Goal: Information Seeking & Learning: Learn about a topic

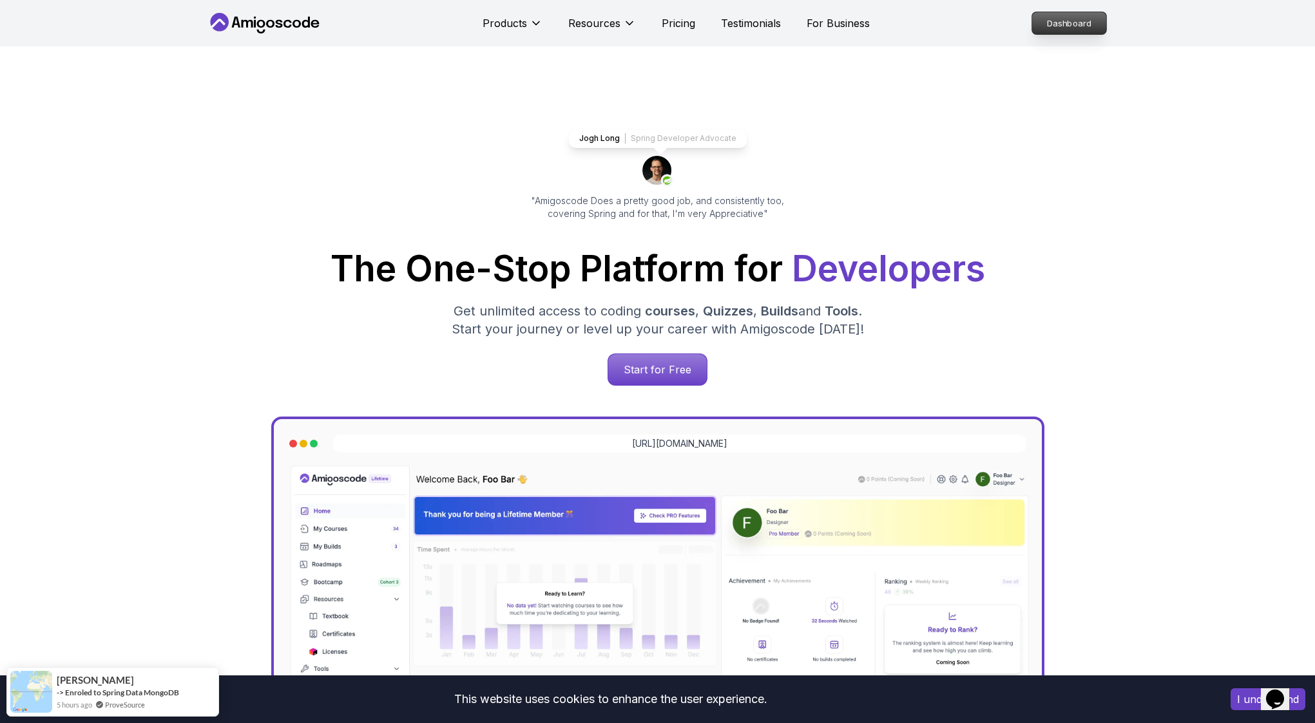
click at [1049, 27] on p "Dashboard" at bounding box center [1069, 23] width 74 height 22
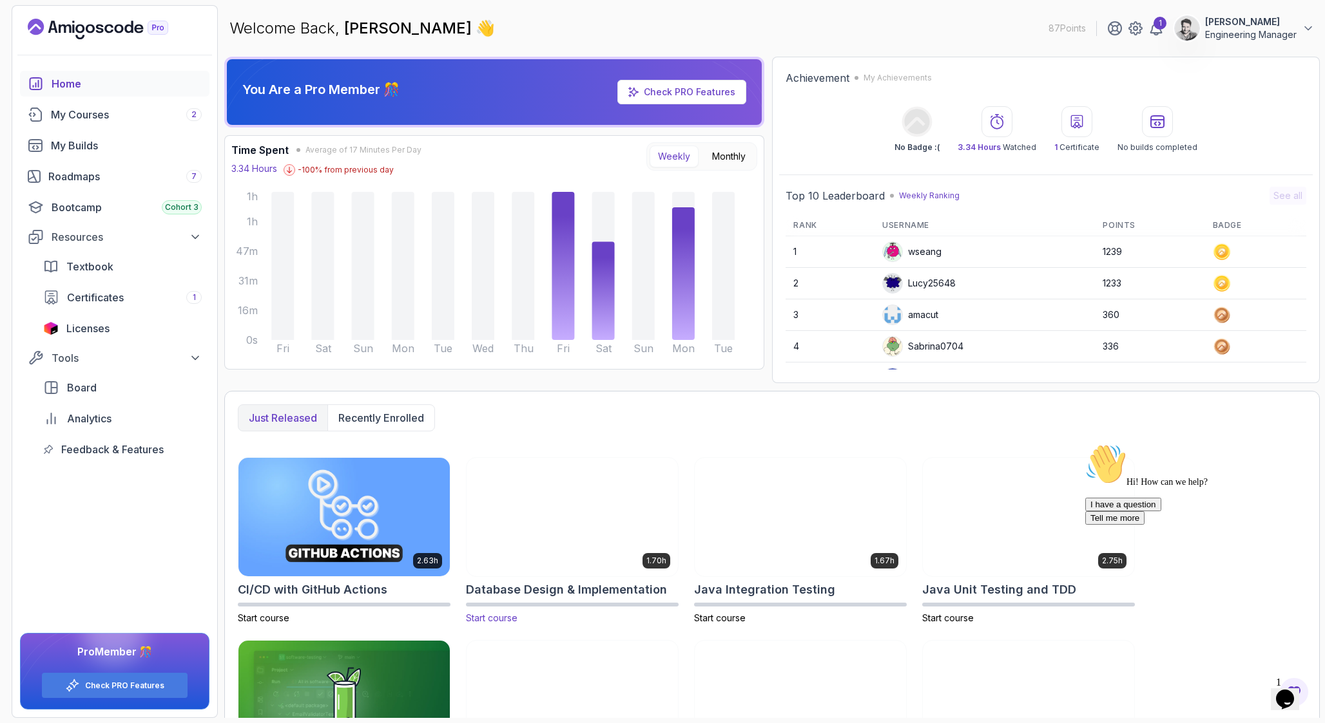
scroll to position [102, 0]
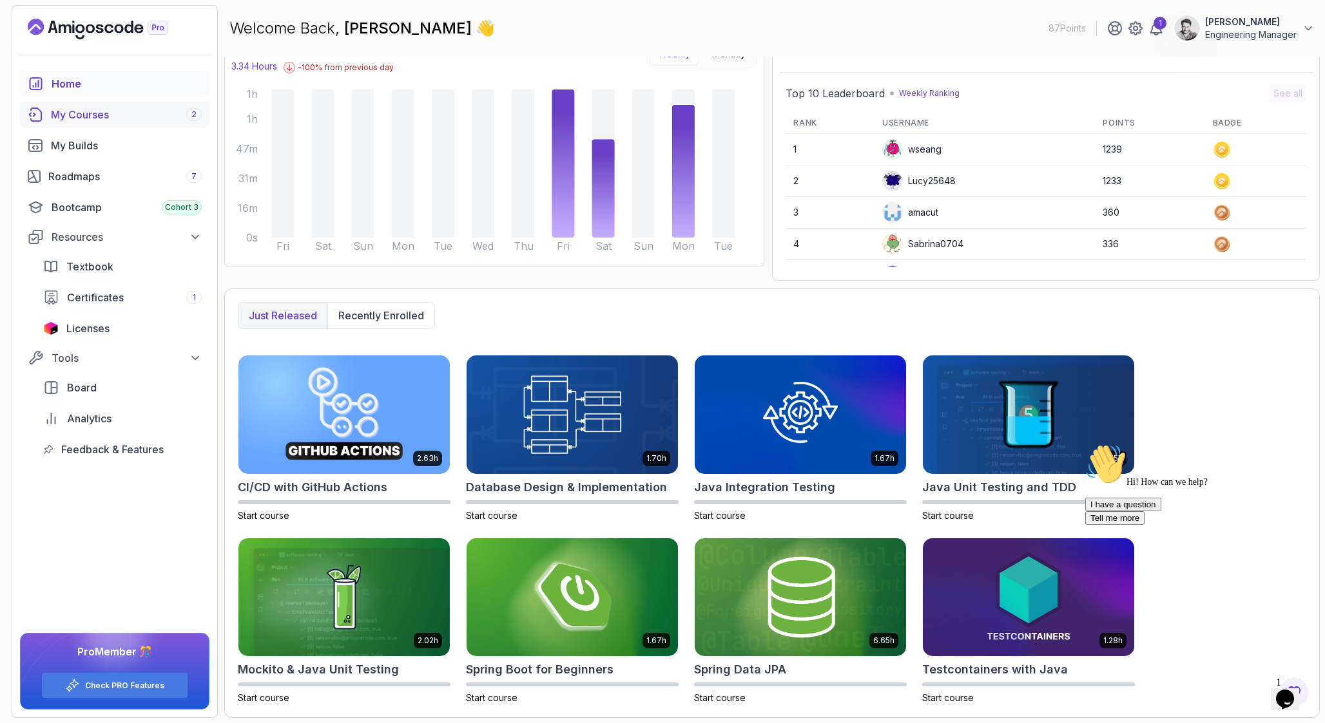
click at [120, 124] on link "My Courses 2" at bounding box center [114, 115] width 189 height 26
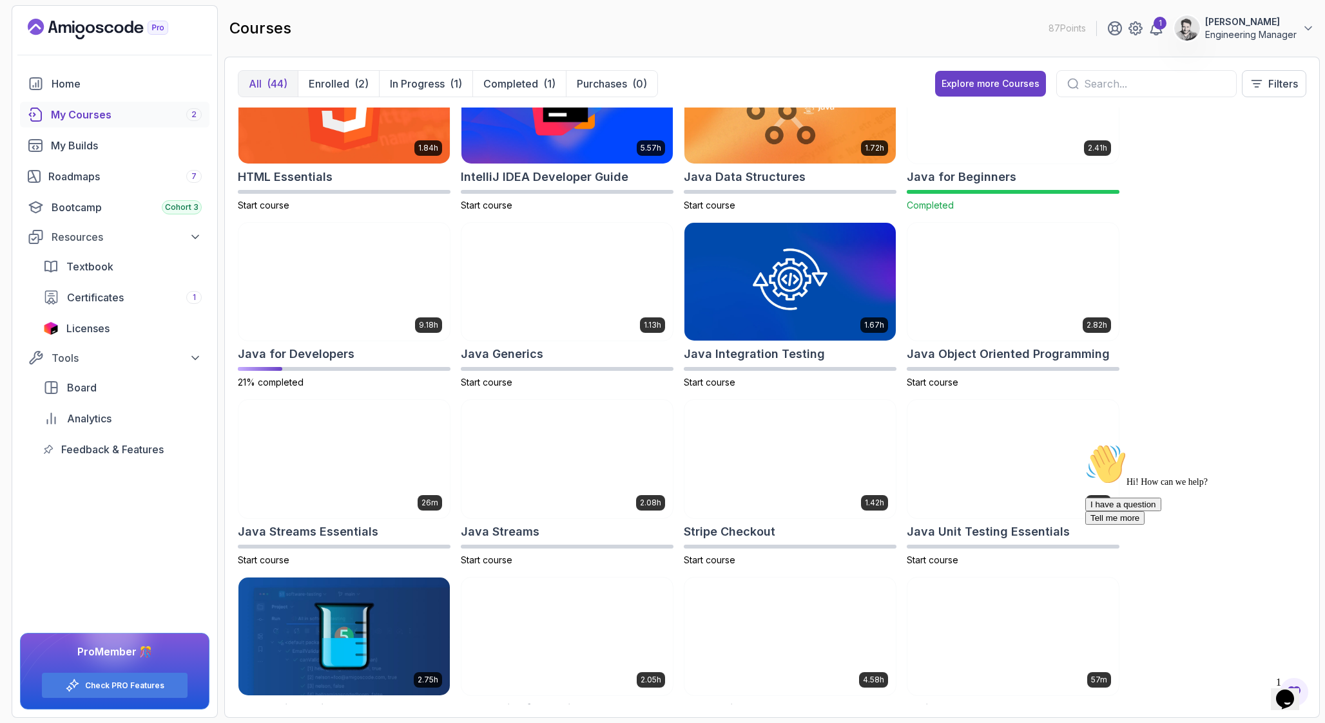
scroll to position [597, 0]
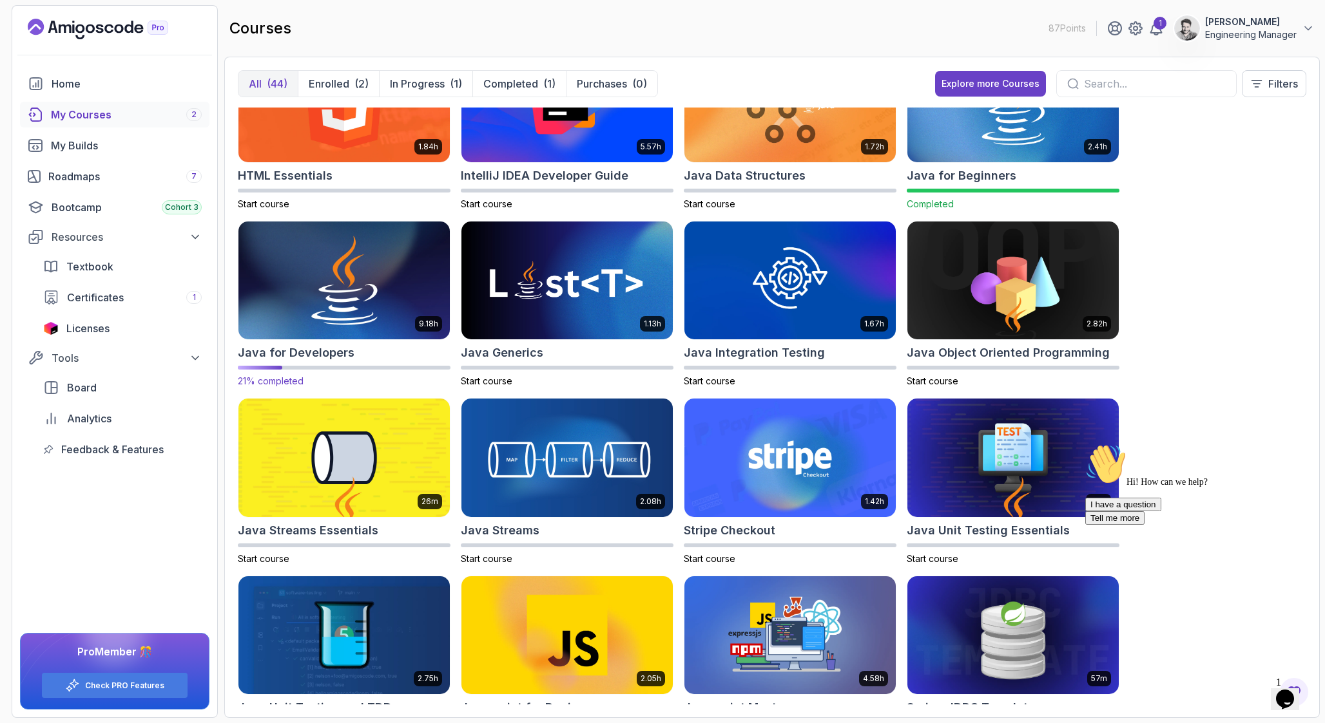
click at [408, 255] on img at bounding box center [344, 280] width 222 height 124
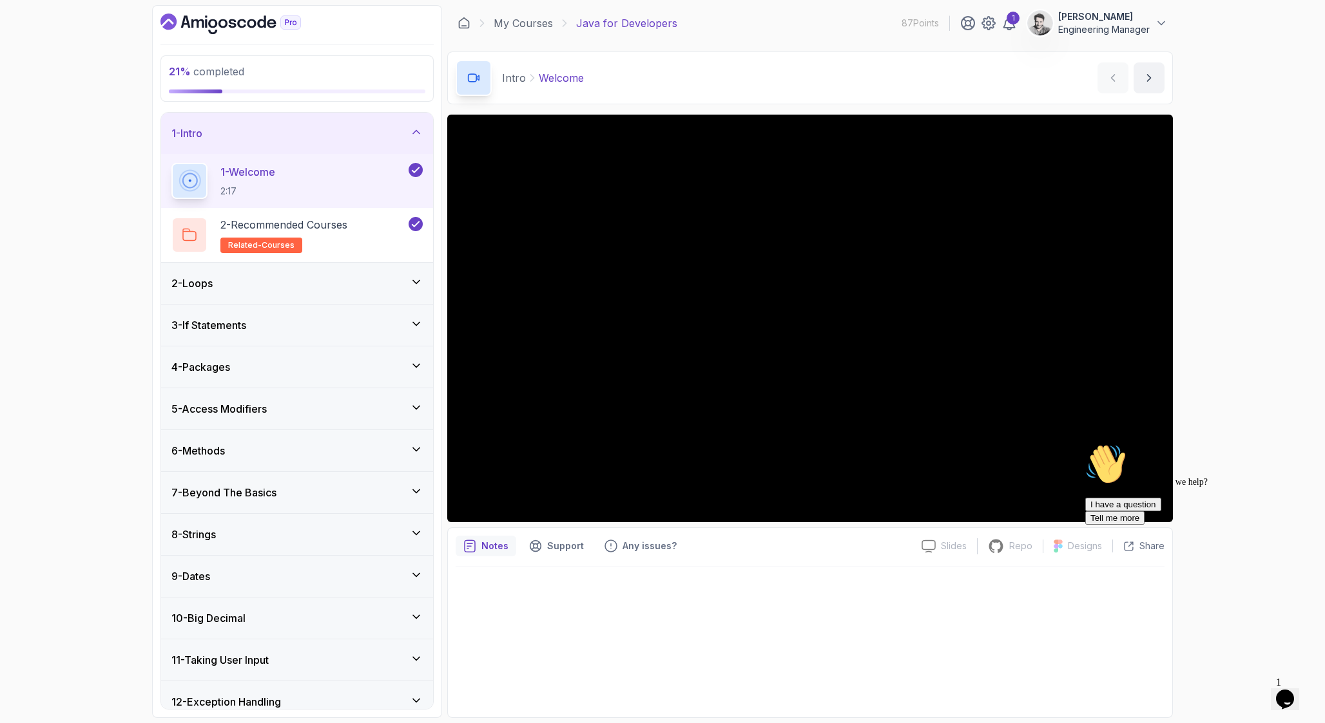
click at [291, 372] on div "4 - Packages" at bounding box center [296, 366] width 251 height 15
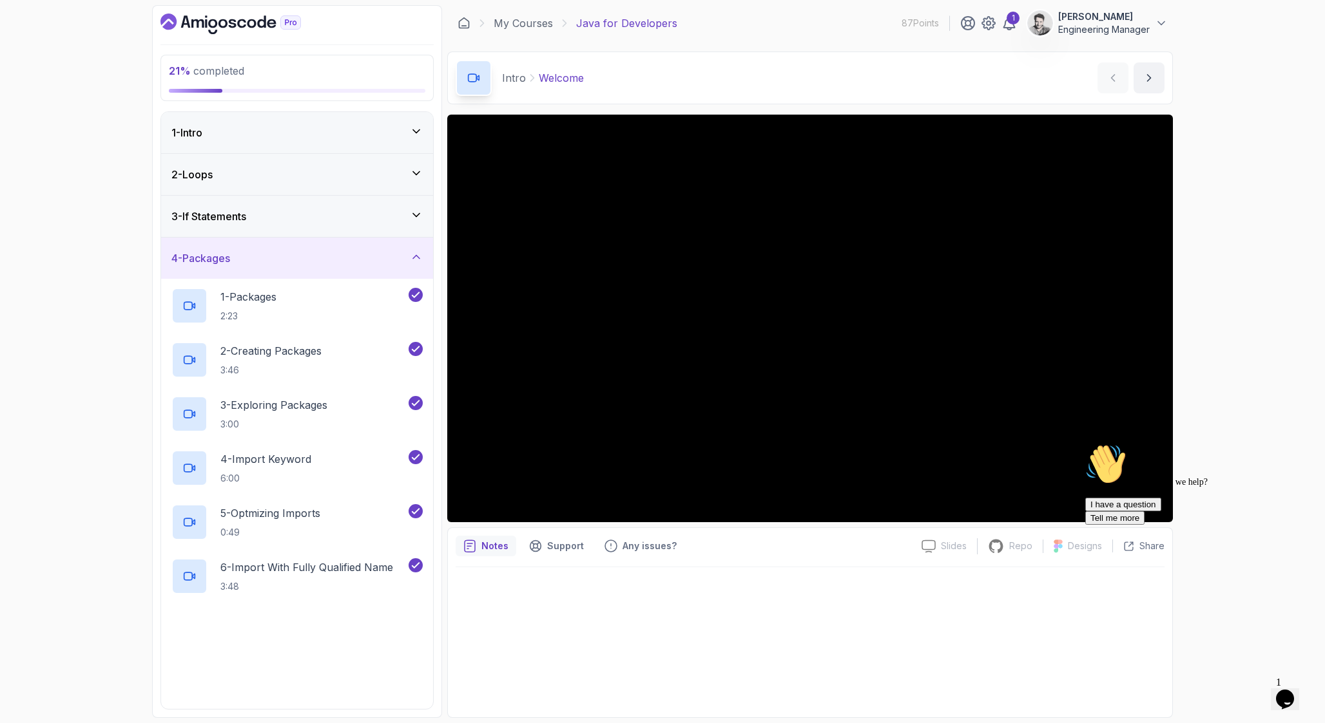
click at [317, 259] on div "4 - Packages" at bounding box center [296, 258] width 251 height 15
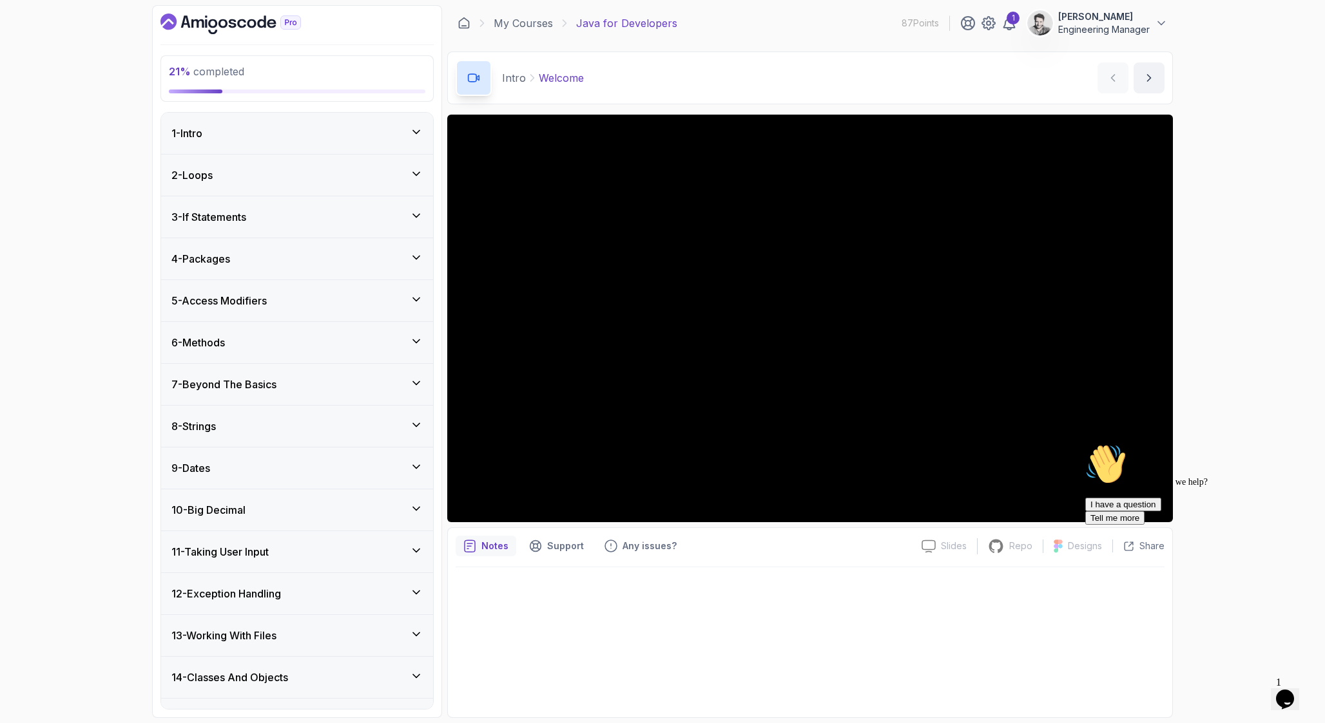
click at [297, 292] on div "5 - Access Modifiers" at bounding box center [297, 300] width 272 height 41
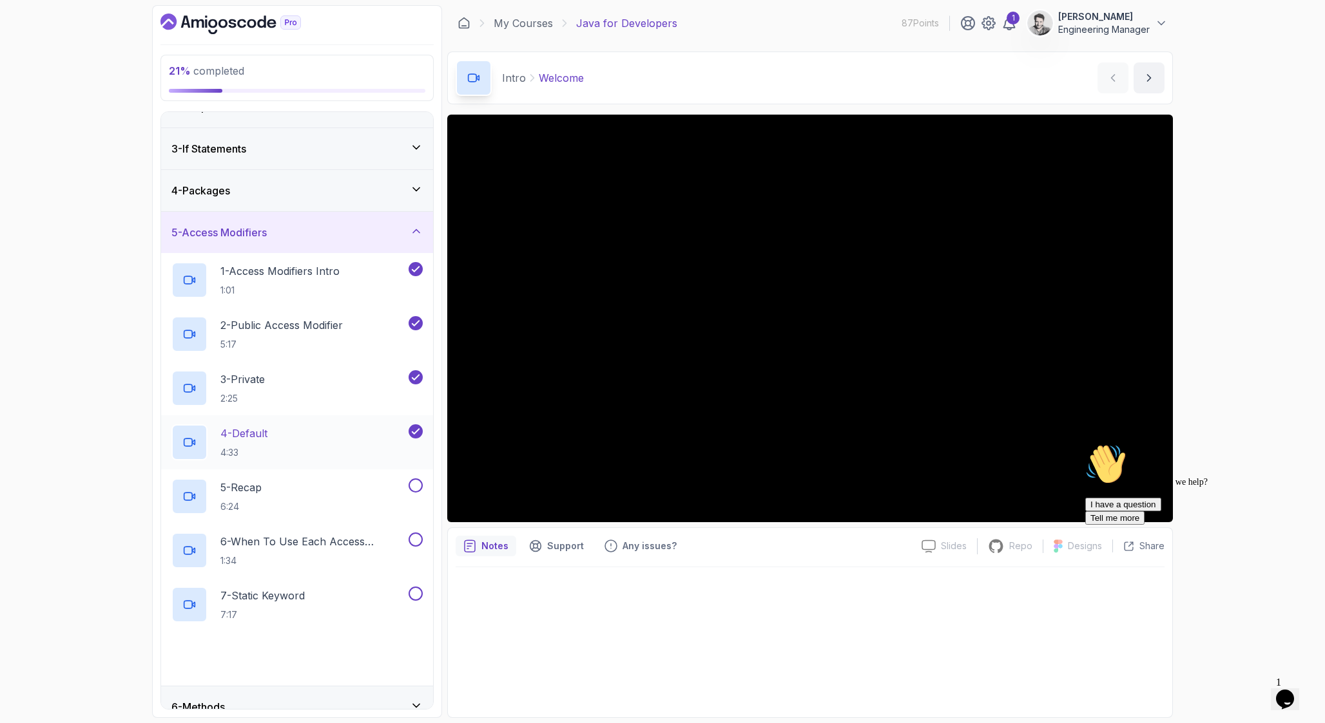
scroll to position [74, 0]
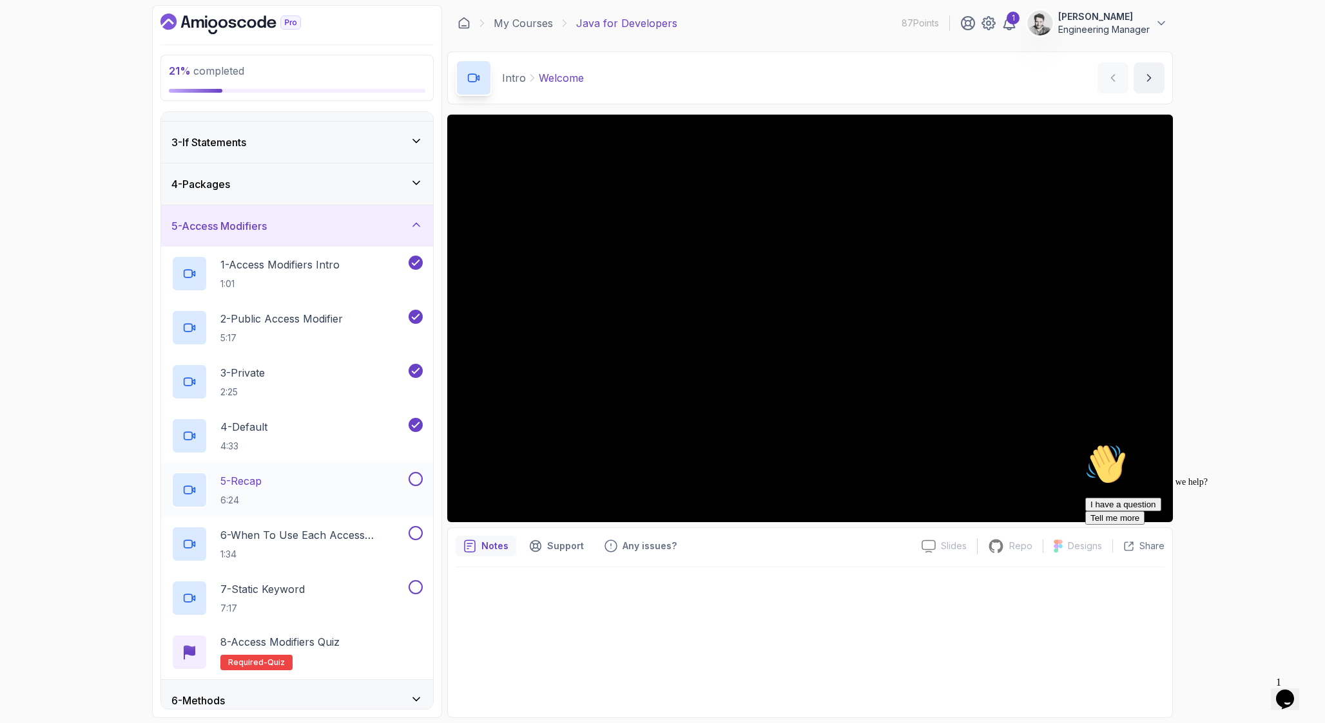
click at [306, 486] on div "5 - Recap 6:24" at bounding box center [288, 490] width 235 height 36
click at [1136, 503] on div "Hi! How can we help? I have a question Tell me more" at bounding box center [1201, 484] width 232 height 81
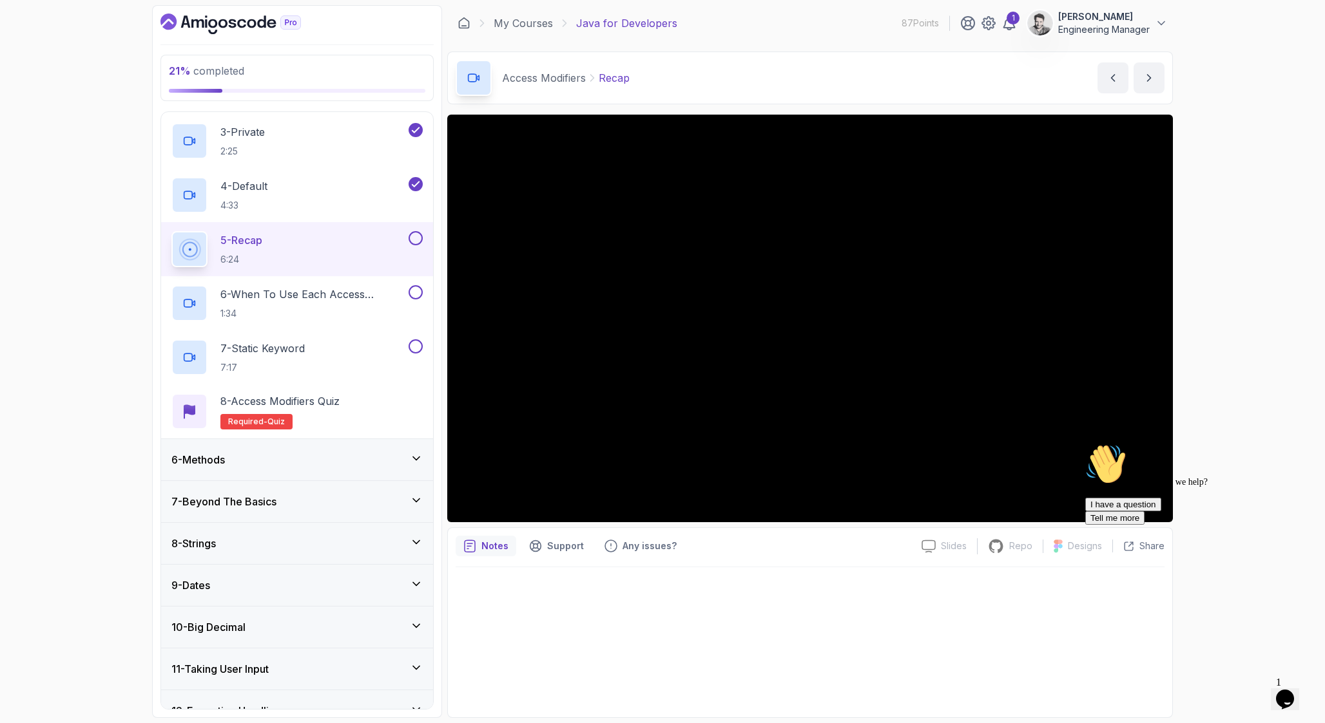
click at [265, 463] on div "6 - Methods" at bounding box center [296, 459] width 251 height 15
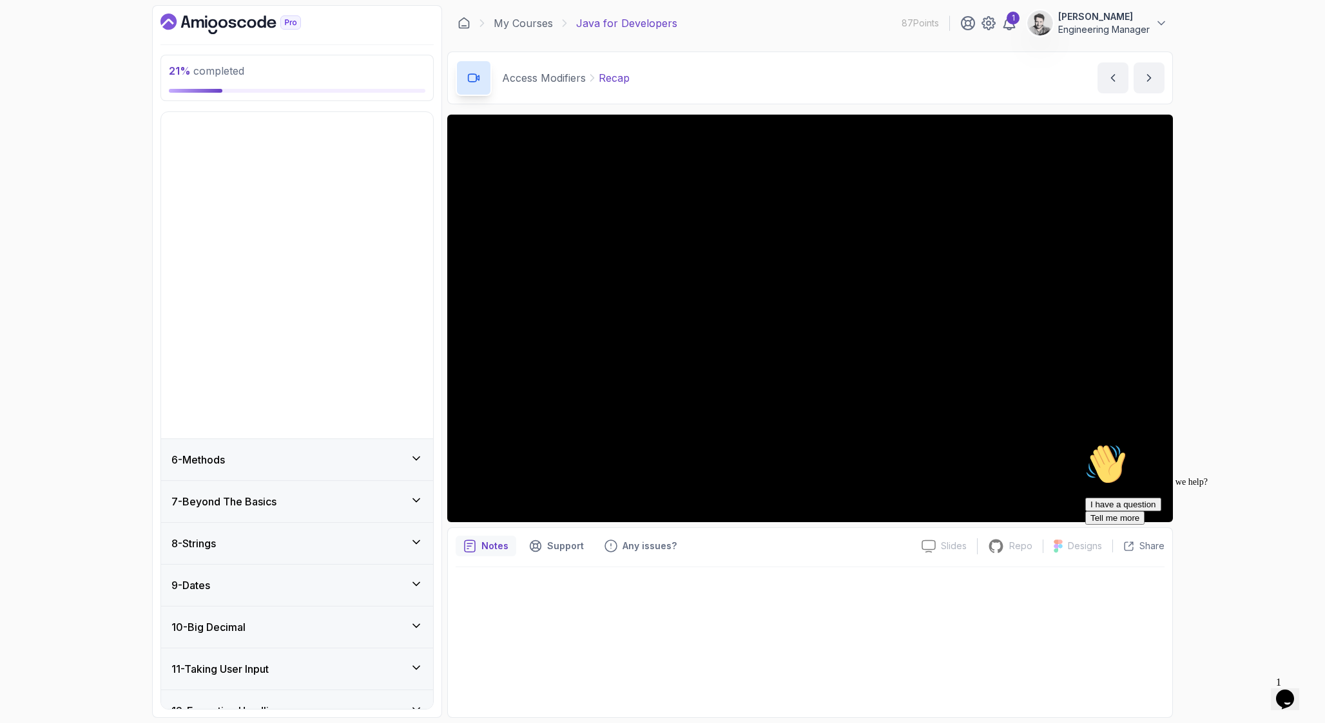
scroll to position [198, 0]
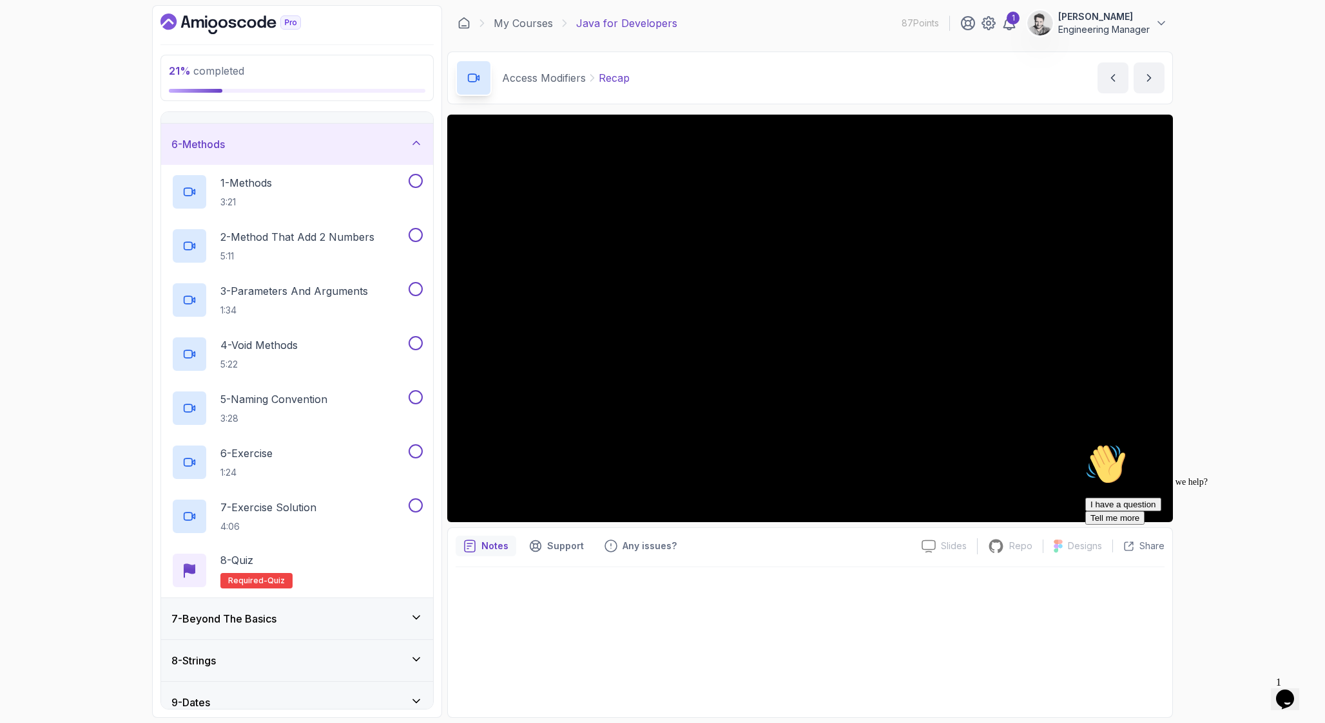
click at [252, 138] on div "6 - Methods" at bounding box center [296, 144] width 251 height 15
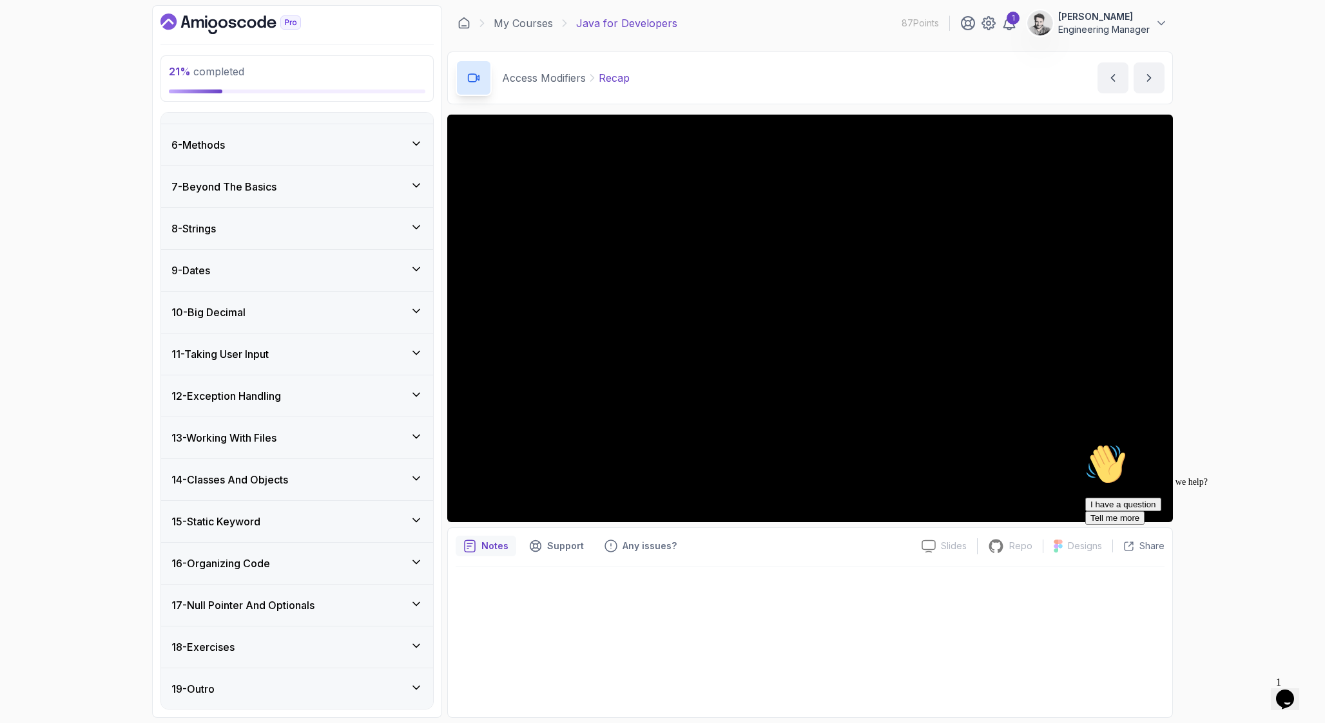
click at [254, 182] on h3 "7 - Beyond The Basics" at bounding box center [223, 186] width 105 height 15
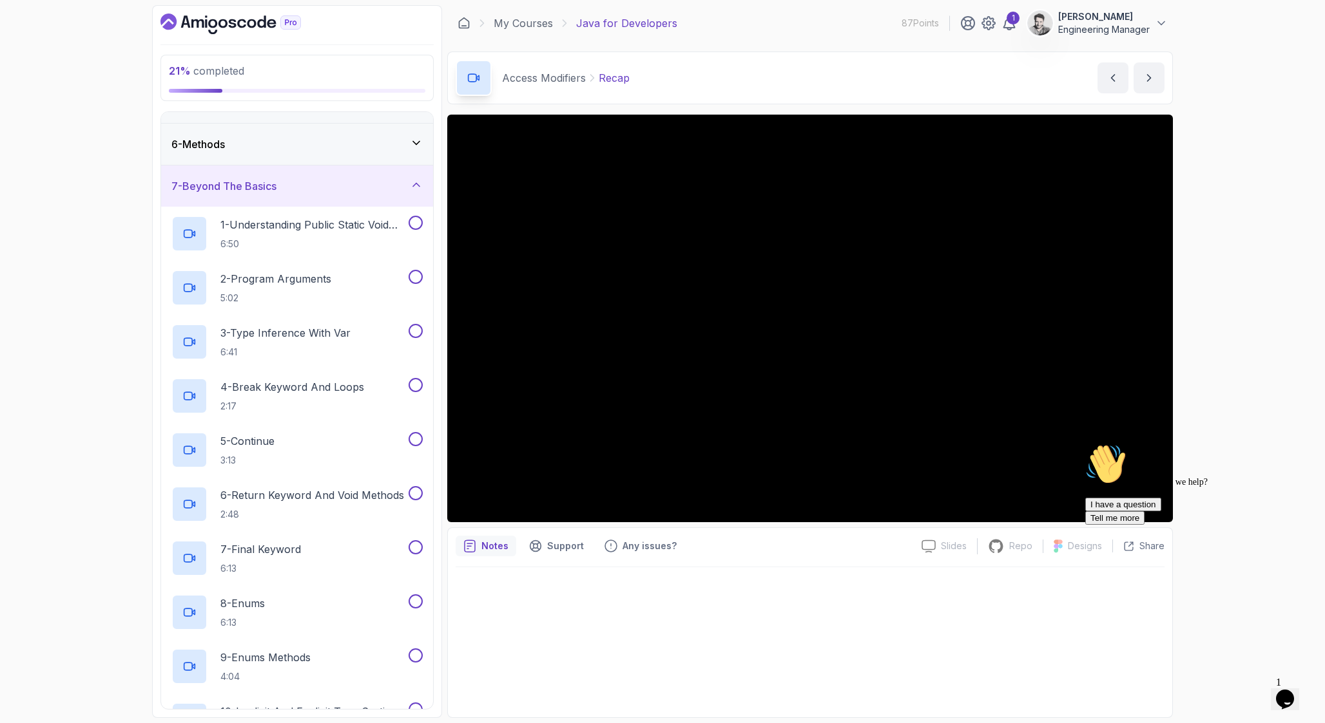
click at [254, 182] on h3 "7 - Beyond The Basics" at bounding box center [223, 185] width 105 height 15
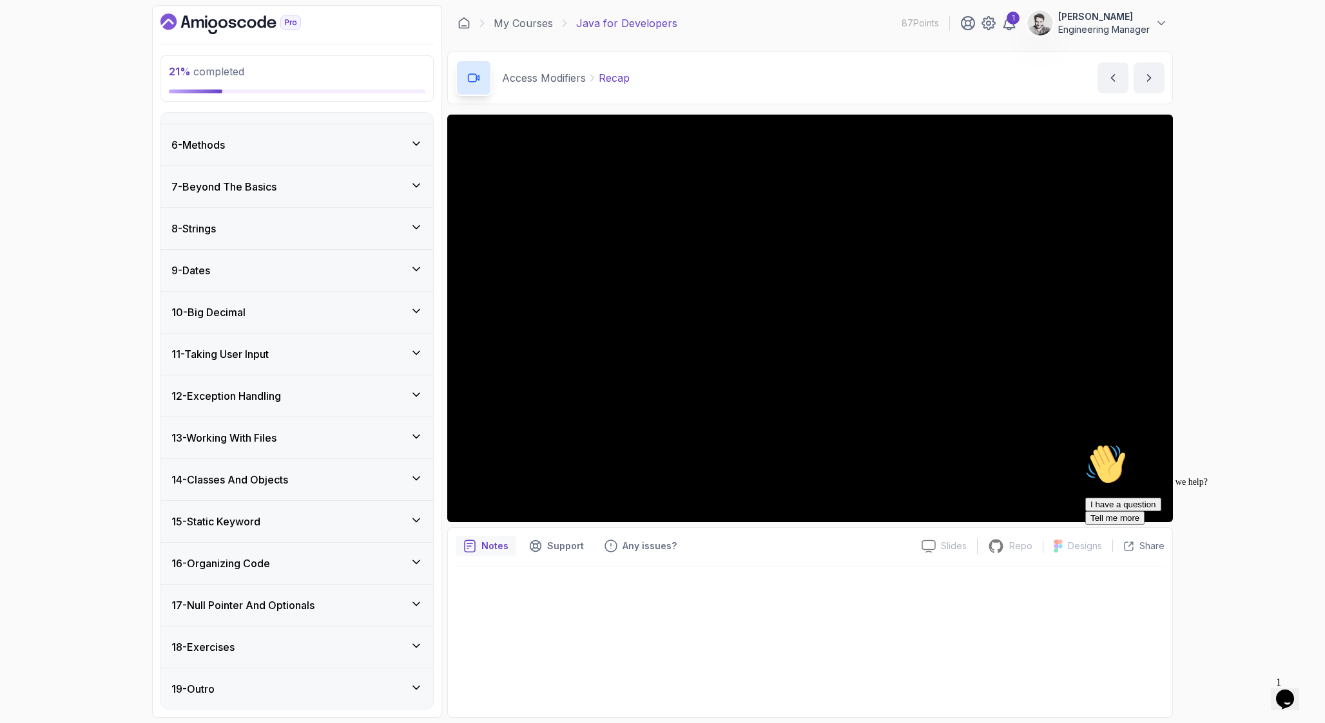
click at [216, 234] on h3 "8 - Strings" at bounding box center [193, 228] width 44 height 15
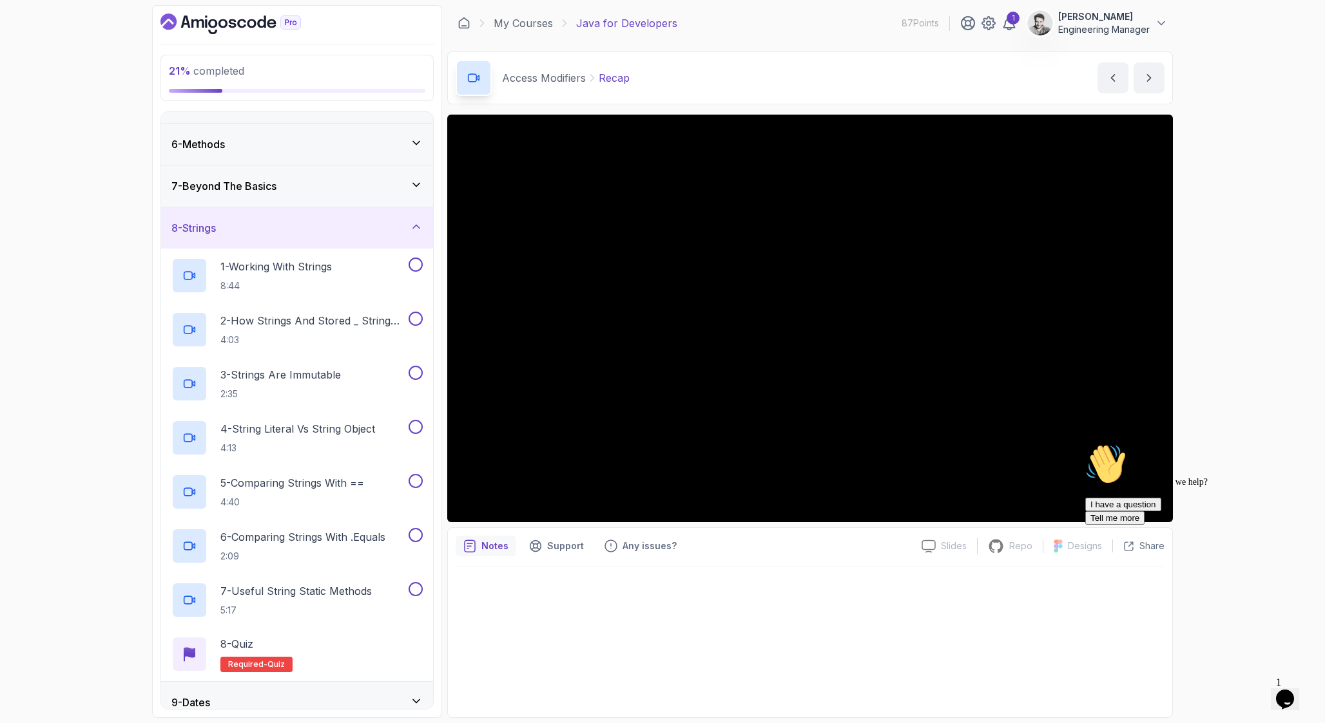
click at [216, 233] on h3 "8 - Strings" at bounding box center [193, 227] width 44 height 15
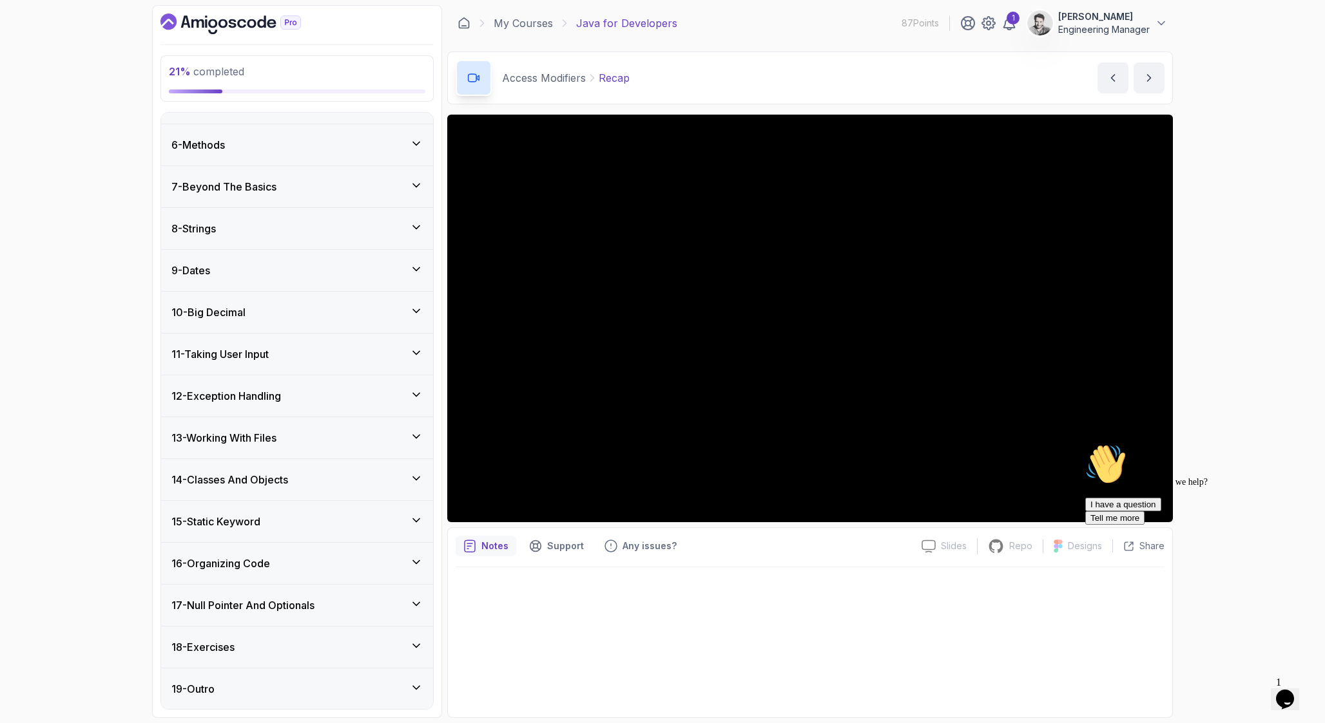
click at [696, 682] on div at bounding box center [809, 639] width 709 height 142
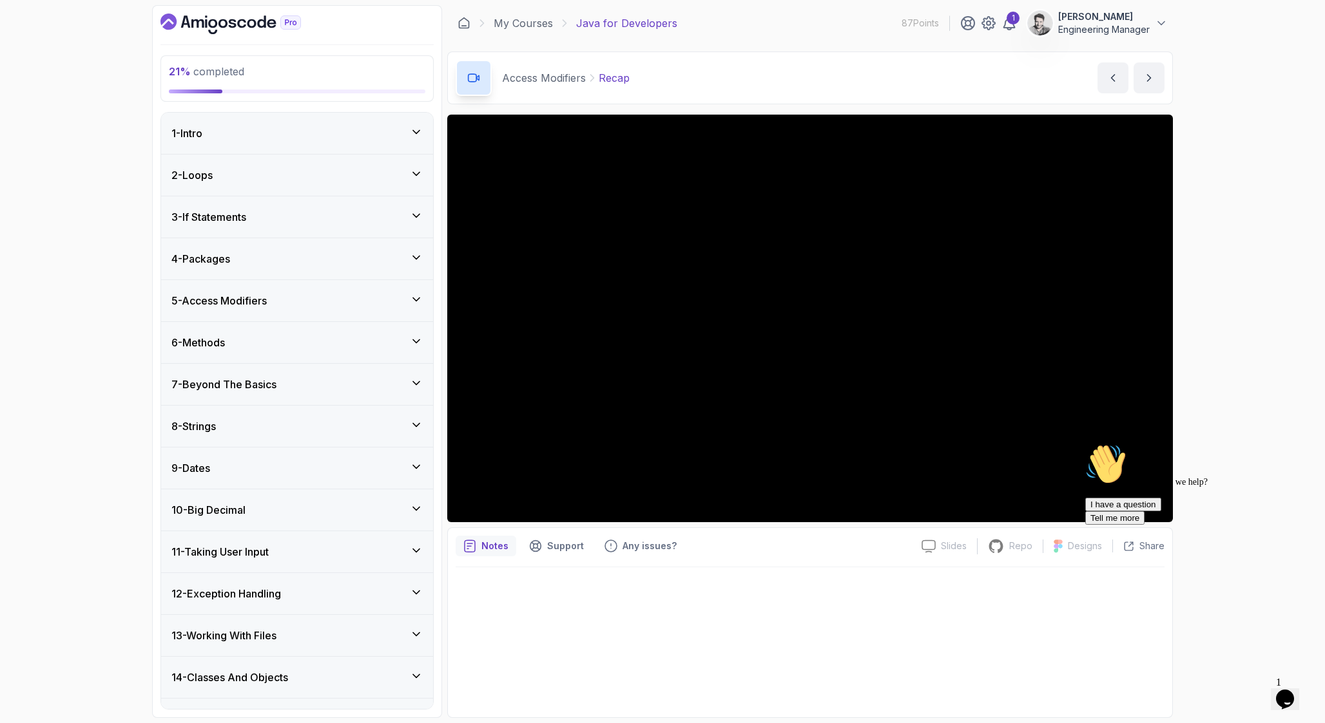
scroll to position [1, 0]
click at [309, 280] on div "5 - Access Modifiers" at bounding box center [297, 300] width 272 height 41
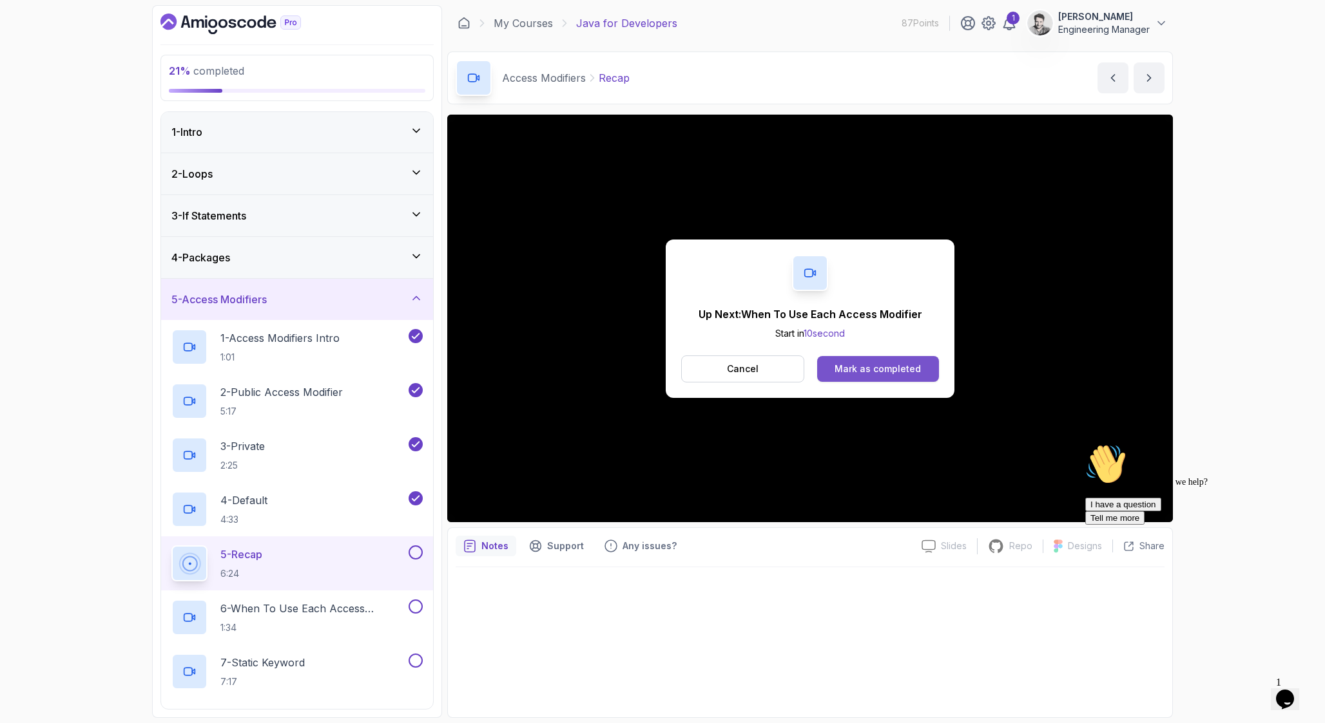
click at [921, 365] on button "Mark as completed" at bounding box center [878, 369] width 122 height 26
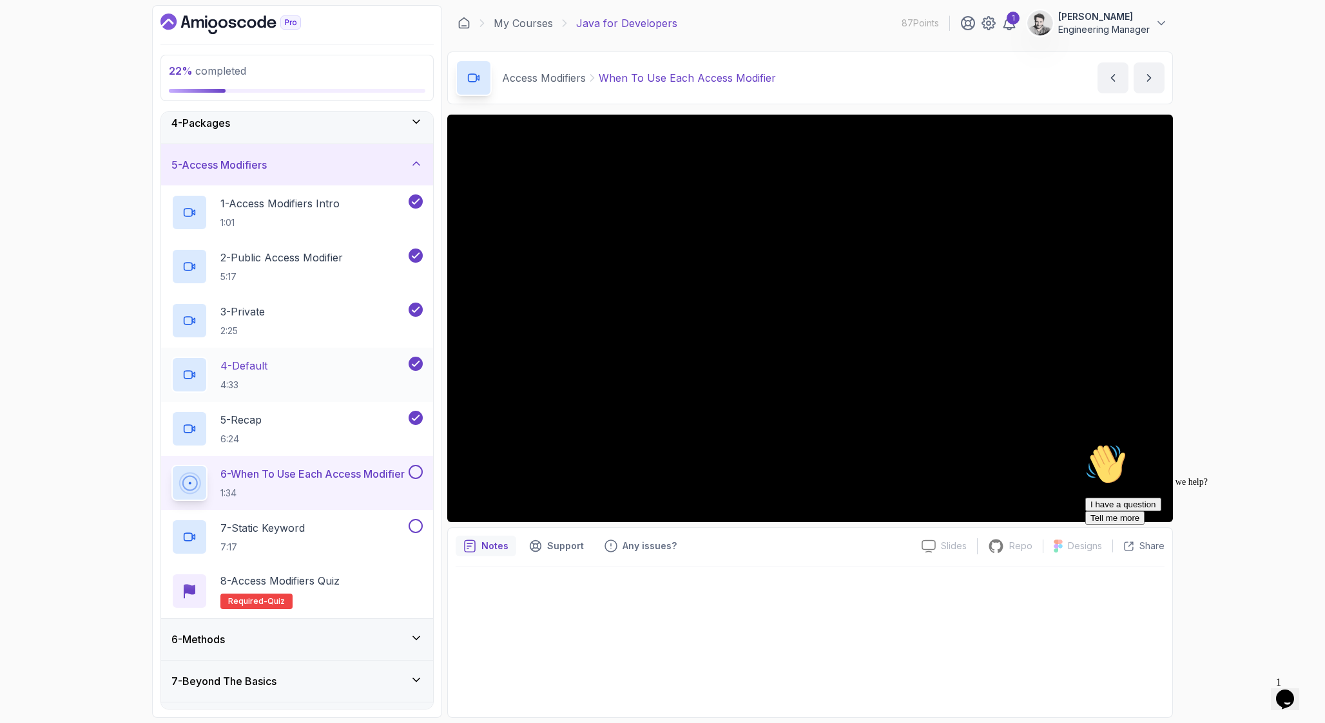
scroll to position [137, 0]
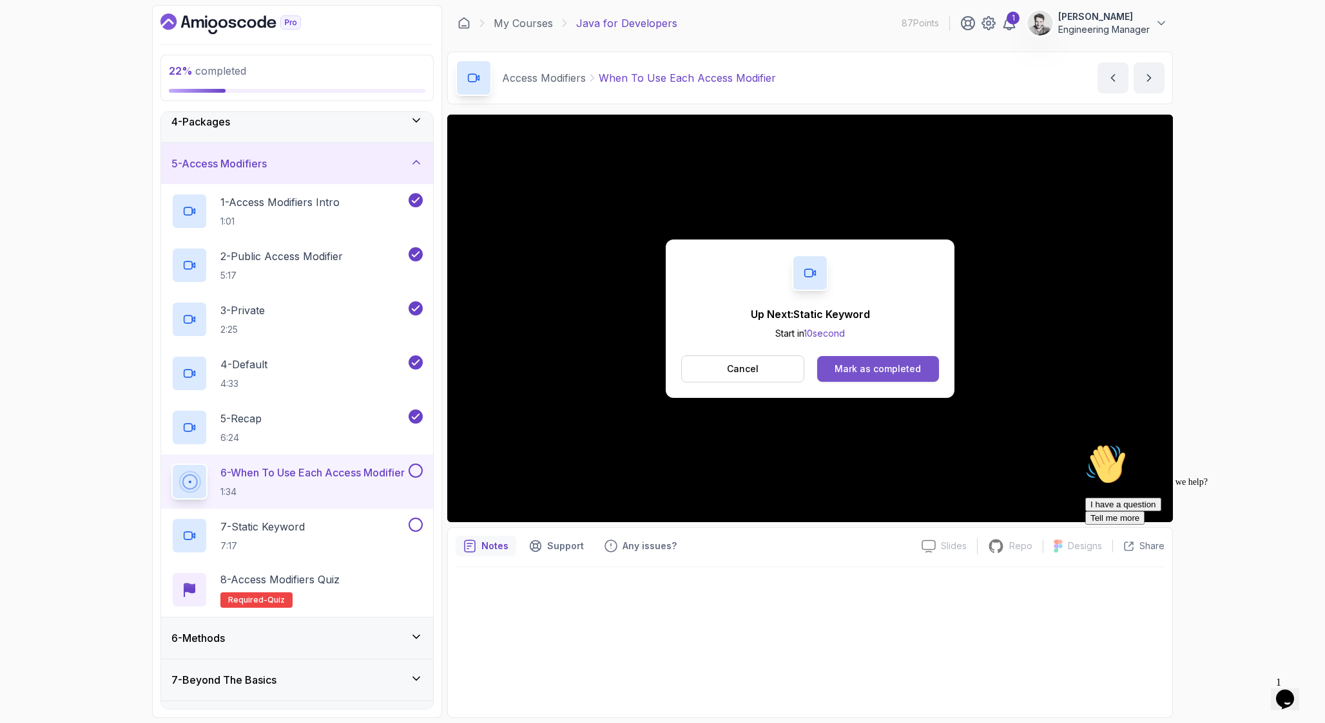
click at [913, 369] on div "Mark as completed" at bounding box center [877, 369] width 86 height 13
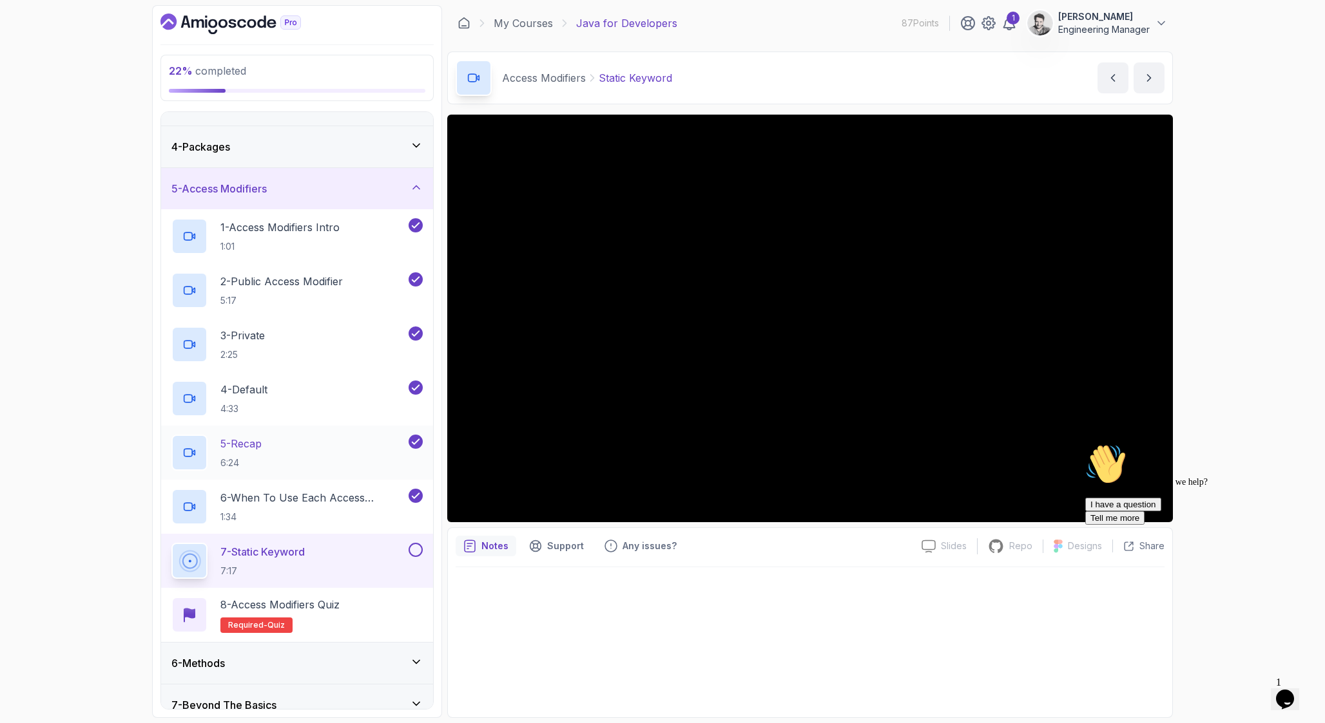
scroll to position [149, 0]
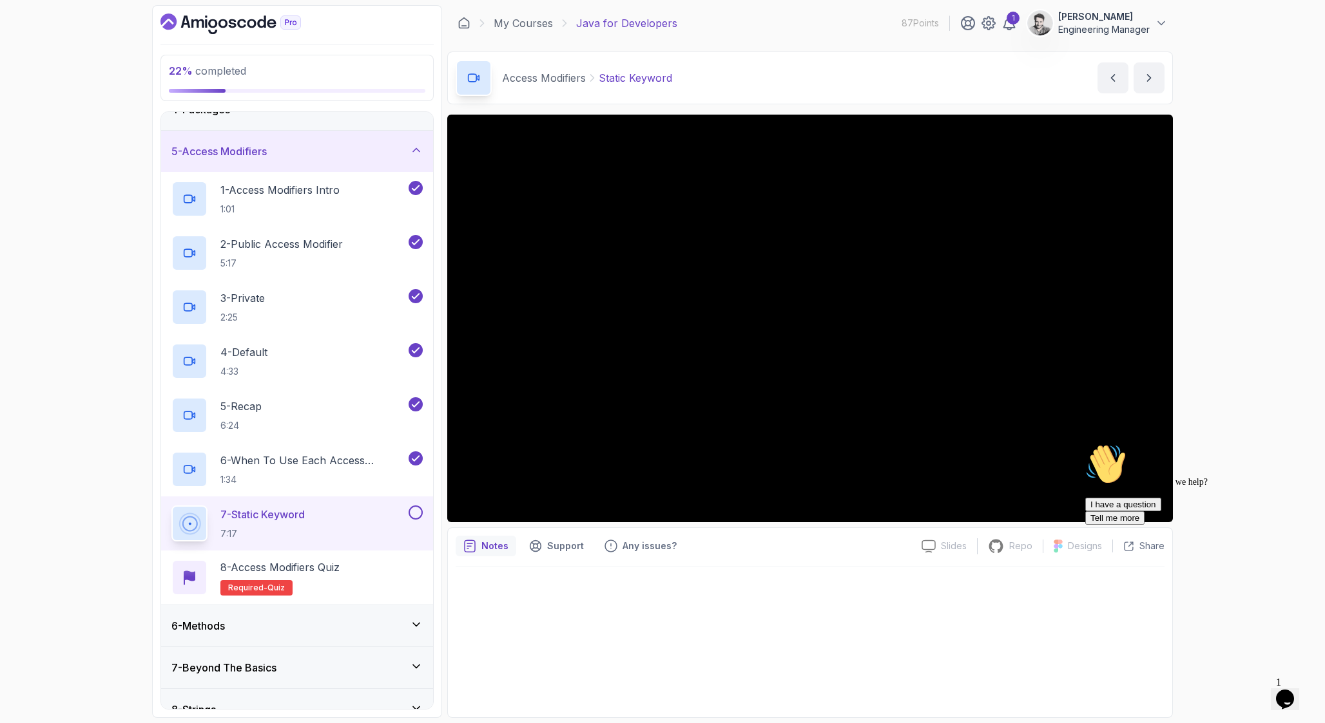
click at [1293, 444] on div "Chat attention grabber" at bounding box center [1201, 444] width 232 height 0
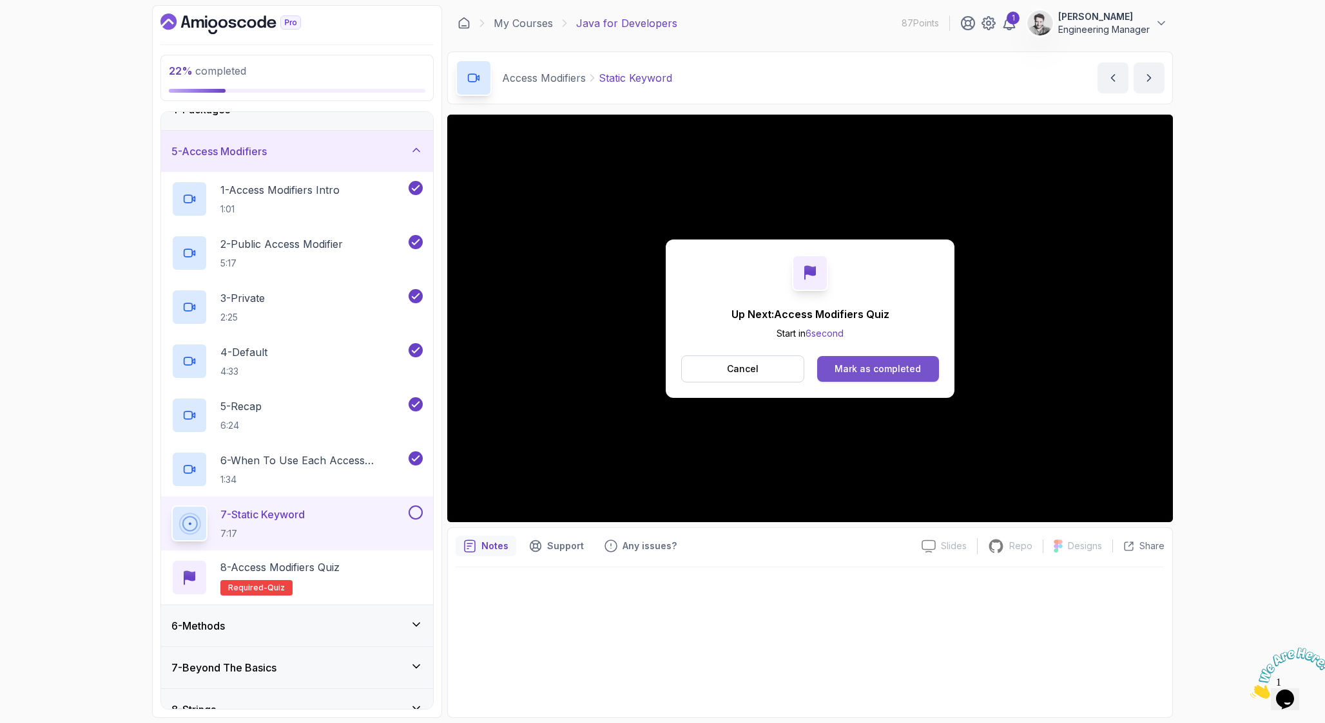
click at [850, 368] on div "Mark as completed" at bounding box center [877, 369] width 86 height 13
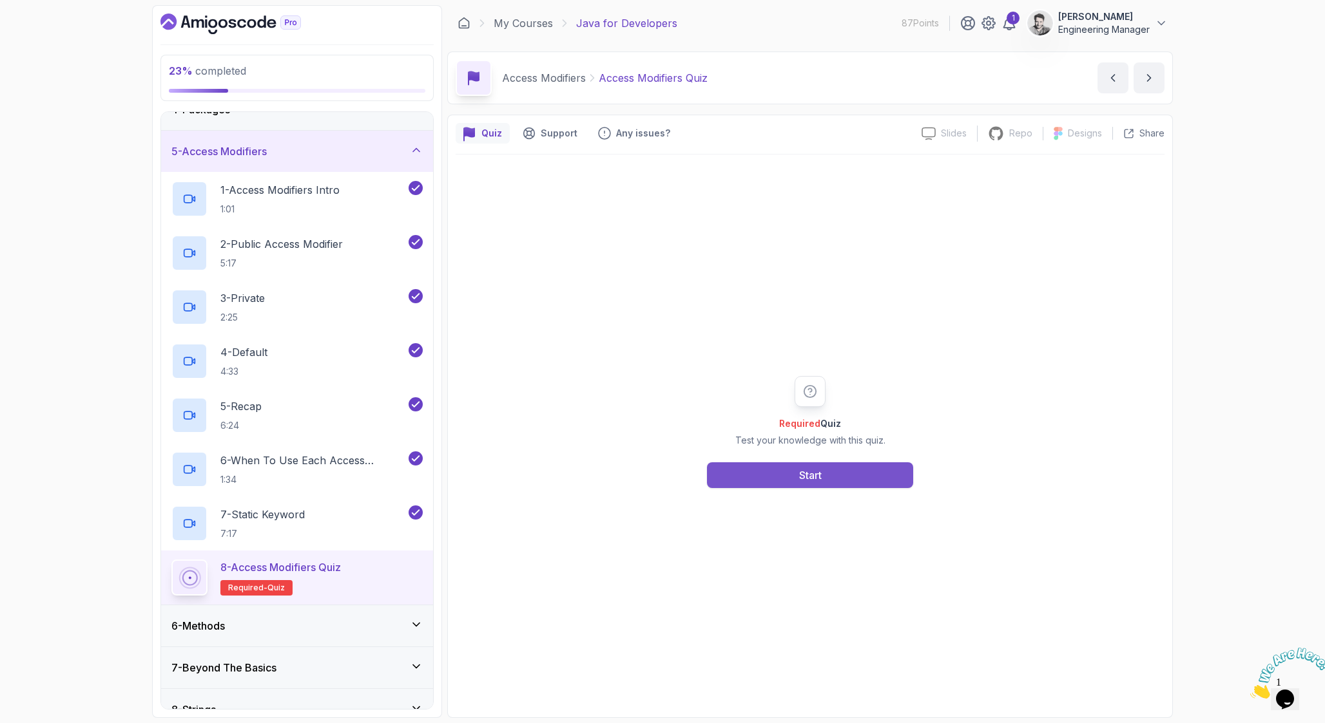
click at [793, 479] on button "Start" at bounding box center [810, 476] width 206 height 26
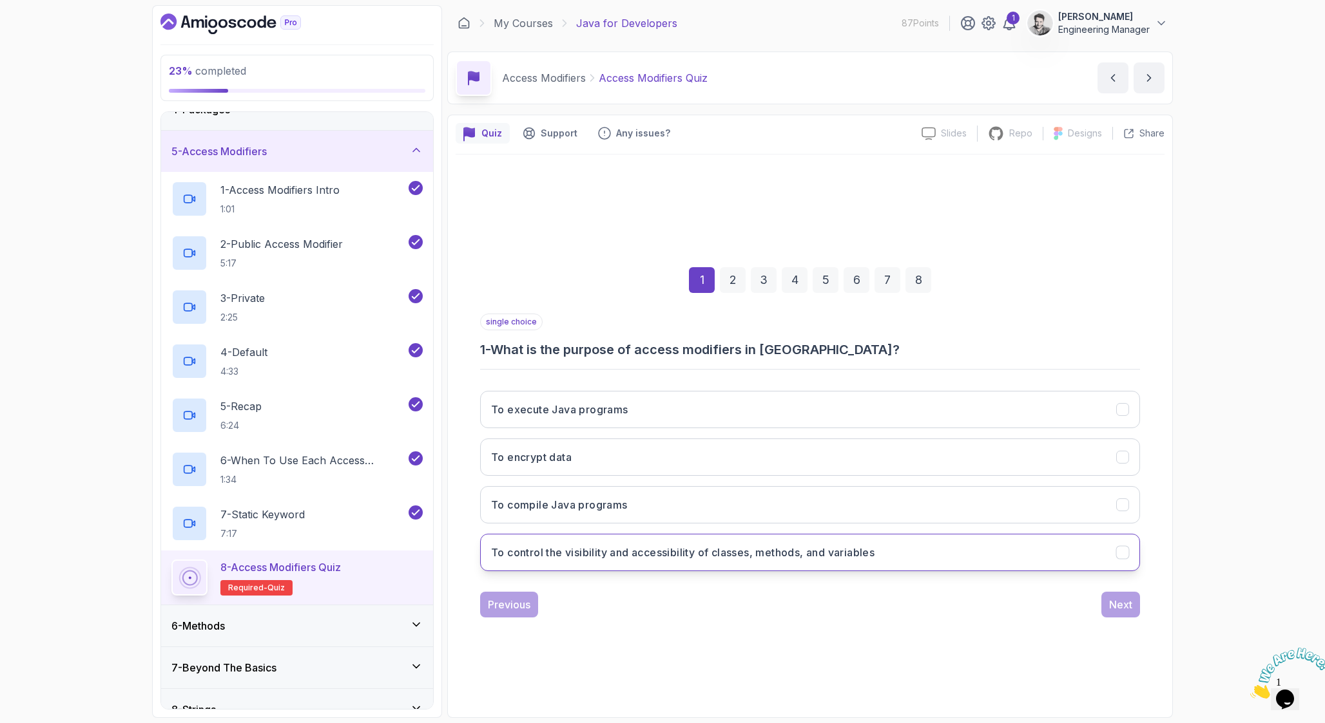
click at [763, 555] on h3 "To control the visibility and accessibility of classes, methods, and variables" at bounding box center [682, 552] width 383 height 15
click at [1114, 603] on div "Next" at bounding box center [1120, 604] width 23 height 15
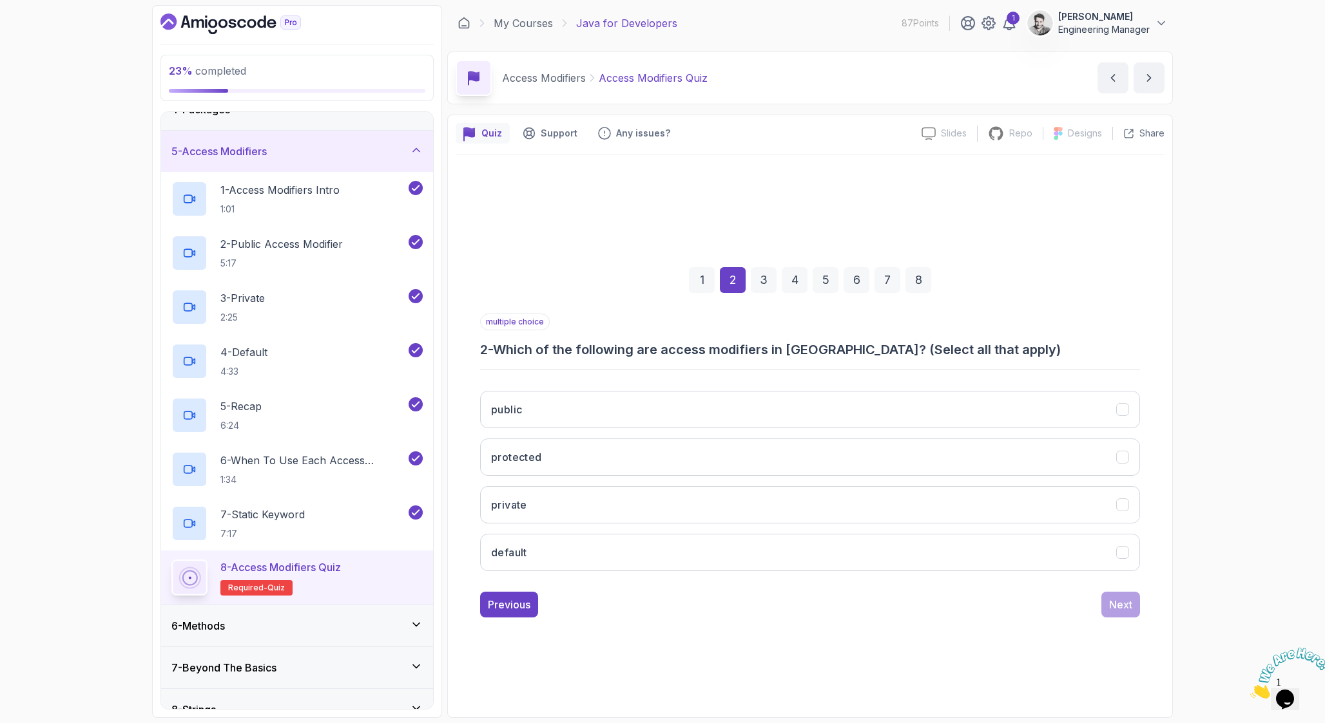
click at [773, 361] on div "multiple choice 2 - Which of the following are access modifiers in [GEOGRAPHIC_…" at bounding box center [810, 448] width 660 height 268
click at [542, 398] on button "public" at bounding box center [810, 409] width 660 height 37
click at [542, 456] on button "protected" at bounding box center [810, 457] width 660 height 37
click at [524, 512] on h3 "private" at bounding box center [509, 504] width 36 height 15
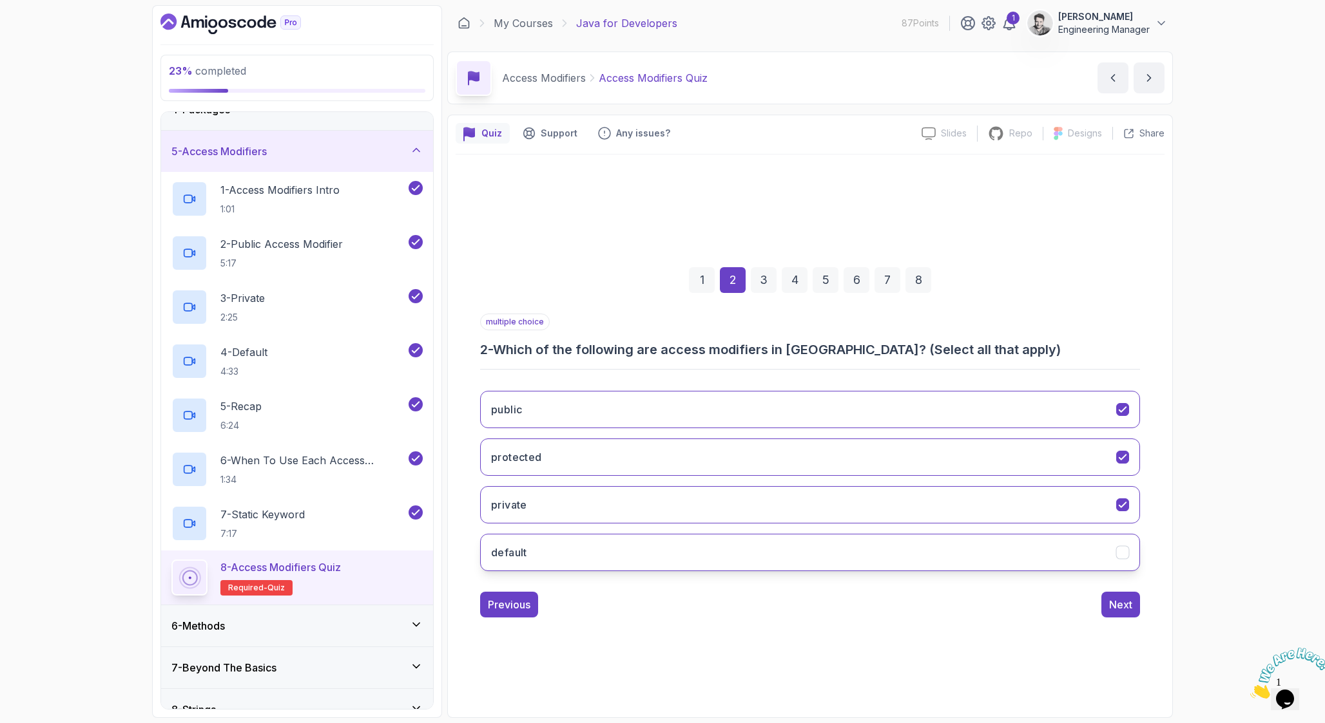
click at [519, 553] on h3 "default" at bounding box center [509, 552] width 36 height 15
click at [1128, 607] on div "Next" at bounding box center [1120, 604] width 23 height 15
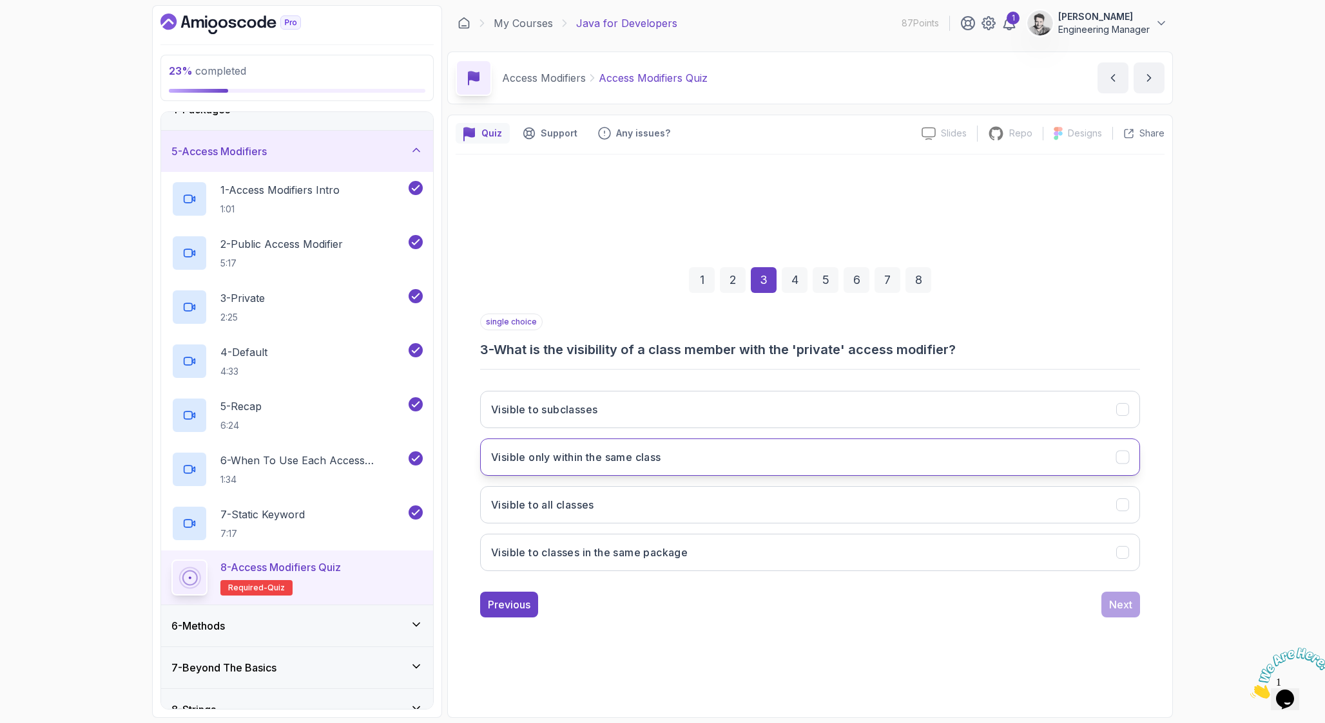
click at [615, 459] on h3 "Visible only within the same class" at bounding box center [576, 457] width 170 height 15
click at [1118, 600] on div "Next" at bounding box center [1120, 604] width 23 height 15
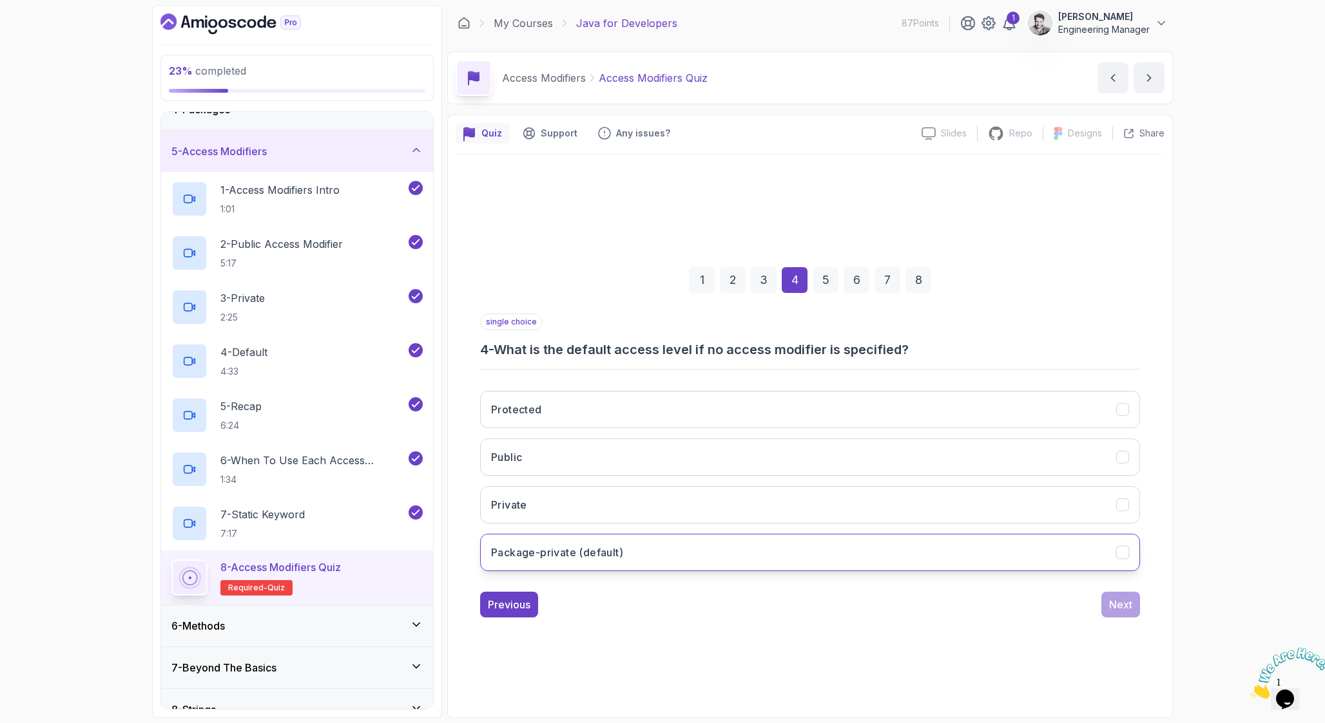
click at [621, 555] on h3 "Package-private (default)" at bounding box center [557, 552] width 132 height 15
click at [1116, 604] on div "Next" at bounding box center [1120, 604] width 23 height 15
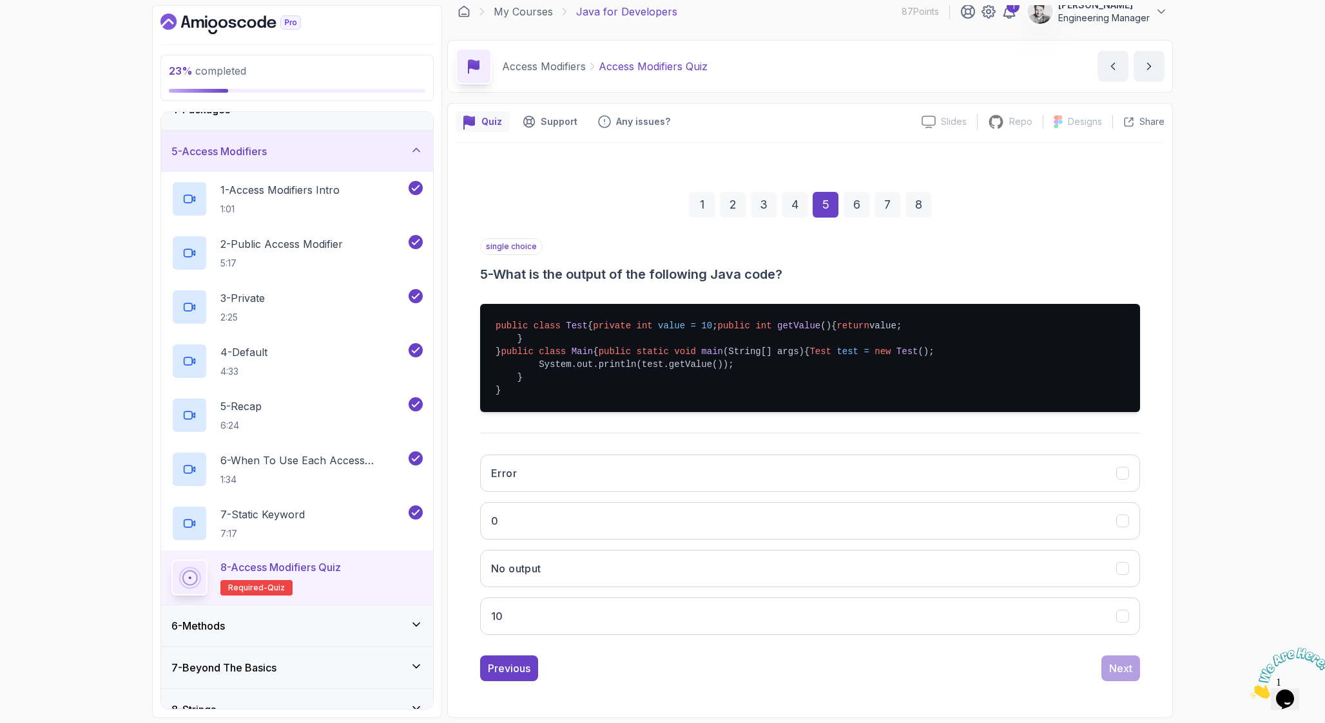
scroll to position [89, 0]
click at [557, 613] on button "10" at bounding box center [810, 616] width 660 height 37
click at [1115, 667] on div "Next" at bounding box center [1120, 668] width 23 height 15
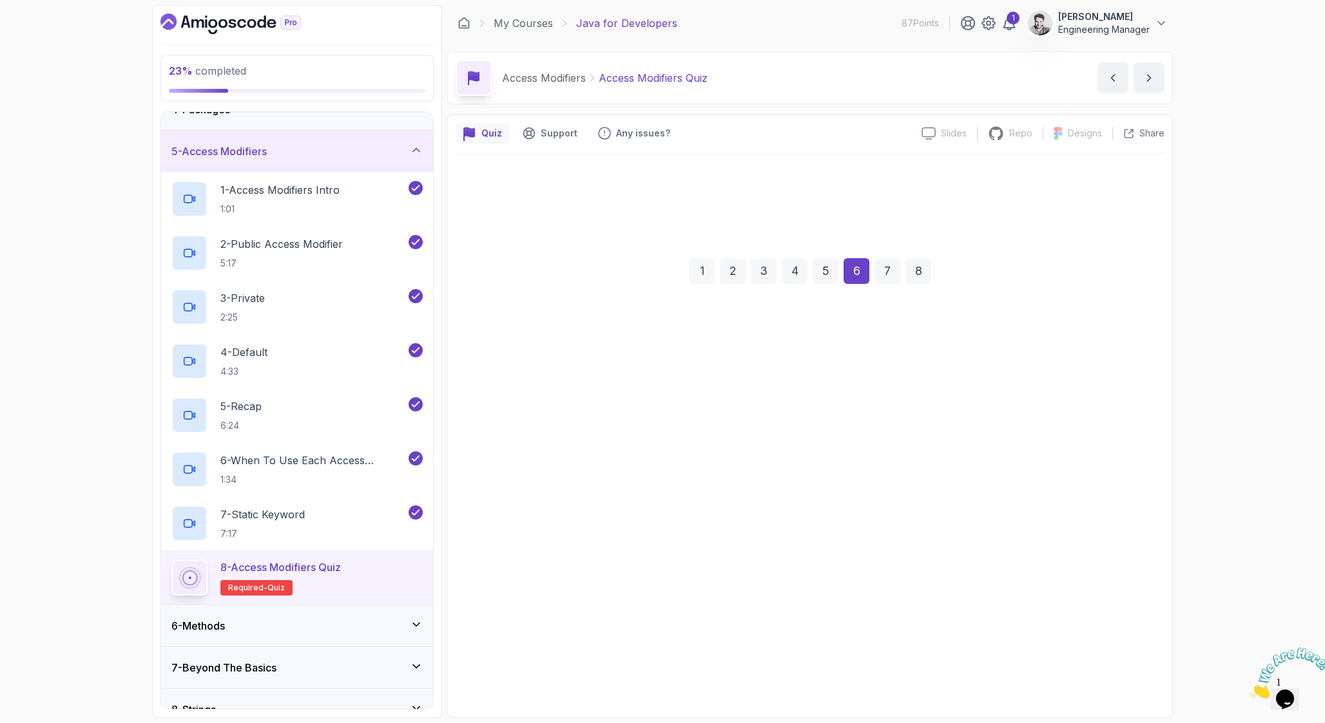
scroll to position [0, 0]
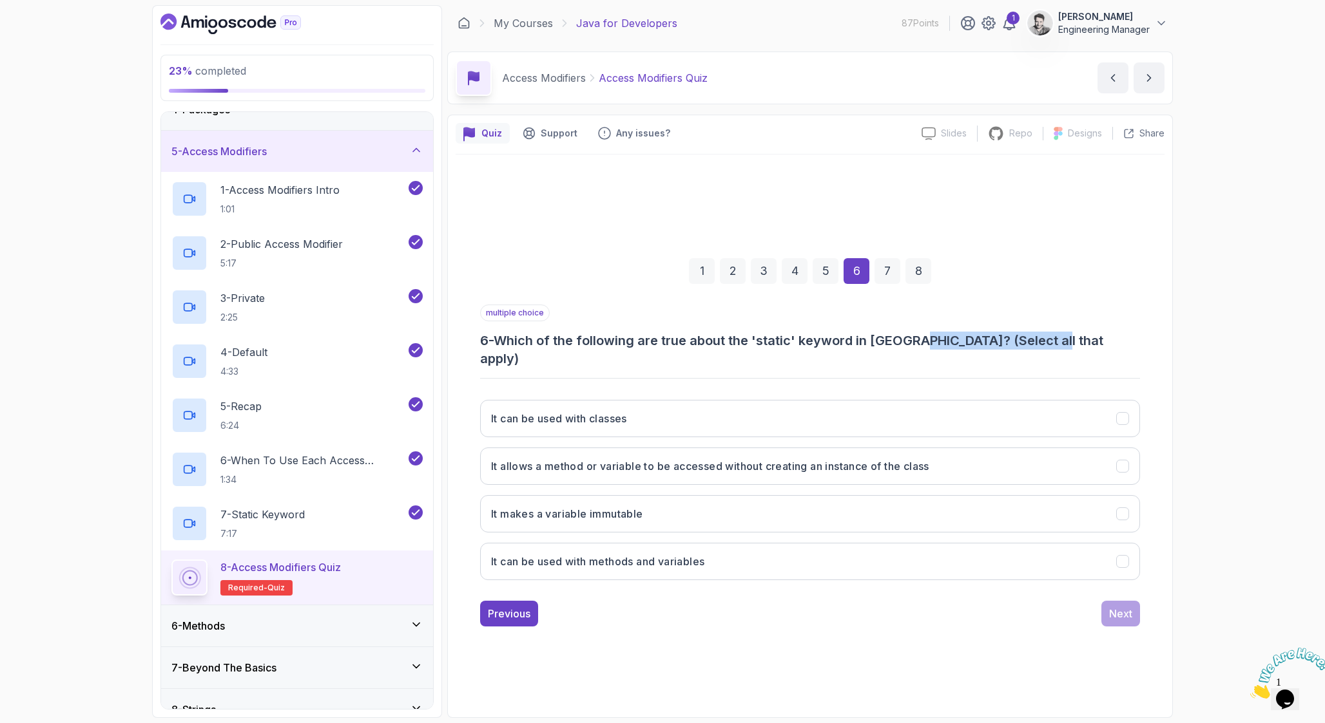
drag, startPoint x: 920, startPoint y: 348, endPoint x: 1059, endPoint y: 348, distance: 139.2
click at [1059, 348] on h3 "6 - Which of the following are true about the 'static' keyword in [GEOGRAPHIC_D…" at bounding box center [810, 350] width 660 height 36
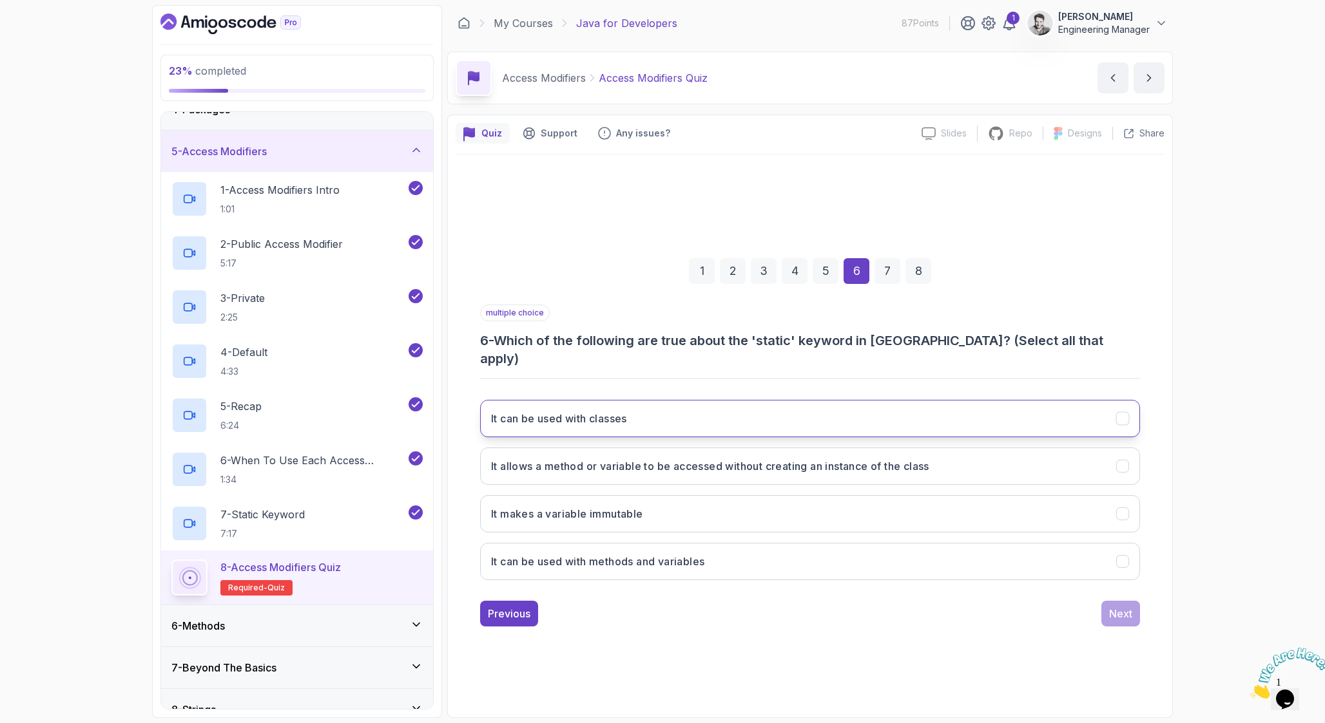
click at [687, 412] on button "It can be used with classes" at bounding box center [810, 418] width 660 height 37
click at [786, 408] on button "It can be used with classes" at bounding box center [810, 418] width 660 height 37
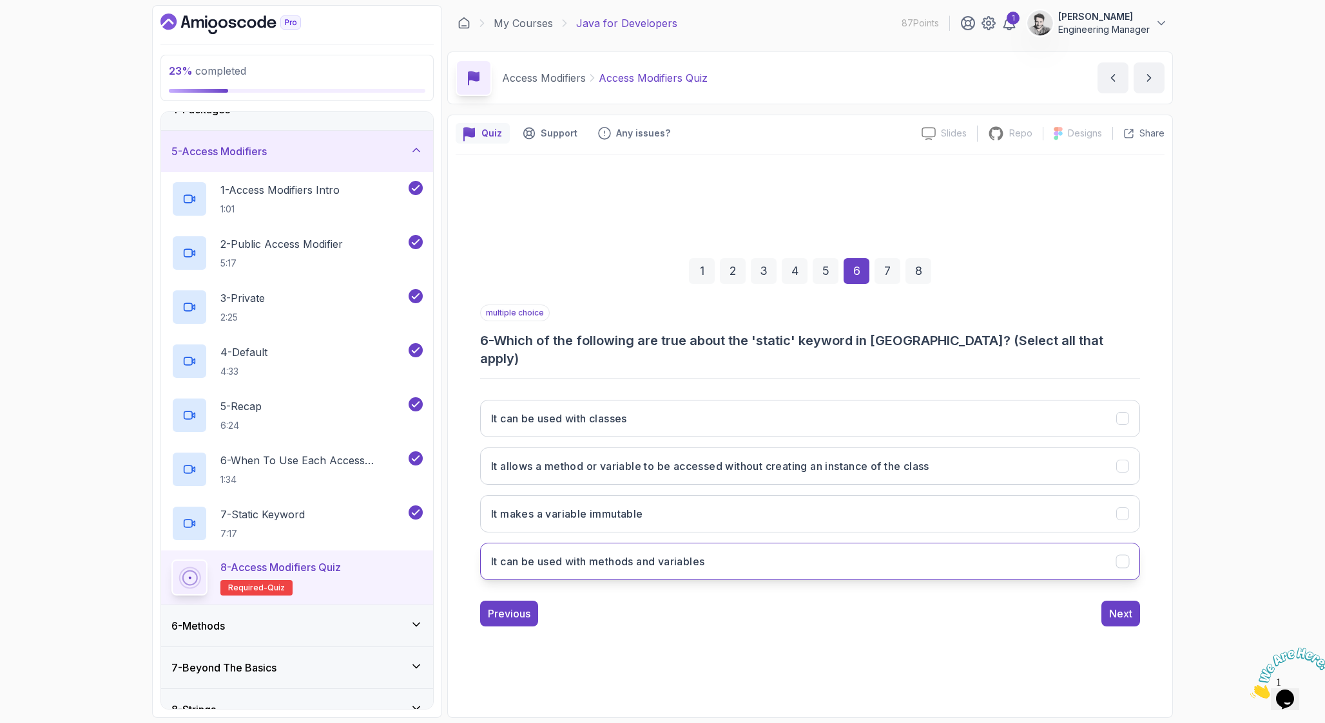
click at [863, 555] on button "It can be used with methods and variables" at bounding box center [810, 561] width 660 height 37
click at [841, 463] on h3 "It allows a method or variable to be accessed without creating an instance of t…" at bounding box center [710, 466] width 438 height 15
click at [818, 403] on button "It can be used with classes" at bounding box center [810, 418] width 660 height 37
click at [1127, 609] on div "Next" at bounding box center [1120, 613] width 23 height 15
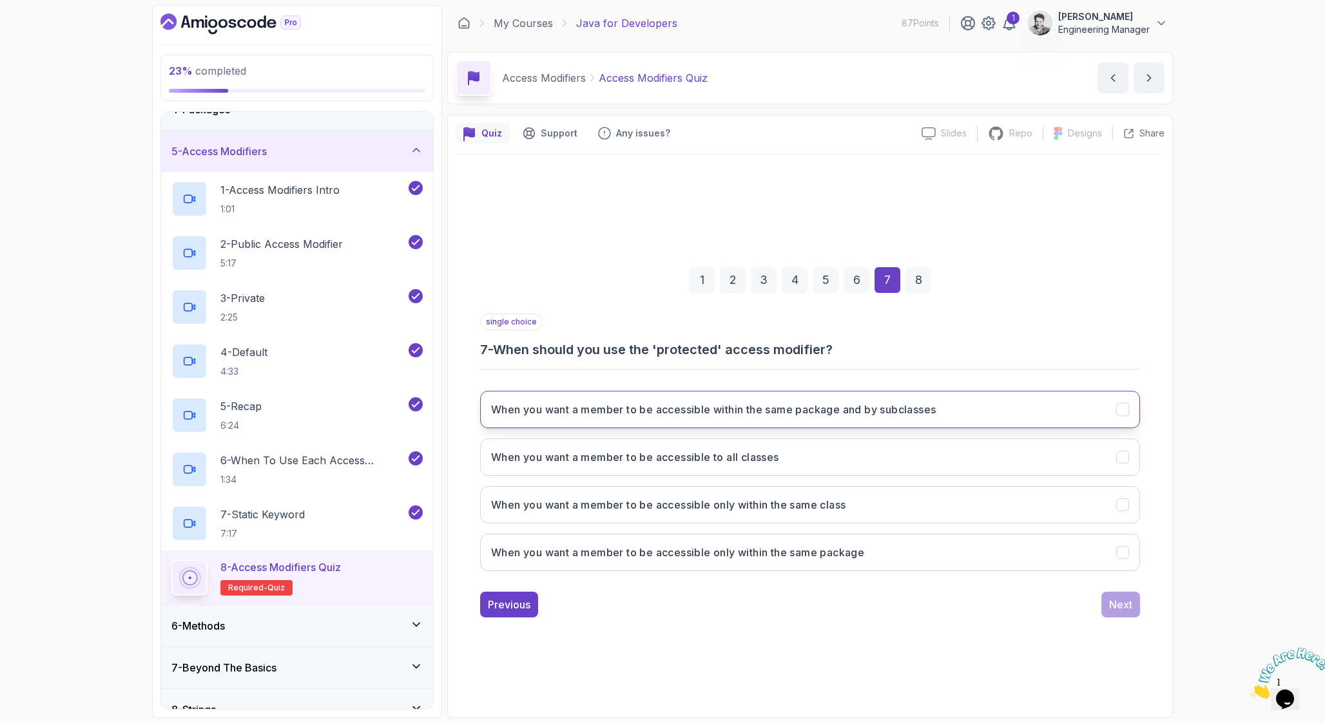
click at [720, 415] on h3 "When you want a member to be accessible within the same package and by subclass…" at bounding box center [713, 409] width 445 height 15
click at [1127, 610] on div "Next" at bounding box center [1120, 604] width 23 height 15
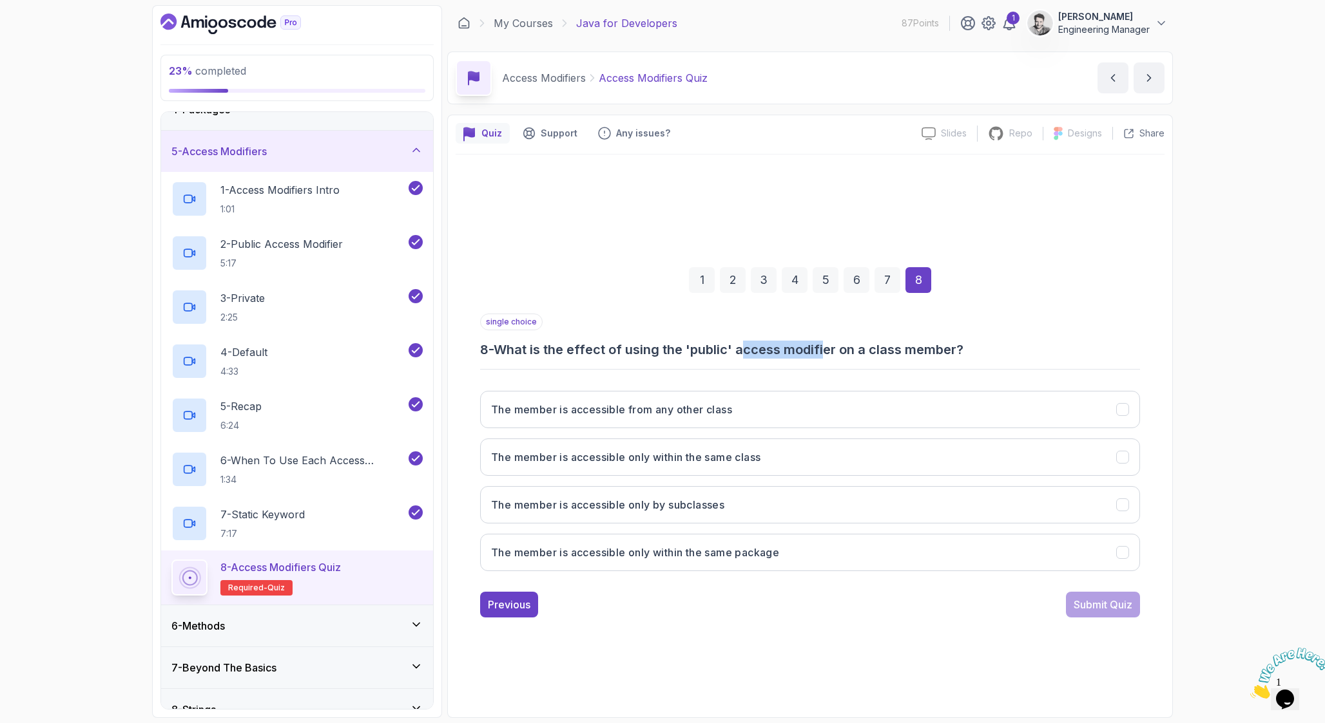
drag, startPoint x: 745, startPoint y: 349, endPoint x: 830, endPoint y: 358, distance: 84.9
click at [830, 358] on h3 "8 - What is the effect of using the 'public' access modifier on a class member?" at bounding box center [810, 350] width 660 height 18
click at [736, 420] on button "The member is accessible from any other class" at bounding box center [810, 409] width 660 height 37
click at [1078, 599] on div "Submit Quiz" at bounding box center [1102, 604] width 59 height 15
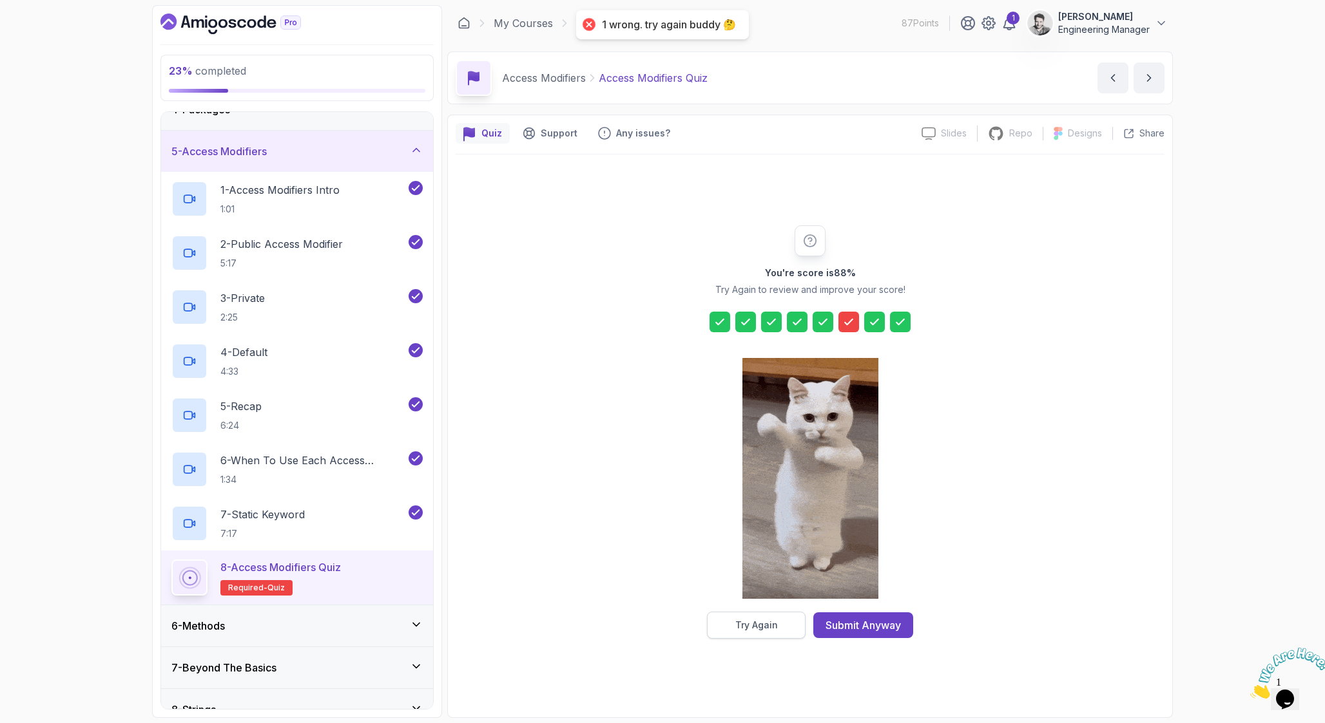
click at [787, 622] on button "Try Again" at bounding box center [756, 625] width 99 height 27
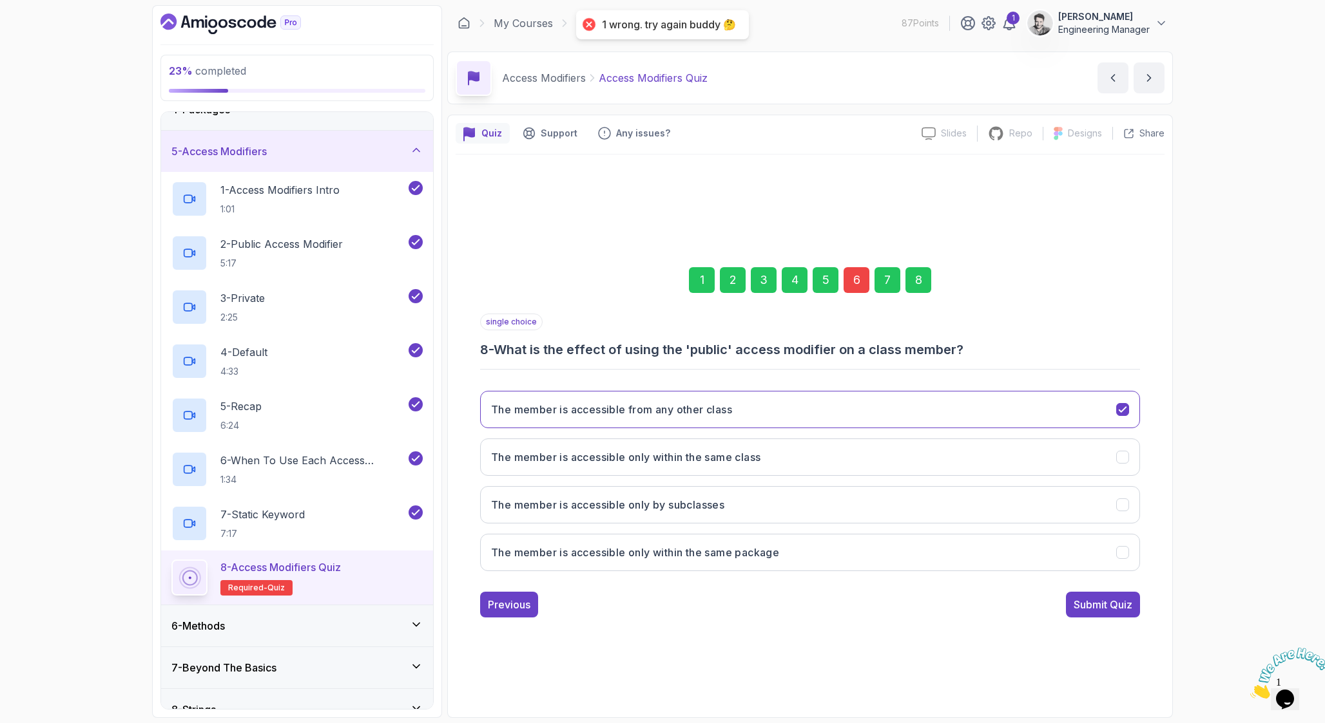
click at [856, 275] on div "6" at bounding box center [856, 280] width 26 height 26
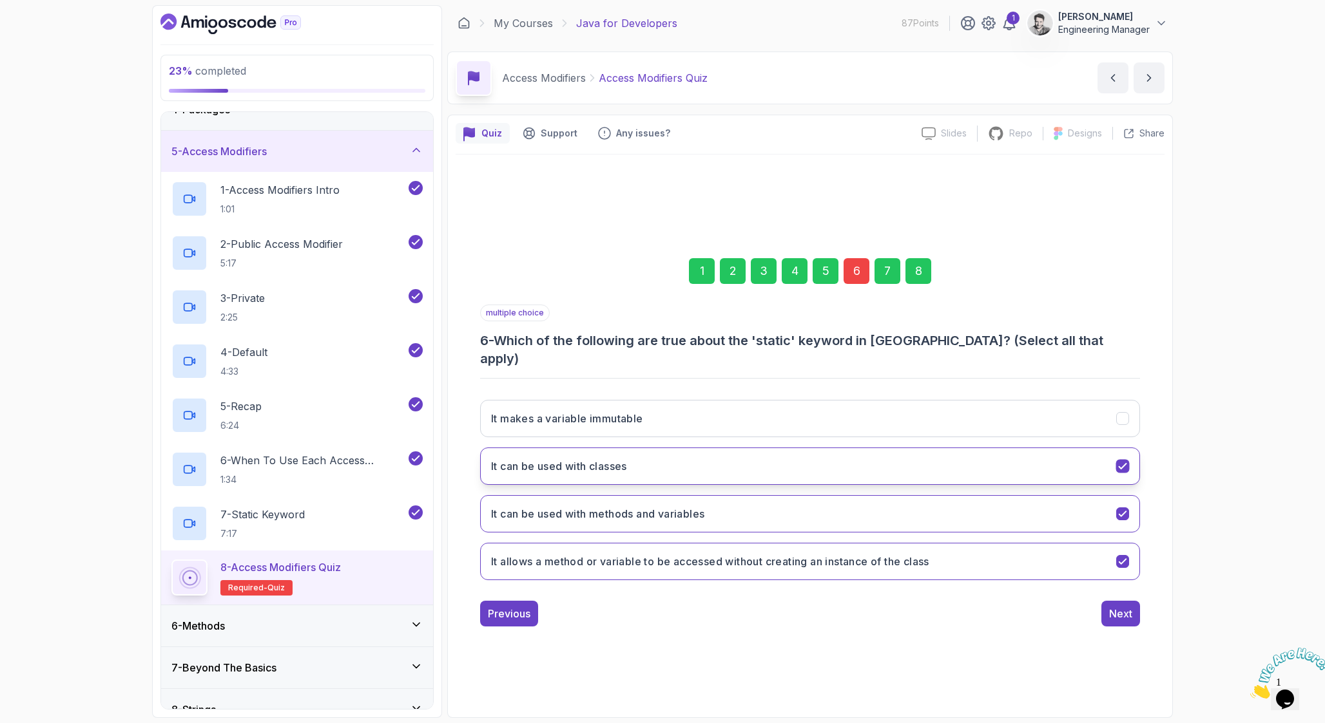
click at [1117, 461] on icon "It can be used with classes" at bounding box center [1122, 467] width 12 height 12
click at [1131, 606] on div "Next" at bounding box center [1120, 613] width 23 height 15
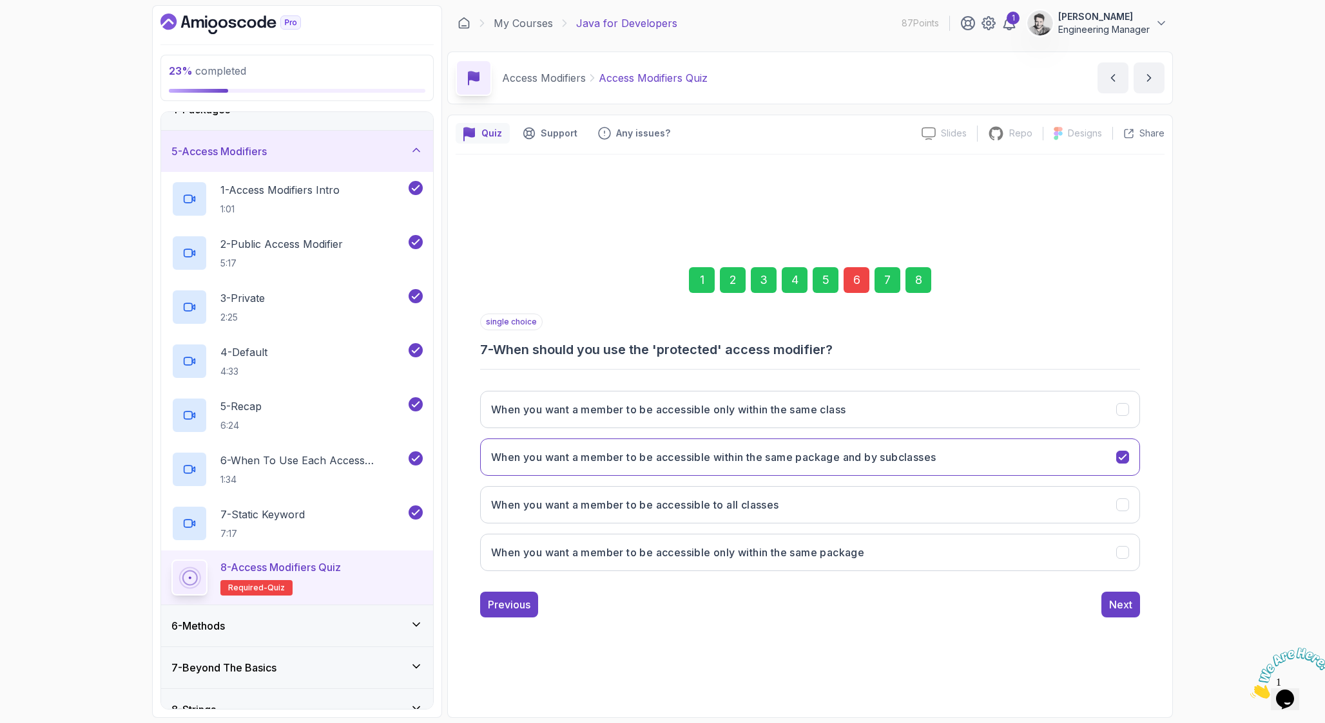
click at [1131, 606] on div "Next" at bounding box center [1120, 604] width 23 height 15
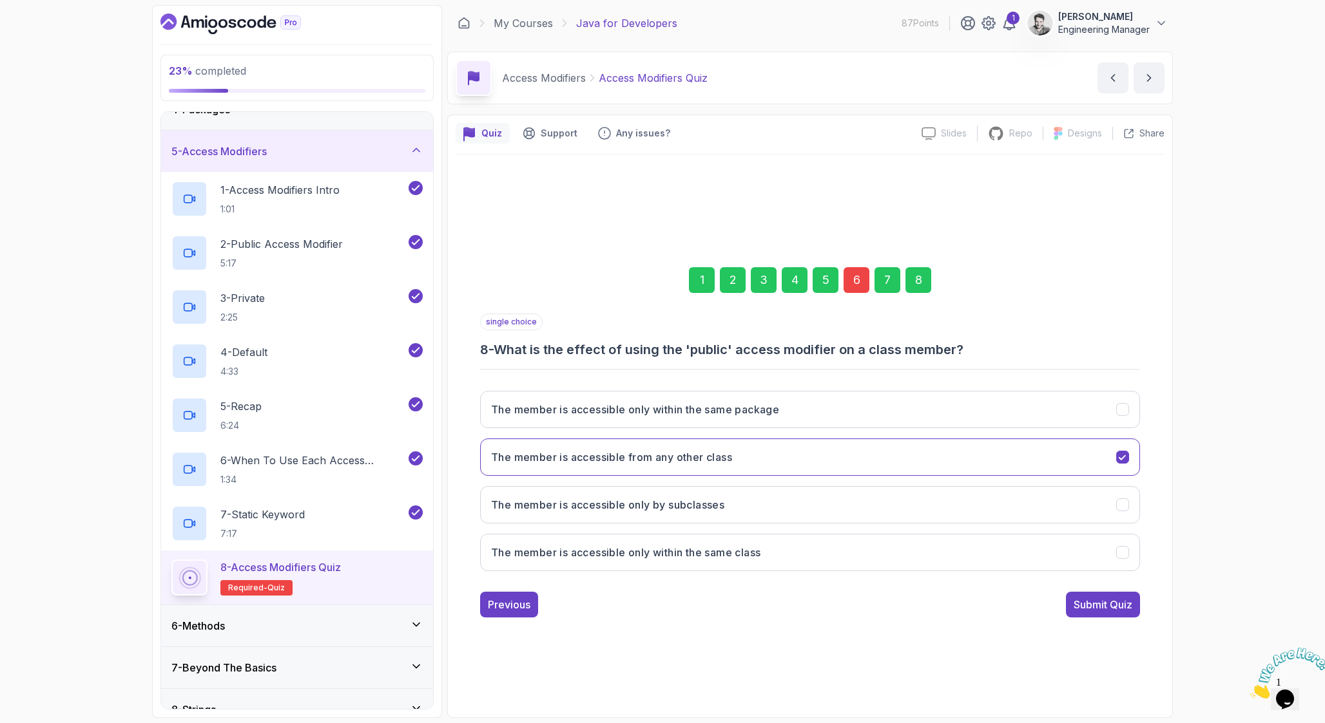
click at [1131, 606] on div "Submit Quiz" at bounding box center [1102, 604] width 59 height 15
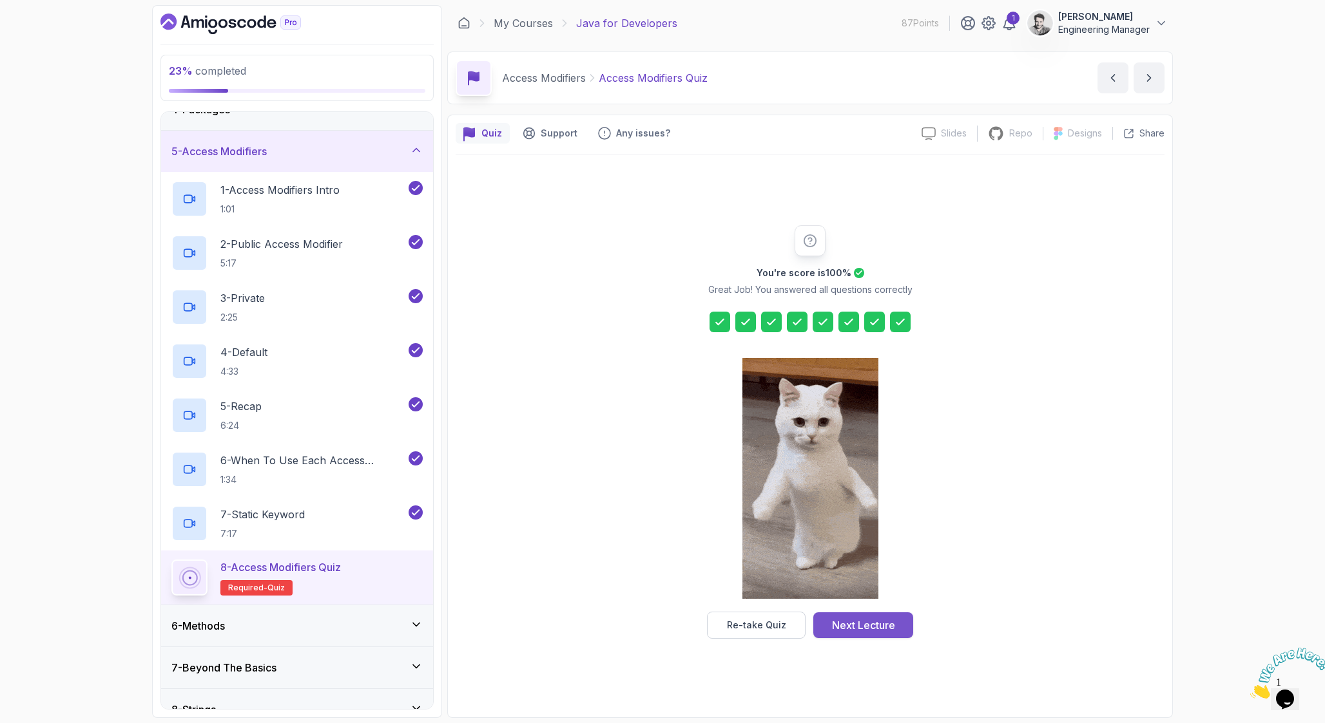
click at [892, 624] on div "Next Lecture" at bounding box center [863, 625] width 63 height 15
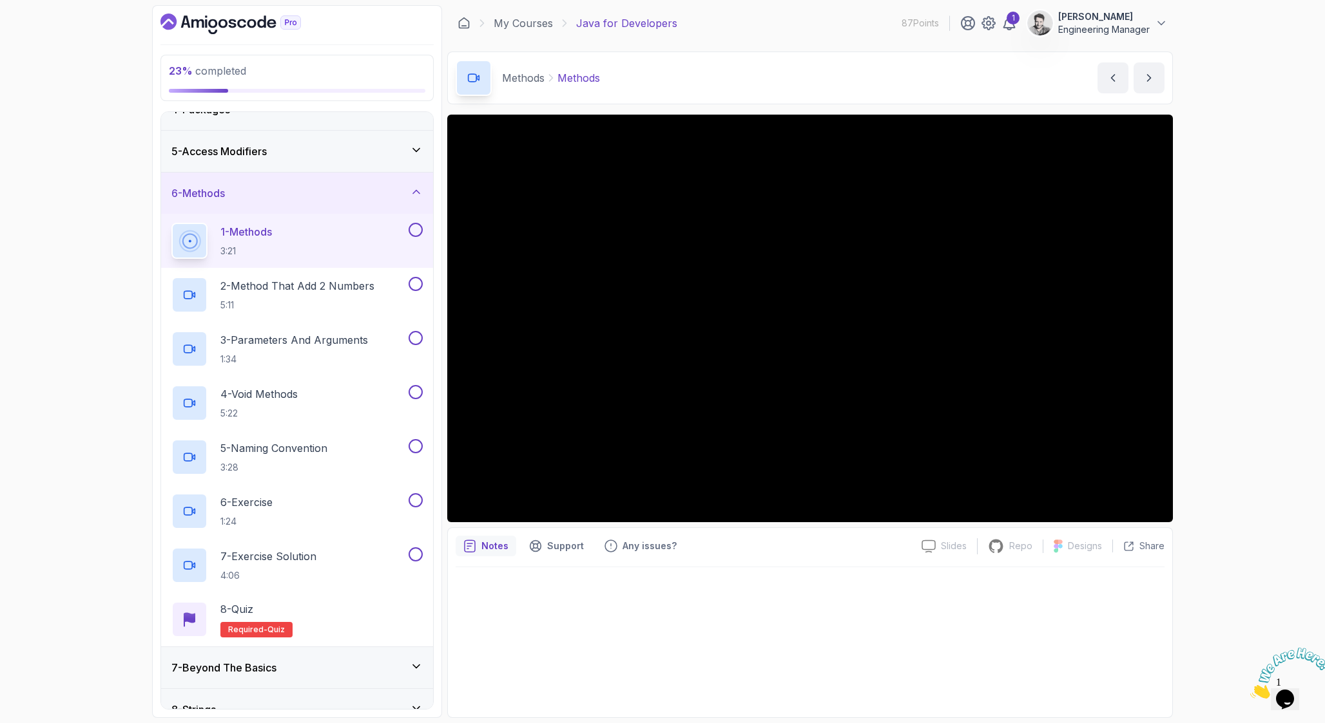
click at [1187, 563] on div "23 % completed 1 - Intro 2 - Loops 3 - If Statements 4 - Packages 5 - Access Mo…" at bounding box center [662, 361] width 1325 height 723
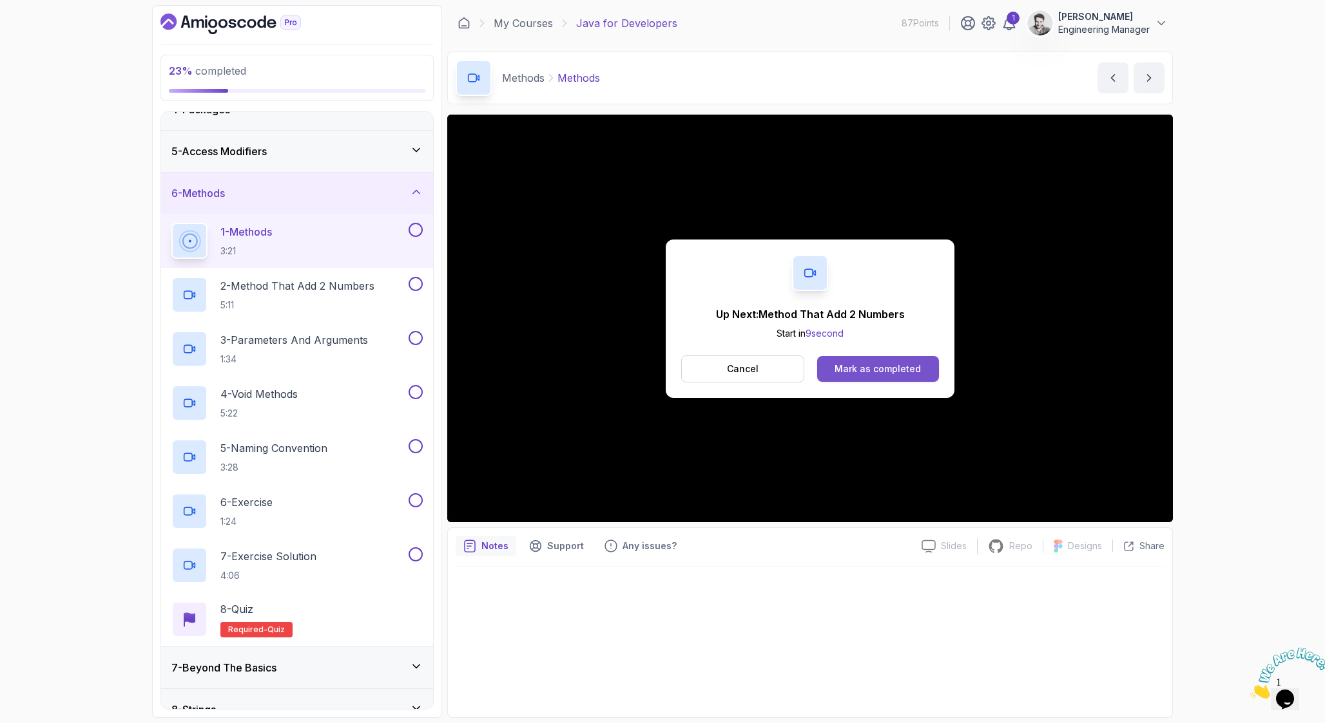
click at [899, 367] on div "Mark as completed" at bounding box center [877, 369] width 86 height 13
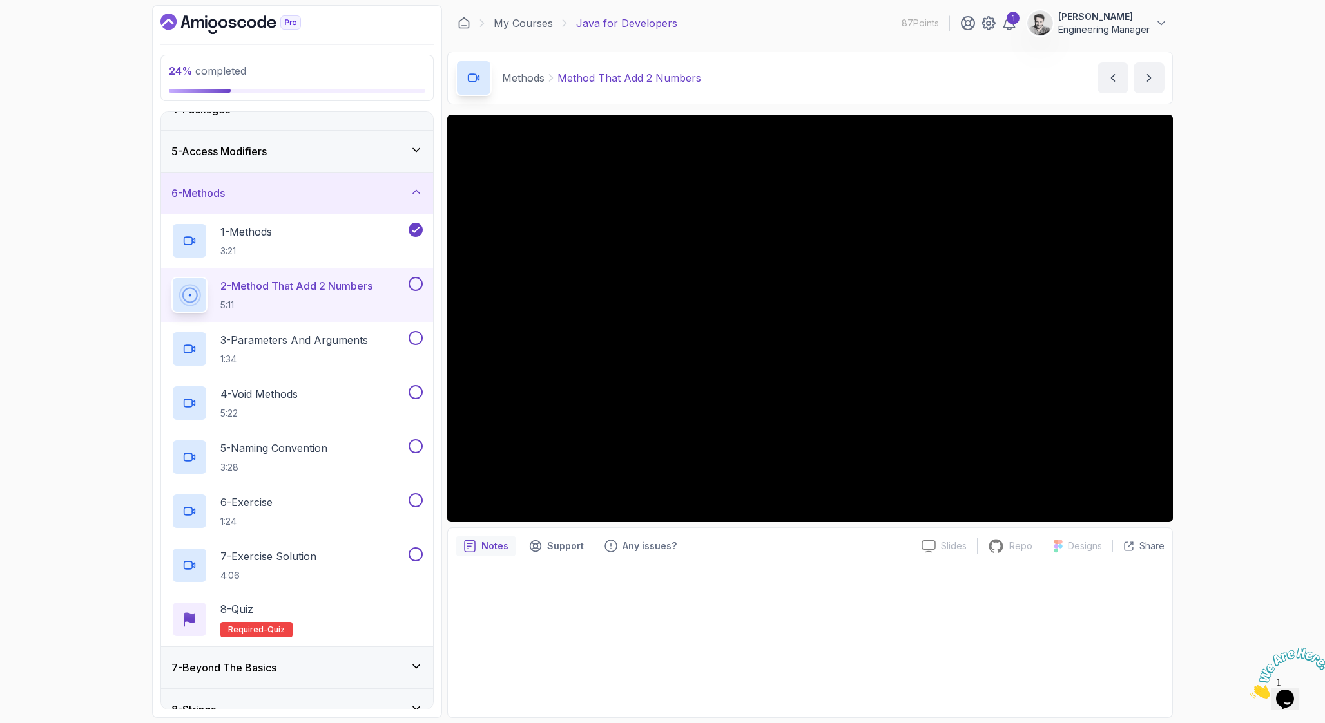
click at [977, 613] on div at bounding box center [809, 639] width 709 height 142
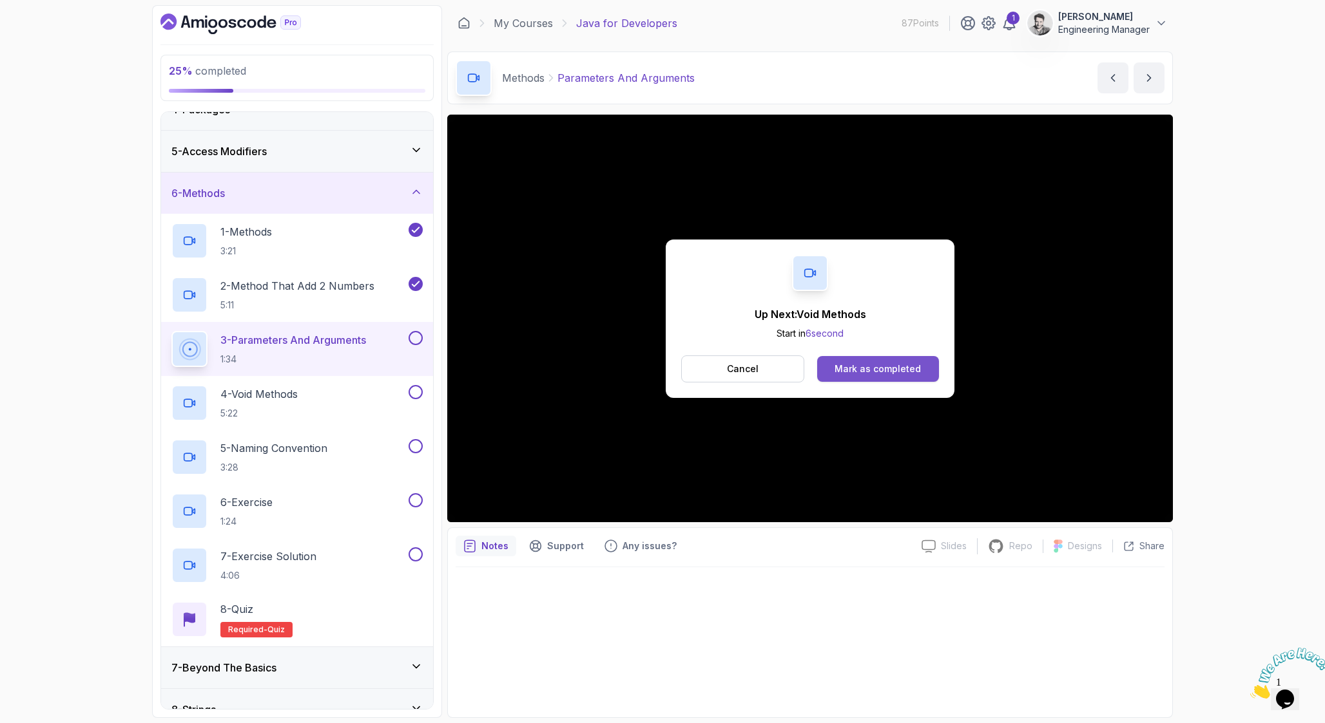
click at [895, 375] on button "Mark as completed" at bounding box center [878, 369] width 122 height 26
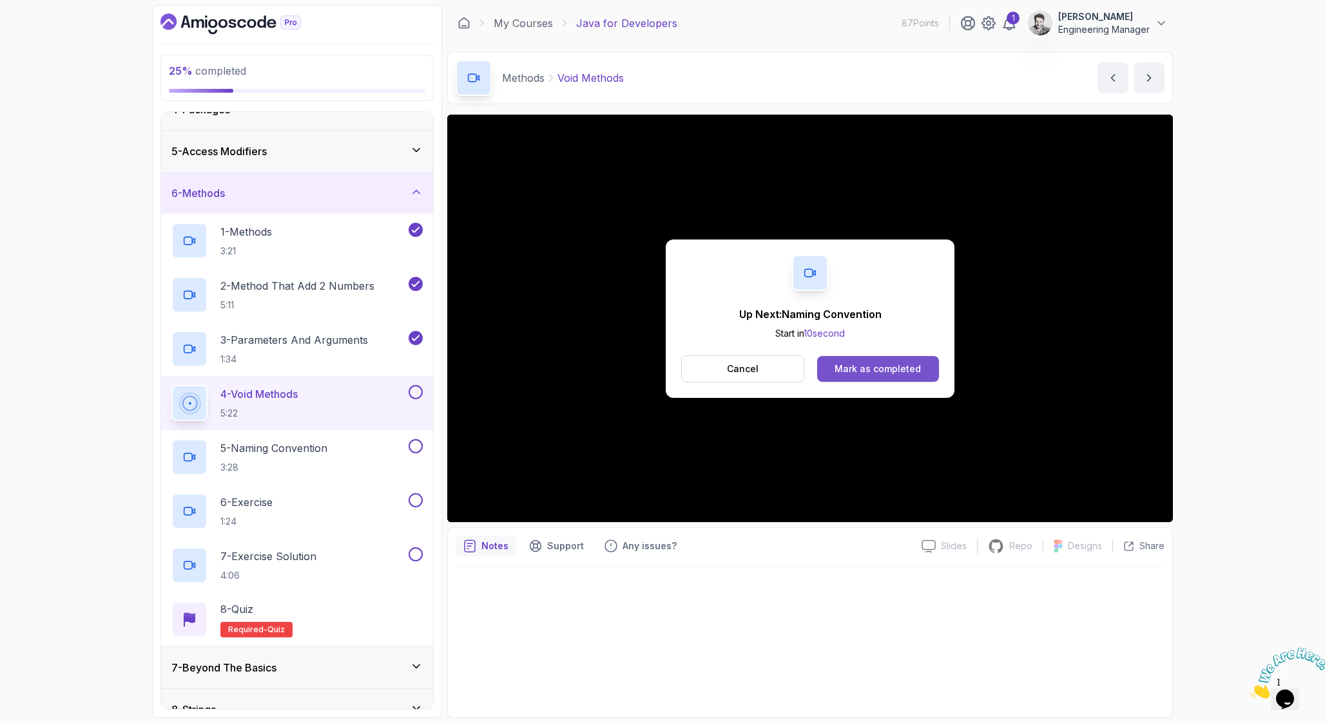
click at [879, 369] on div "Mark as completed" at bounding box center [877, 369] width 86 height 13
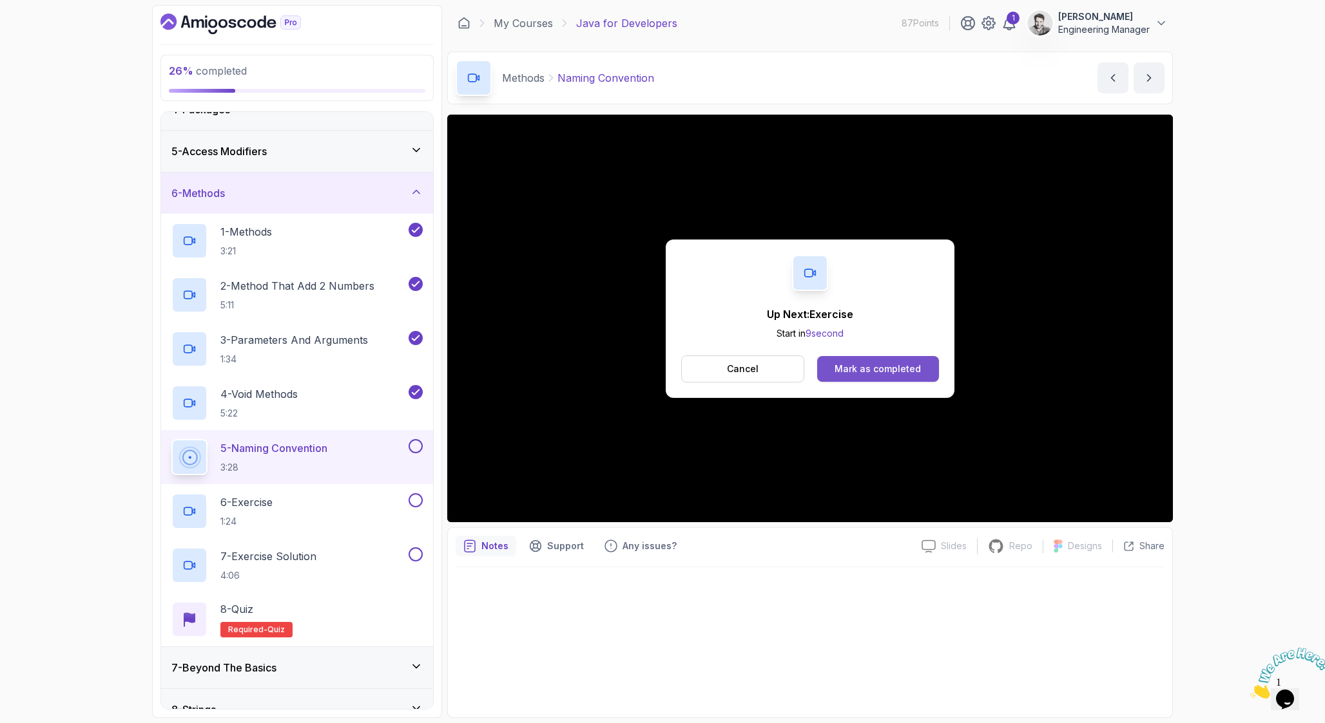
click at [917, 369] on div "Mark as completed" at bounding box center [877, 369] width 86 height 13
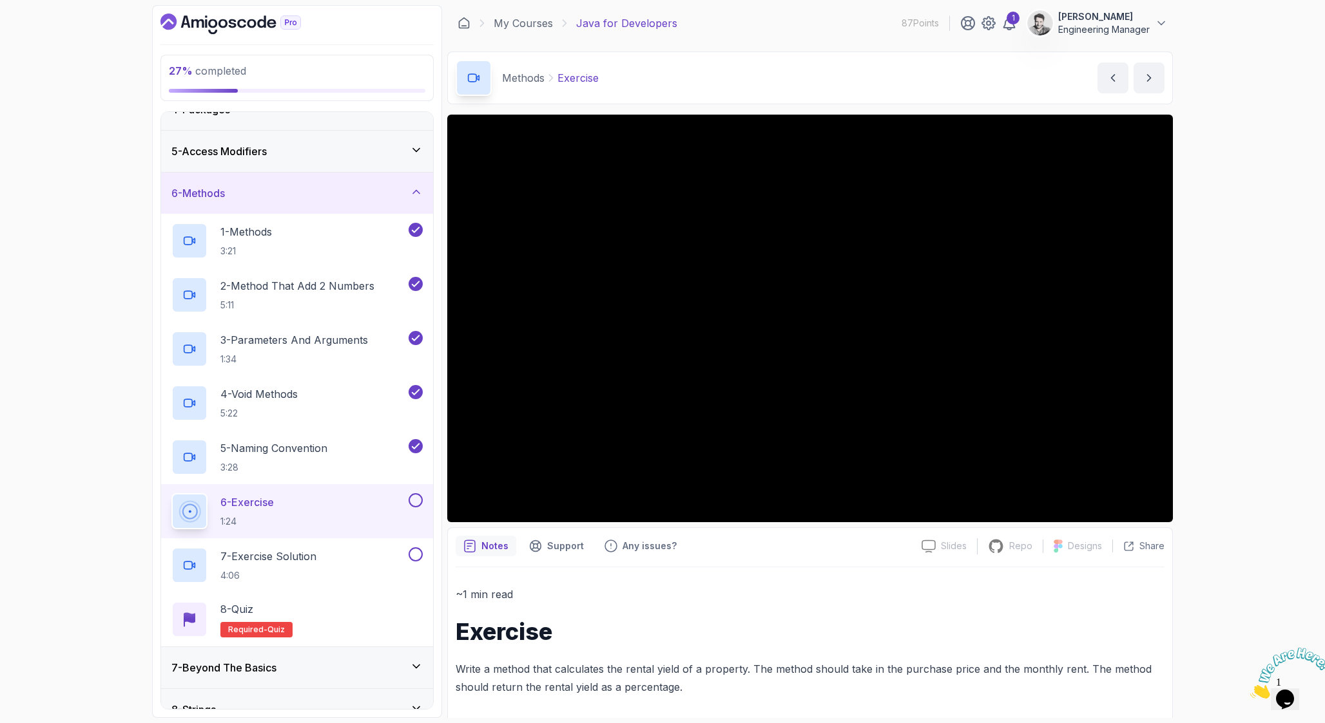
click at [419, 499] on button at bounding box center [415, 500] width 14 height 14
click at [416, 561] on button at bounding box center [415, 555] width 14 height 14
click at [359, 608] on div "8 - Quiz Required- quiz" at bounding box center [296, 620] width 251 height 36
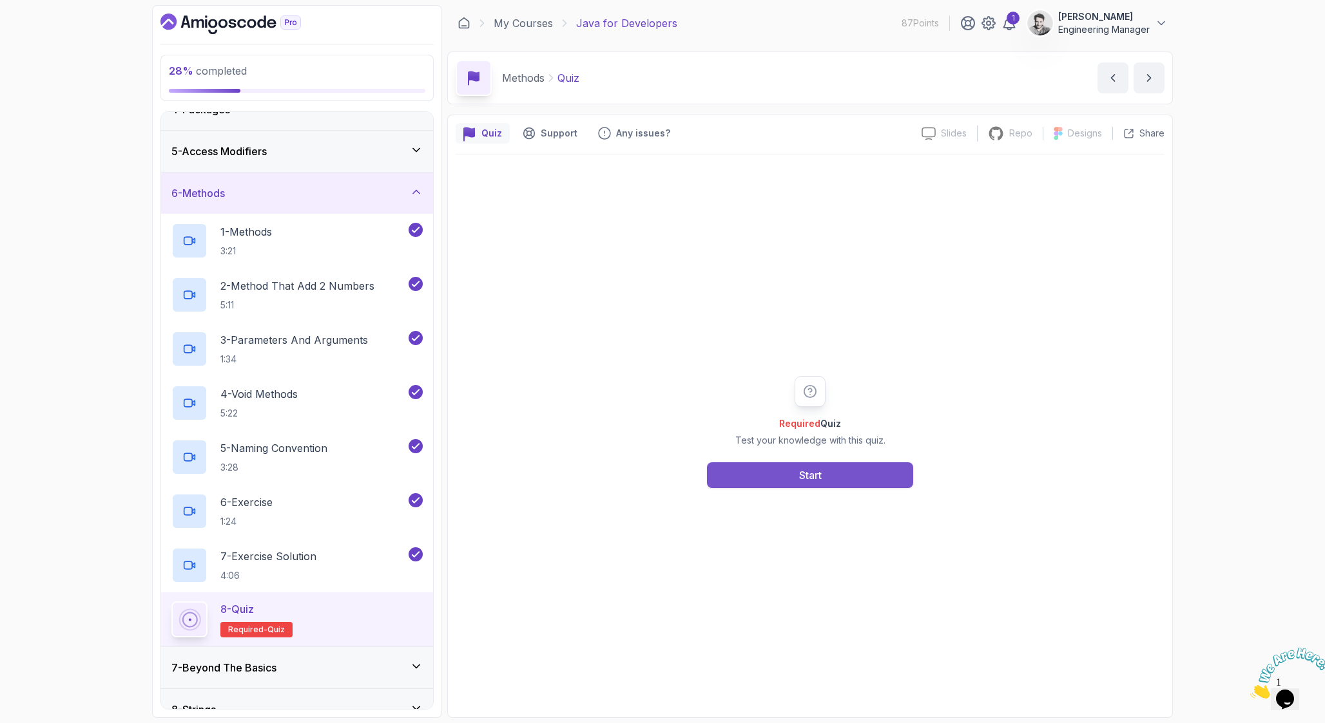
click at [886, 474] on button "Start" at bounding box center [810, 476] width 206 height 26
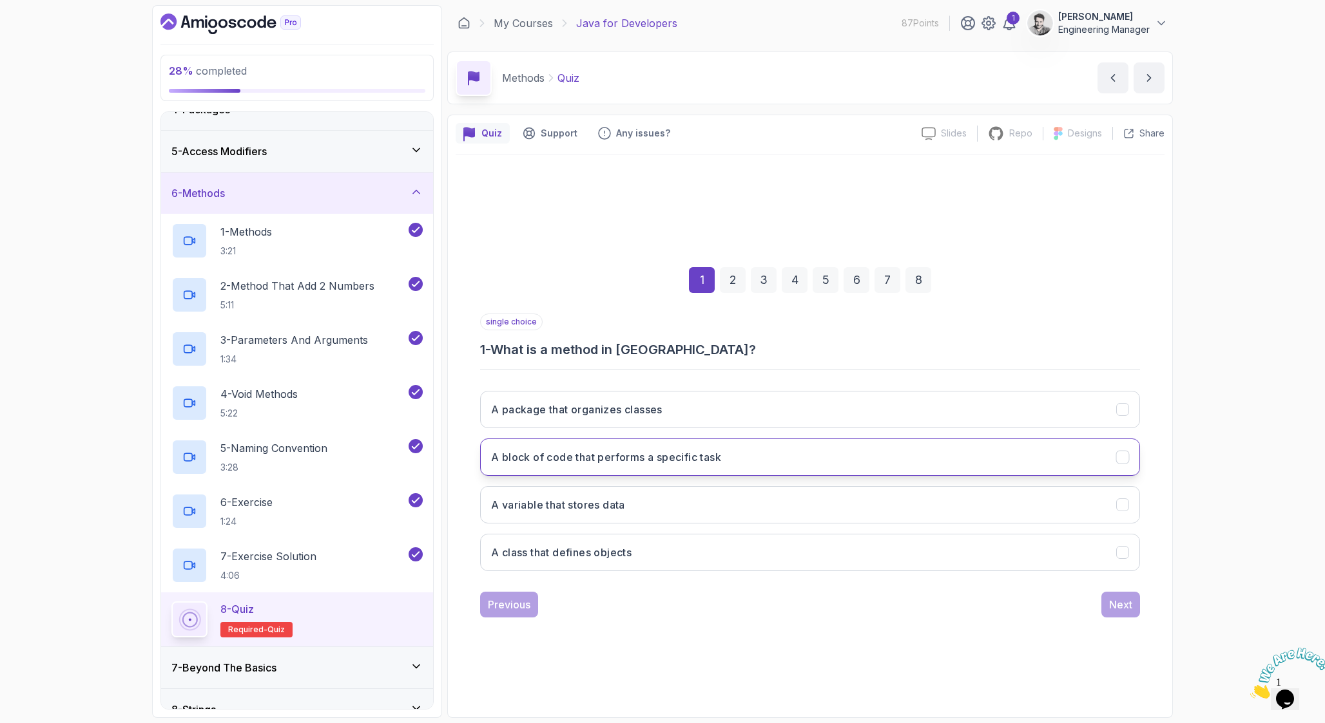
click at [656, 464] on h3 "A block of code that performs a specific task" at bounding box center [606, 457] width 230 height 15
click at [1113, 602] on div "Next" at bounding box center [1120, 604] width 23 height 15
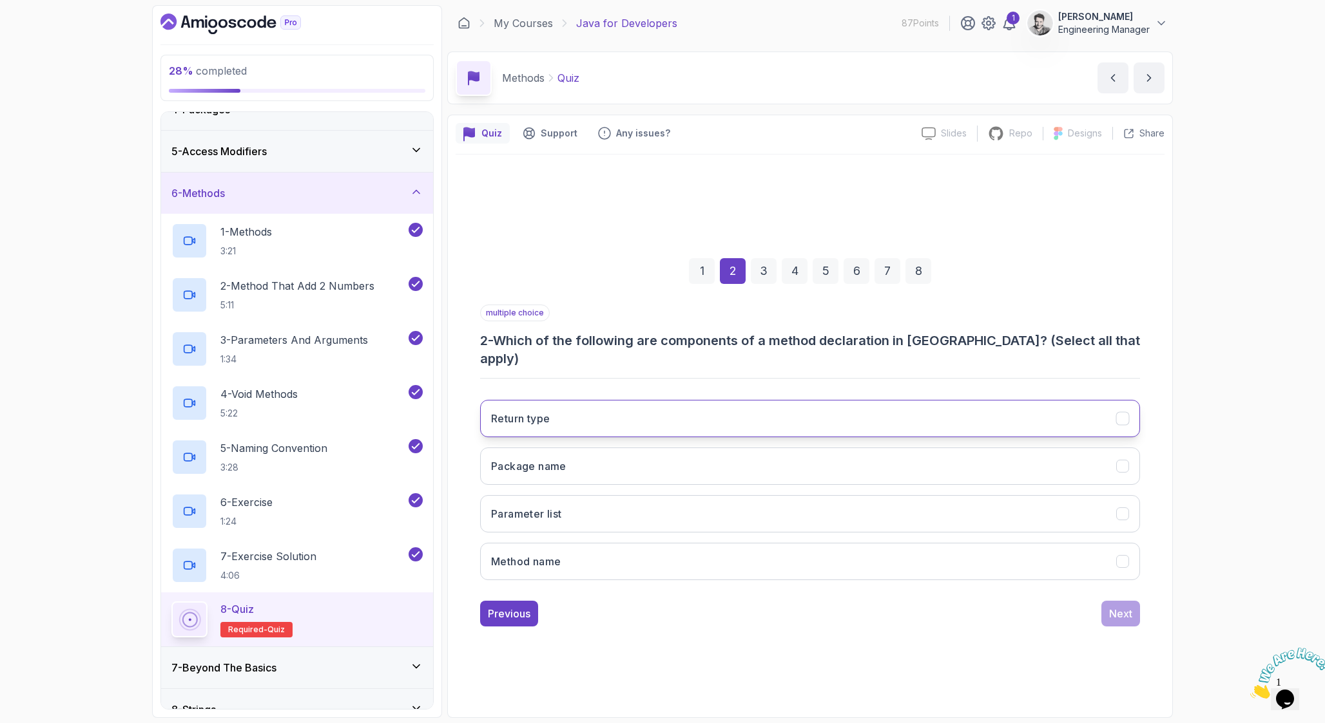
click at [570, 417] on button "Return type" at bounding box center [810, 418] width 660 height 37
click at [573, 510] on button "Parameter list" at bounding box center [810, 513] width 660 height 37
click at [583, 559] on button "Method name" at bounding box center [810, 561] width 660 height 37
click at [1138, 609] on button "Next" at bounding box center [1120, 614] width 39 height 26
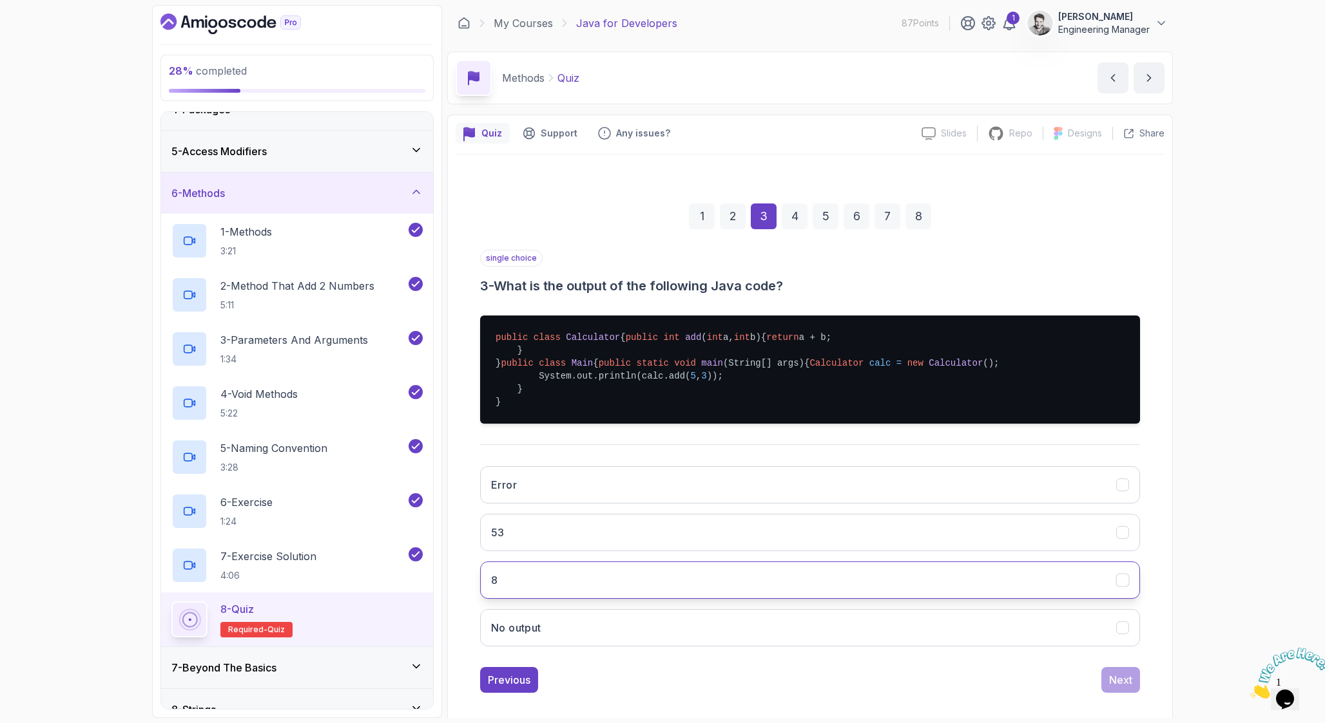
click at [526, 599] on button "8" at bounding box center [810, 580] width 660 height 37
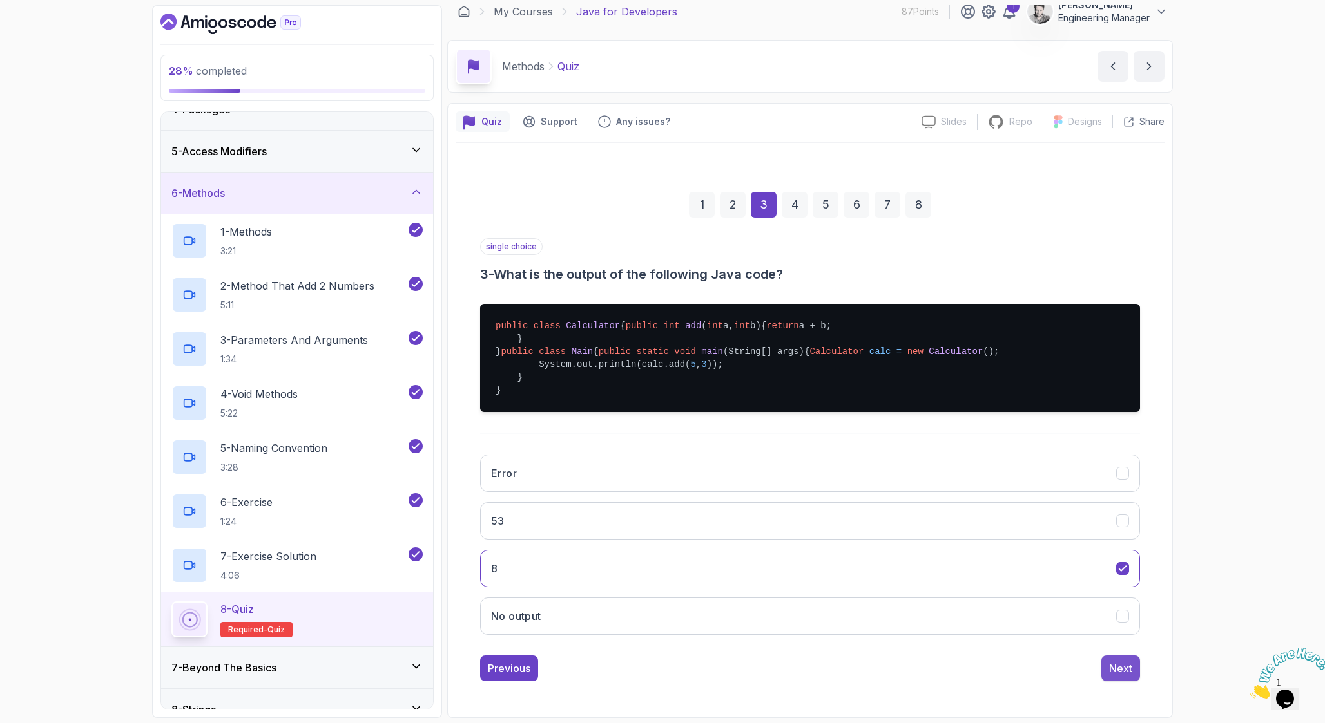
click at [1123, 658] on button "Next" at bounding box center [1120, 669] width 39 height 26
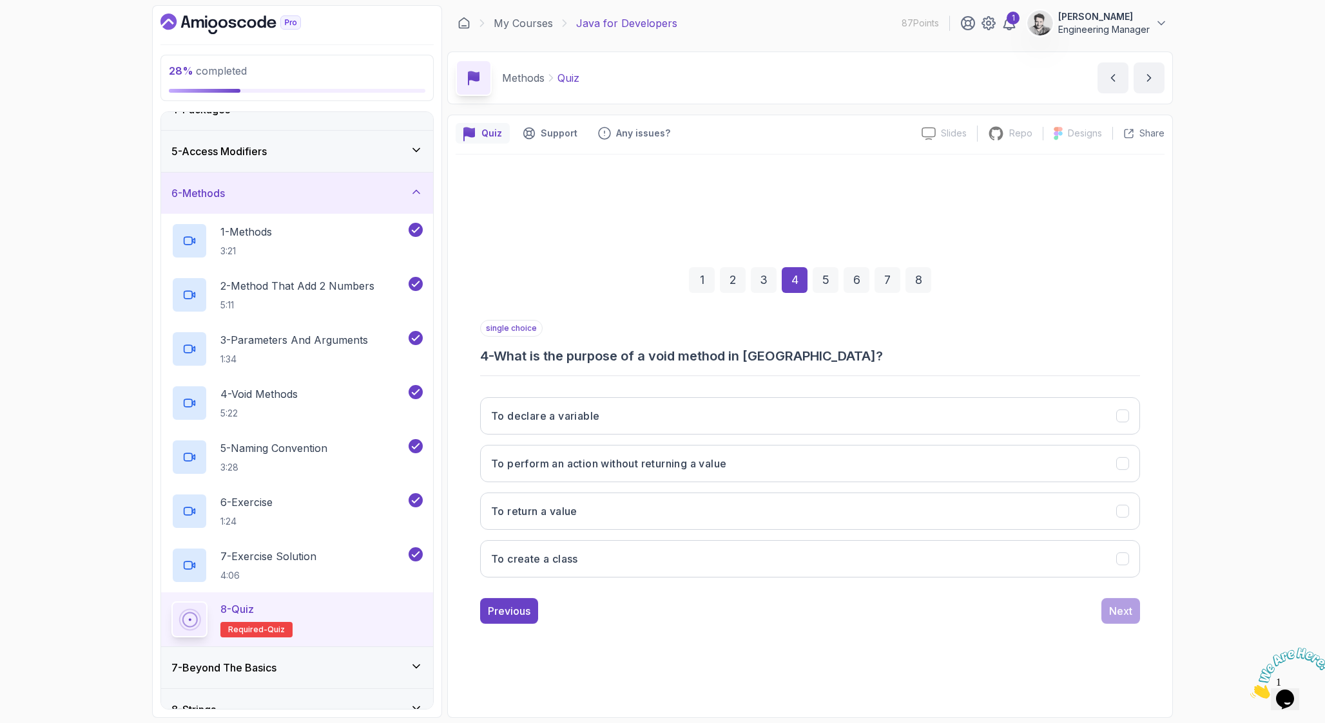
scroll to position [0, 0]
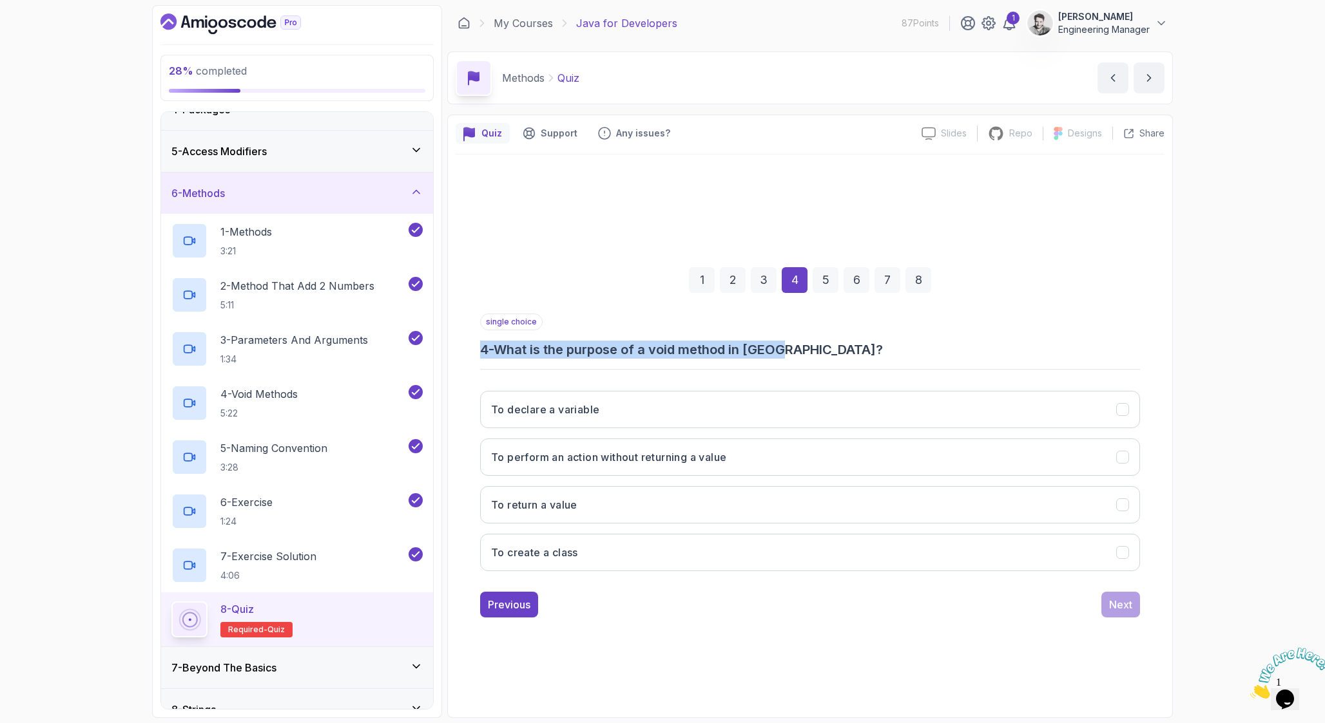
drag, startPoint x: 794, startPoint y: 352, endPoint x: 745, endPoint y: 321, distance: 57.6
click at [745, 321] on div "single choice 4 - What is the purpose of a void method in [GEOGRAPHIC_DATA]?" at bounding box center [810, 336] width 660 height 45
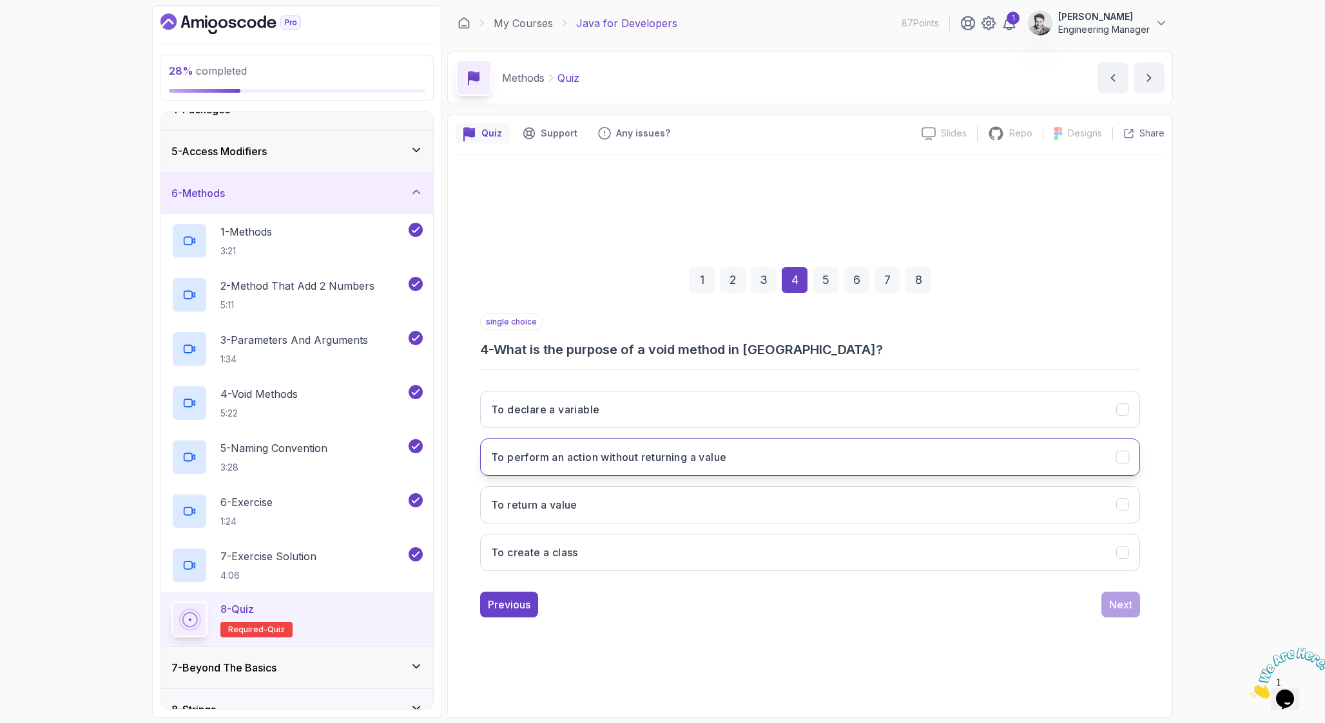
click at [800, 455] on button "To perform an action without returning a value" at bounding box center [810, 457] width 660 height 37
click at [1122, 601] on div "Next" at bounding box center [1120, 604] width 23 height 15
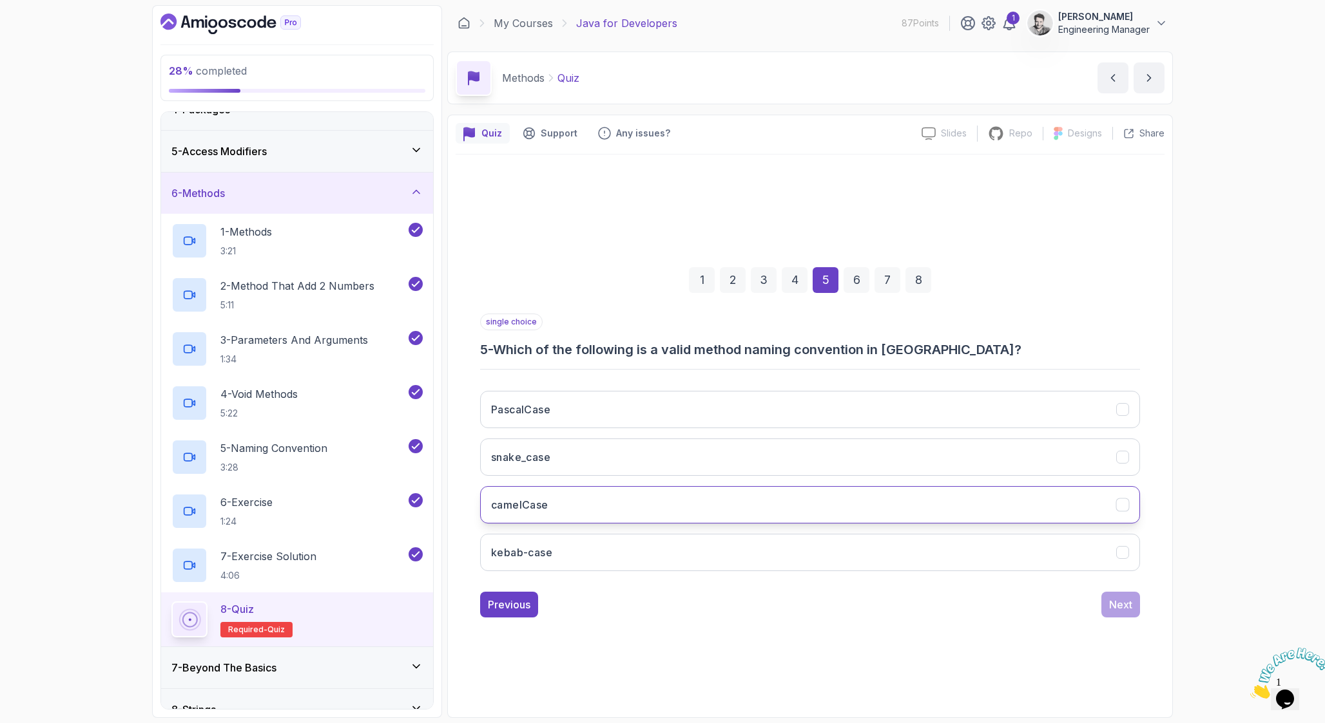
click at [615, 506] on button "camelCase" at bounding box center [810, 504] width 660 height 37
click at [1123, 605] on div "Next" at bounding box center [1120, 604] width 23 height 15
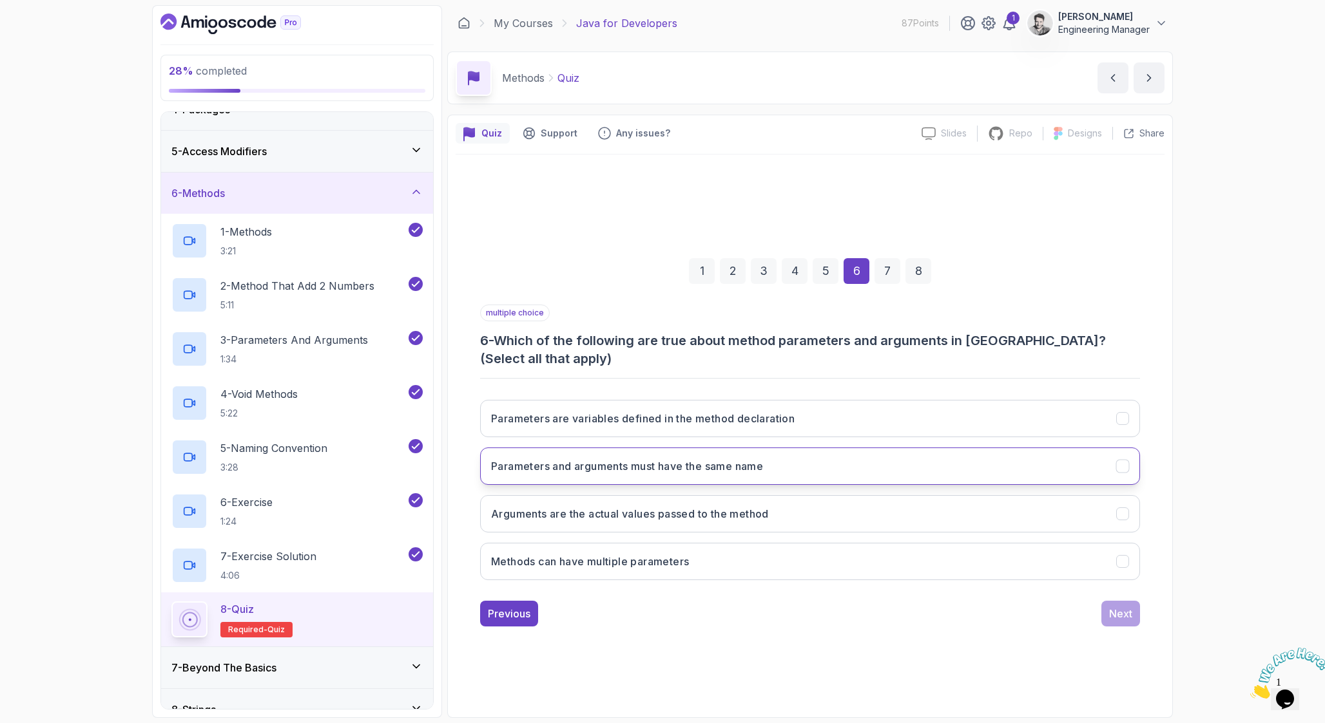
click at [810, 472] on button "Parameters and arguments must have the same name" at bounding box center [810, 466] width 660 height 37
click at [870, 552] on button "Methods can have multiple parameters" at bounding box center [810, 561] width 660 height 37
click at [894, 415] on button "Parameters are variables defined in the method declaration" at bounding box center [810, 418] width 660 height 37
click at [1109, 612] on div "Next" at bounding box center [1120, 613] width 23 height 15
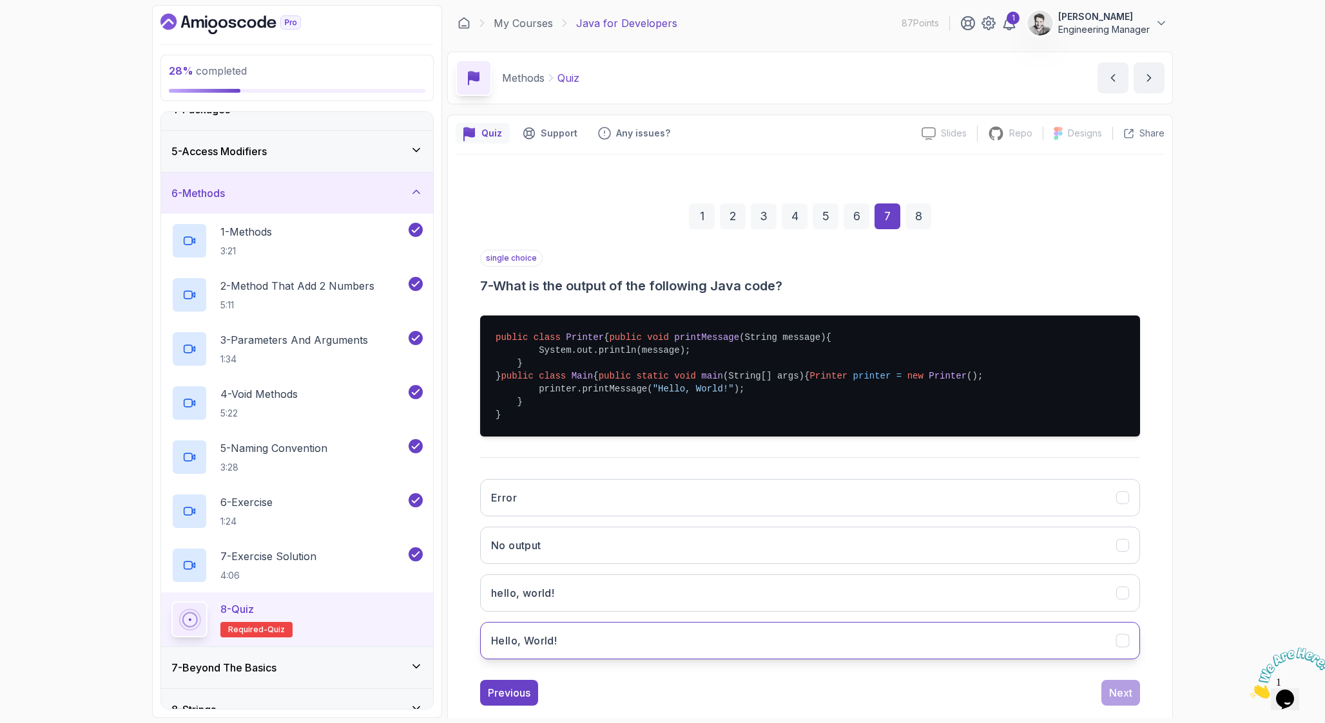
click at [622, 660] on button "Hello, World!" at bounding box center [810, 640] width 660 height 37
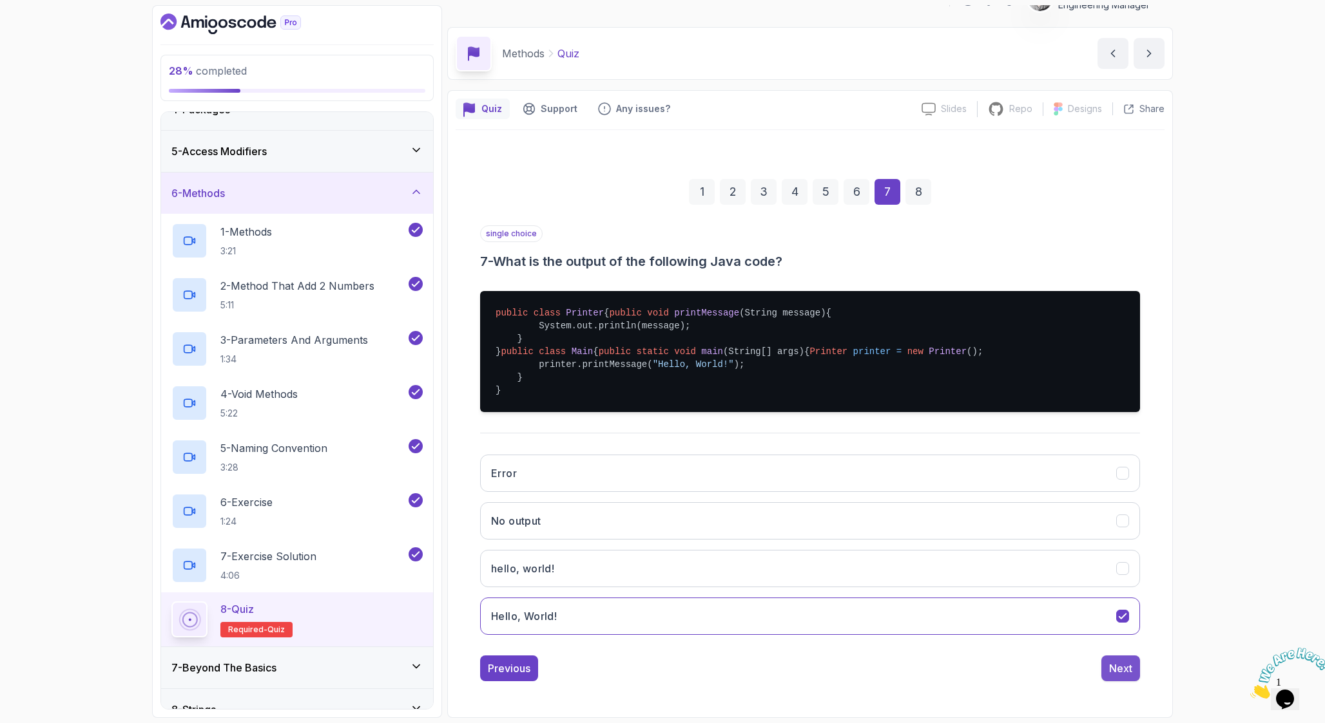
click at [1127, 675] on div "Next" at bounding box center [1120, 668] width 23 height 15
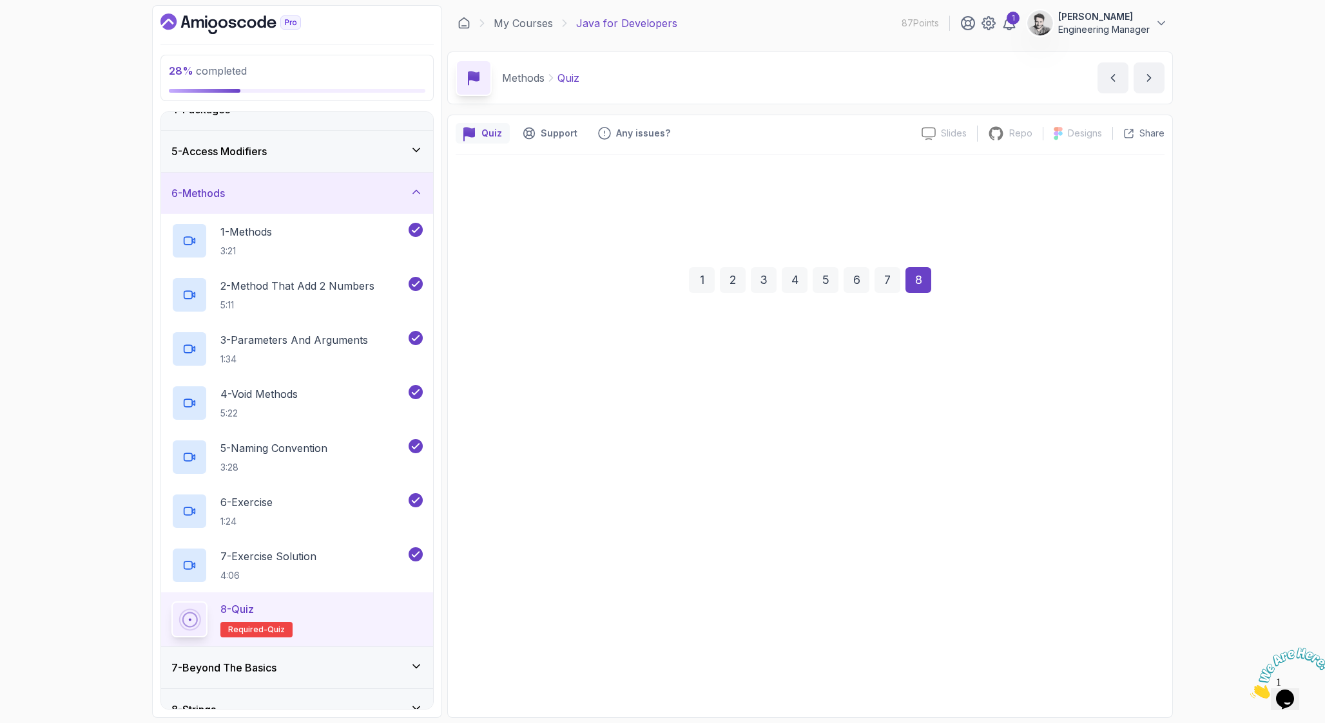
scroll to position [0, 0]
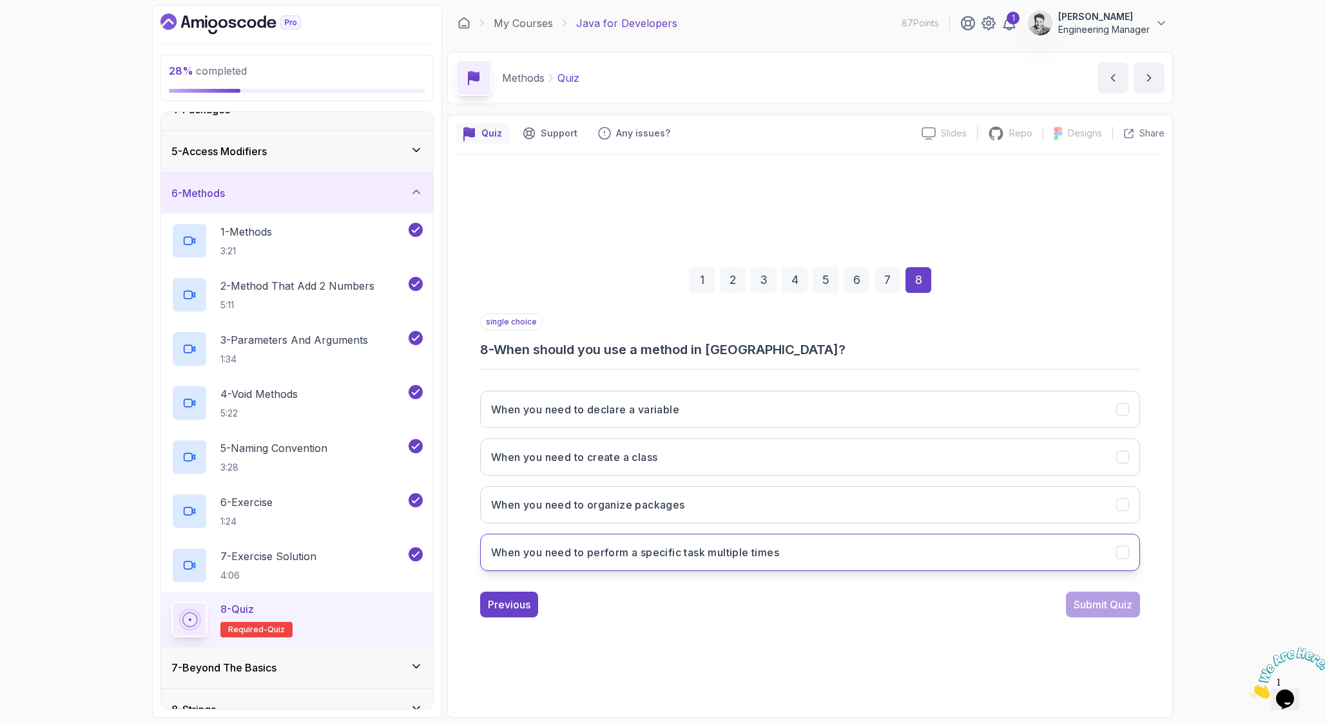
click at [615, 544] on button "When you need to perform a specific task multiple times" at bounding box center [810, 552] width 660 height 37
click at [1113, 602] on div "Submit Quiz" at bounding box center [1102, 604] width 59 height 15
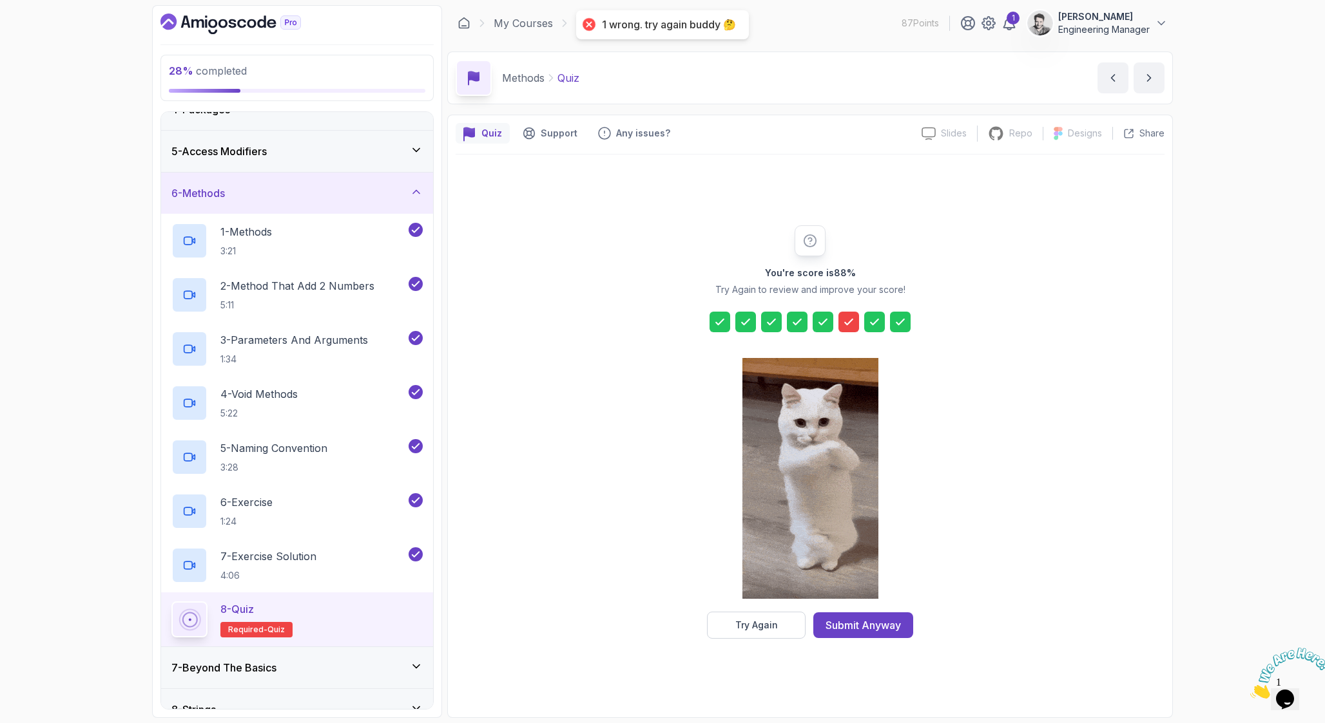
click at [852, 315] on div at bounding box center [848, 322] width 21 height 21
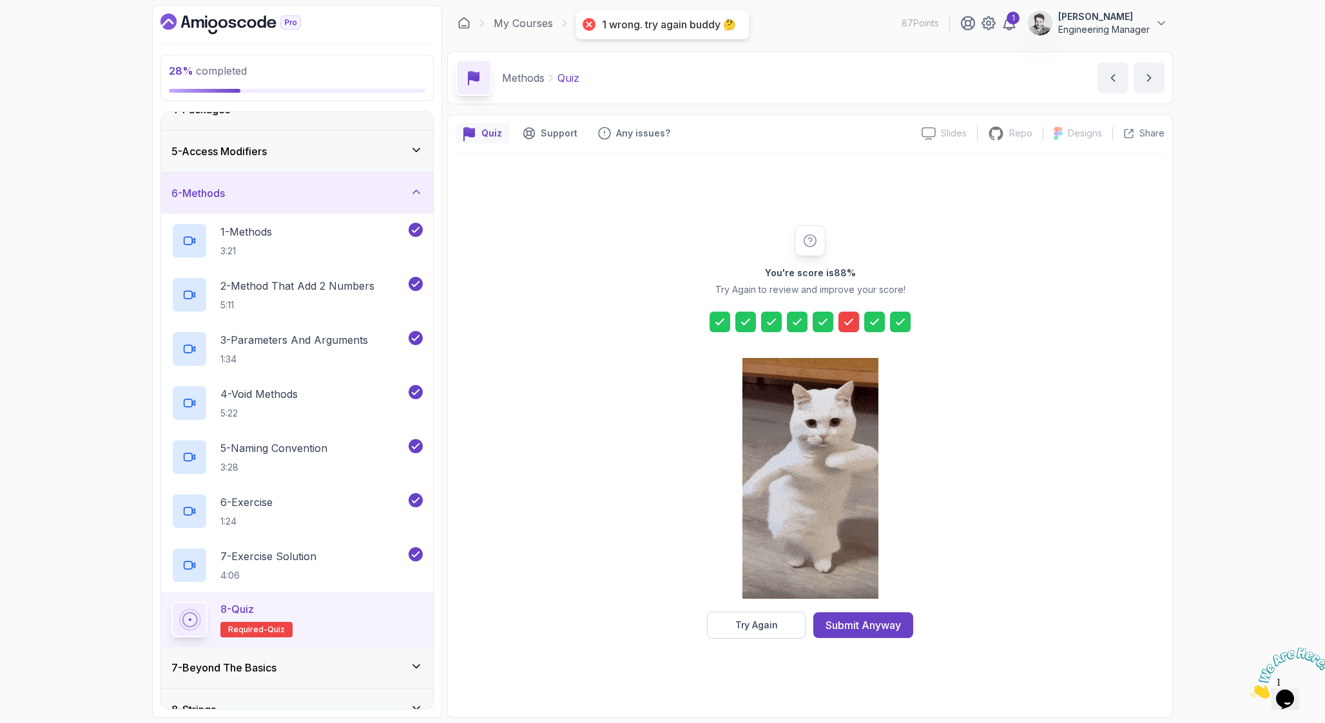
click at [850, 321] on icon at bounding box center [849, 322] width 8 height 5
click at [748, 619] on div "Try Again" at bounding box center [756, 625] width 43 height 13
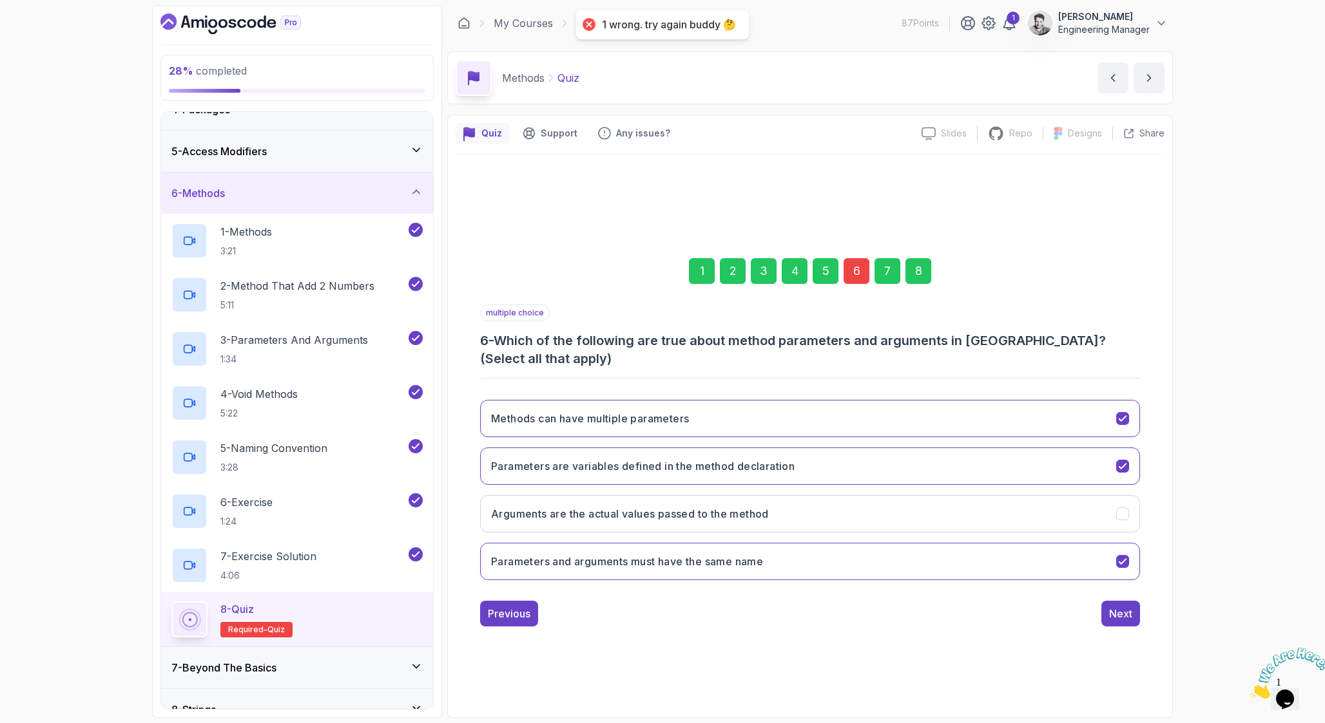
click at [856, 275] on div "6" at bounding box center [856, 271] width 26 height 26
click at [796, 468] on button "Parameters are variables defined in the method declaration" at bounding box center [810, 466] width 660 height 37
click at [1109, 611] on div "Next" at bounding box center [1120, 613] width 23 height 15
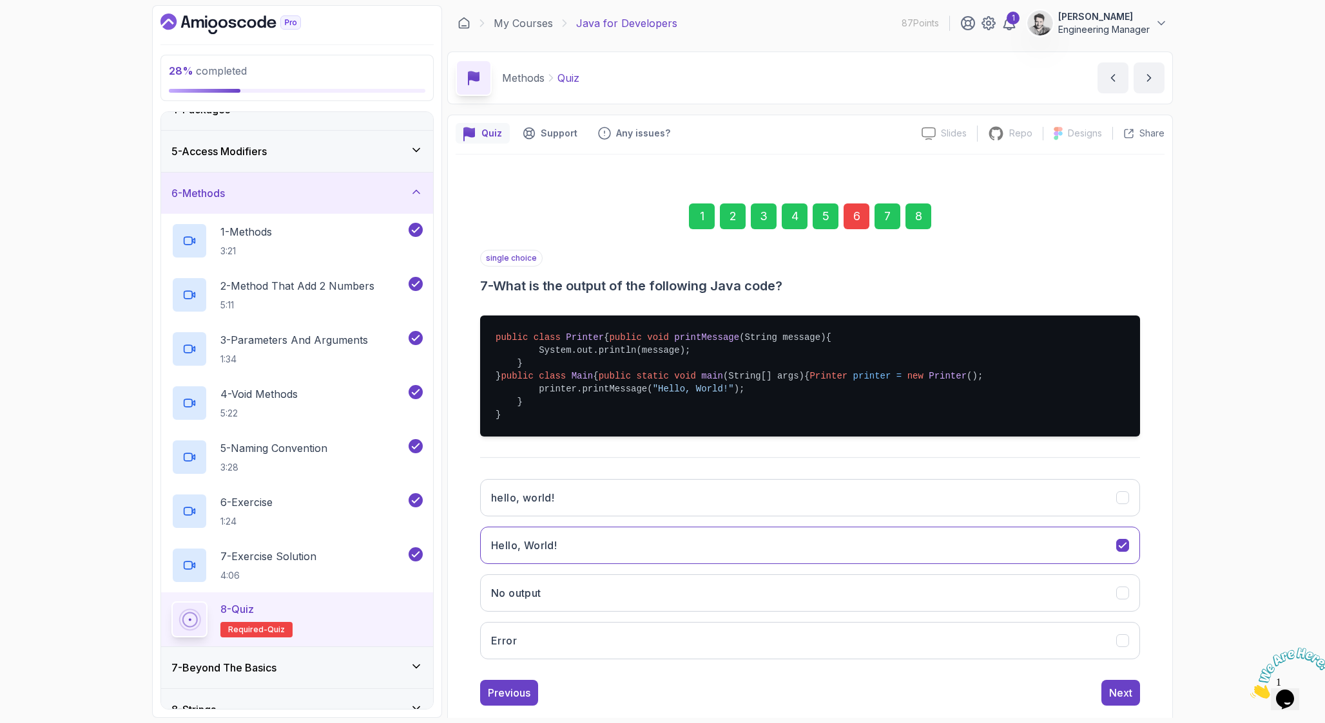
click at [919, 220] on div "8" at bounding box center [918, 217] width 26 height 26
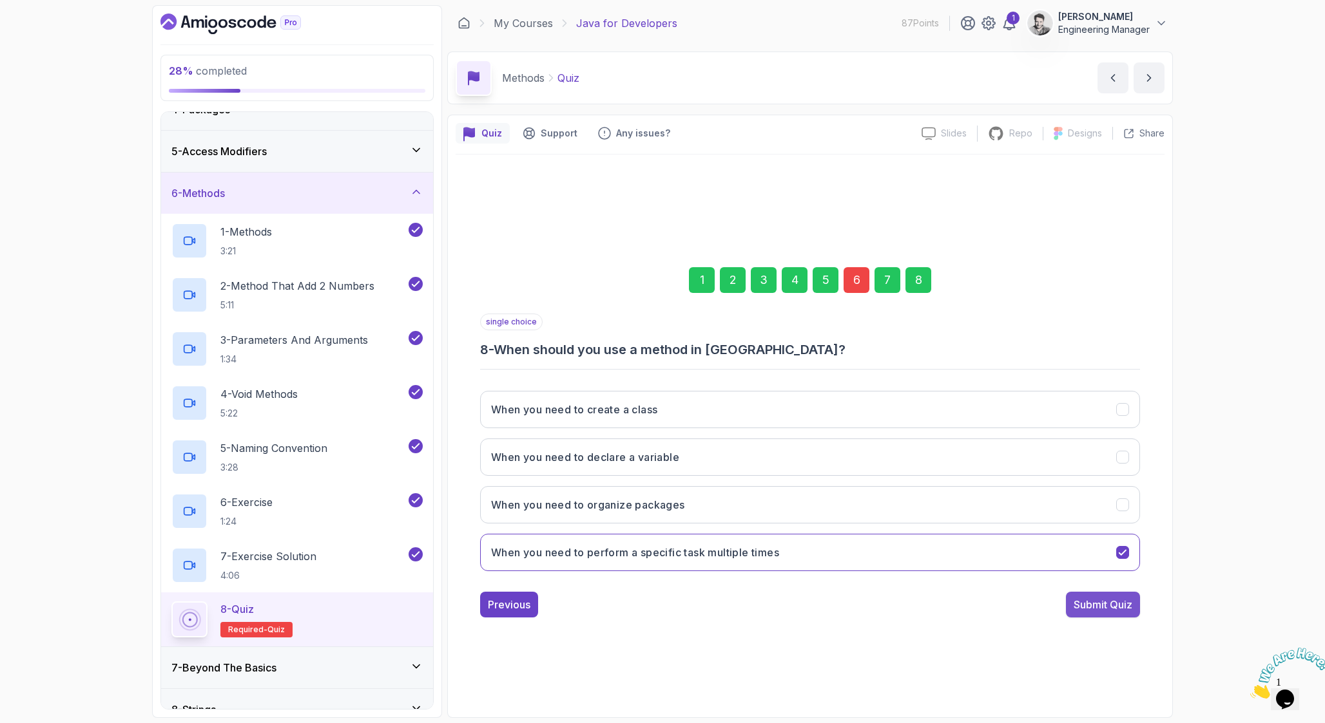
click at [1120, 606] on div "Submit Quiz" at bounding box center [1102, 604] width 59 height 15
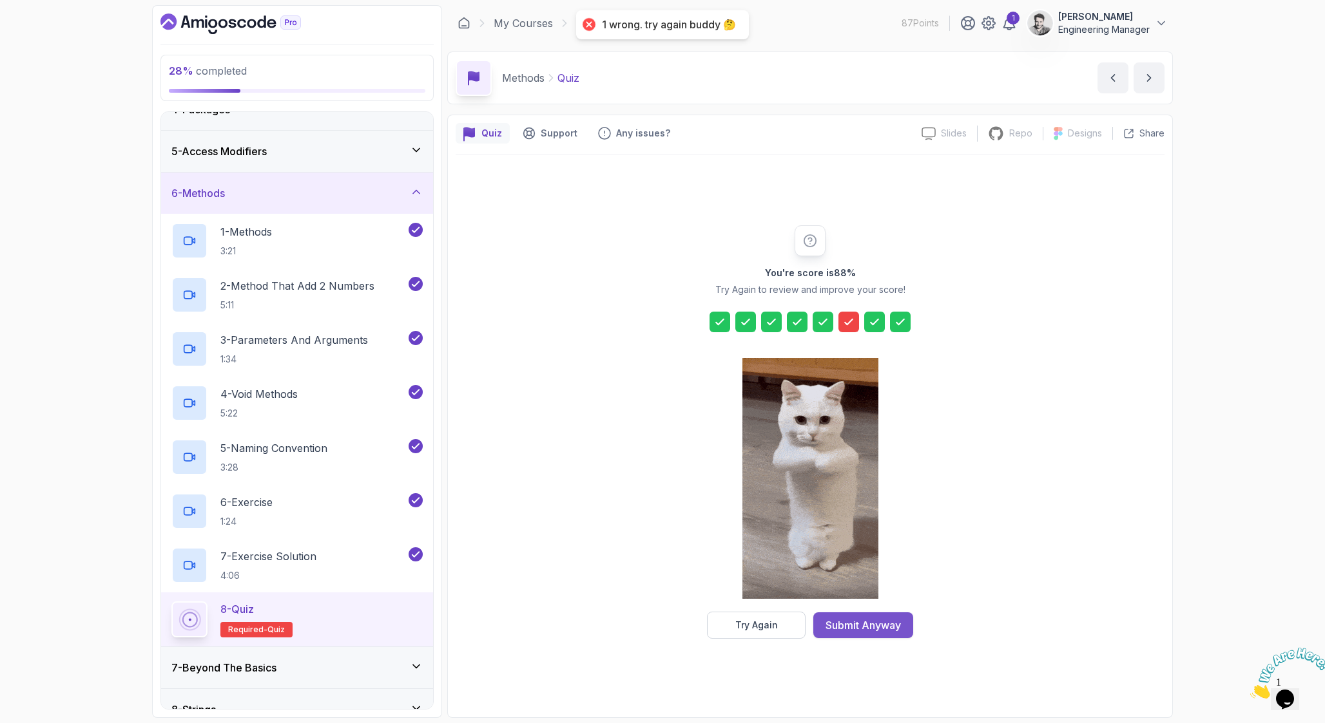
click at [854, 617] on button "Submit Anyway" at bounding box center [863, 626] width 100 height 26
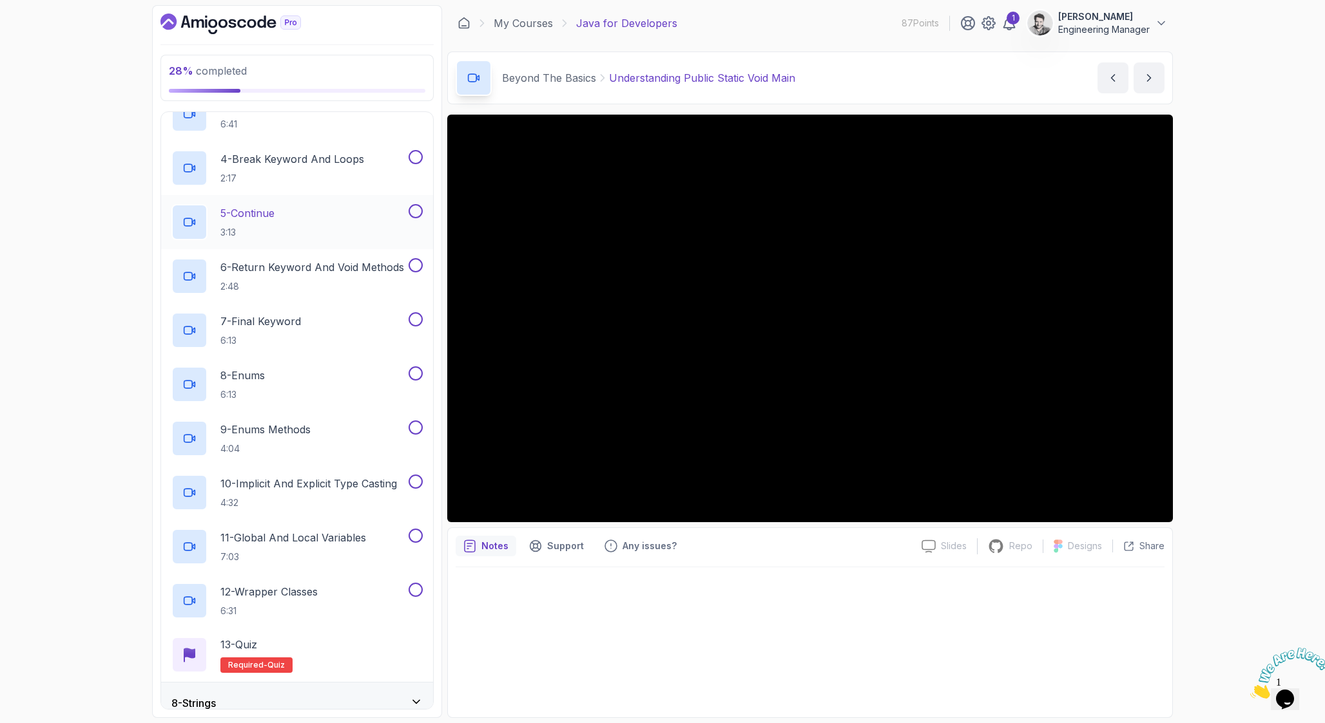
click at [216, 524] on div "11 - Global And Local Variables 7:03" at bounding box center [297, 547] width 272 height 54
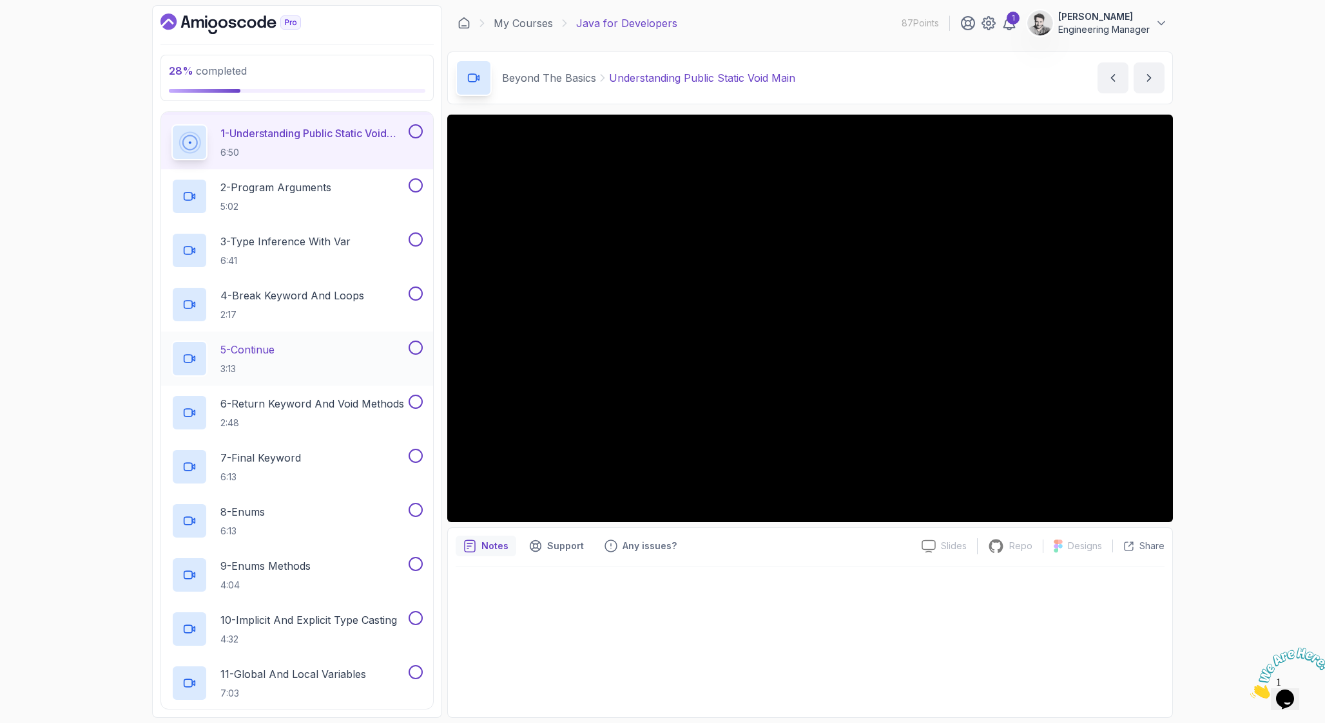
scroll to position [288, 0]
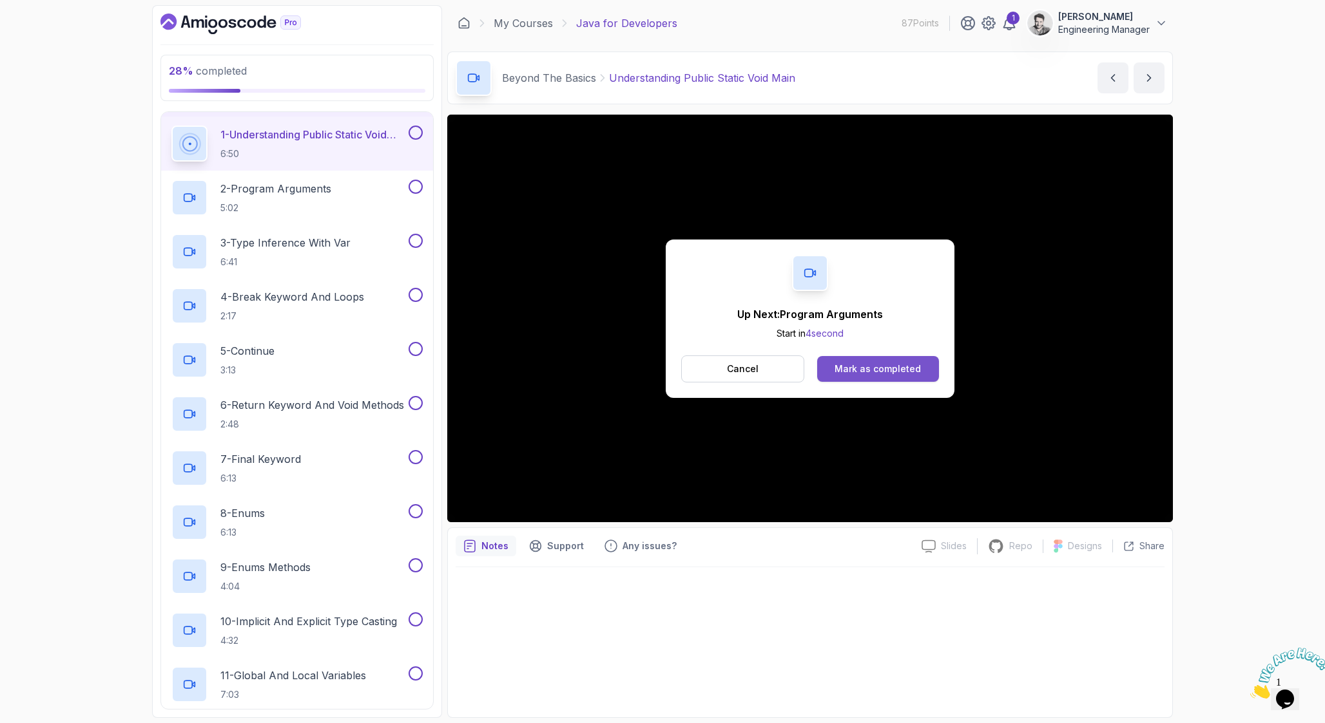
click at [850, 363] on div "Mark as completed" at bounding box center [877, 369] width 86 height 13
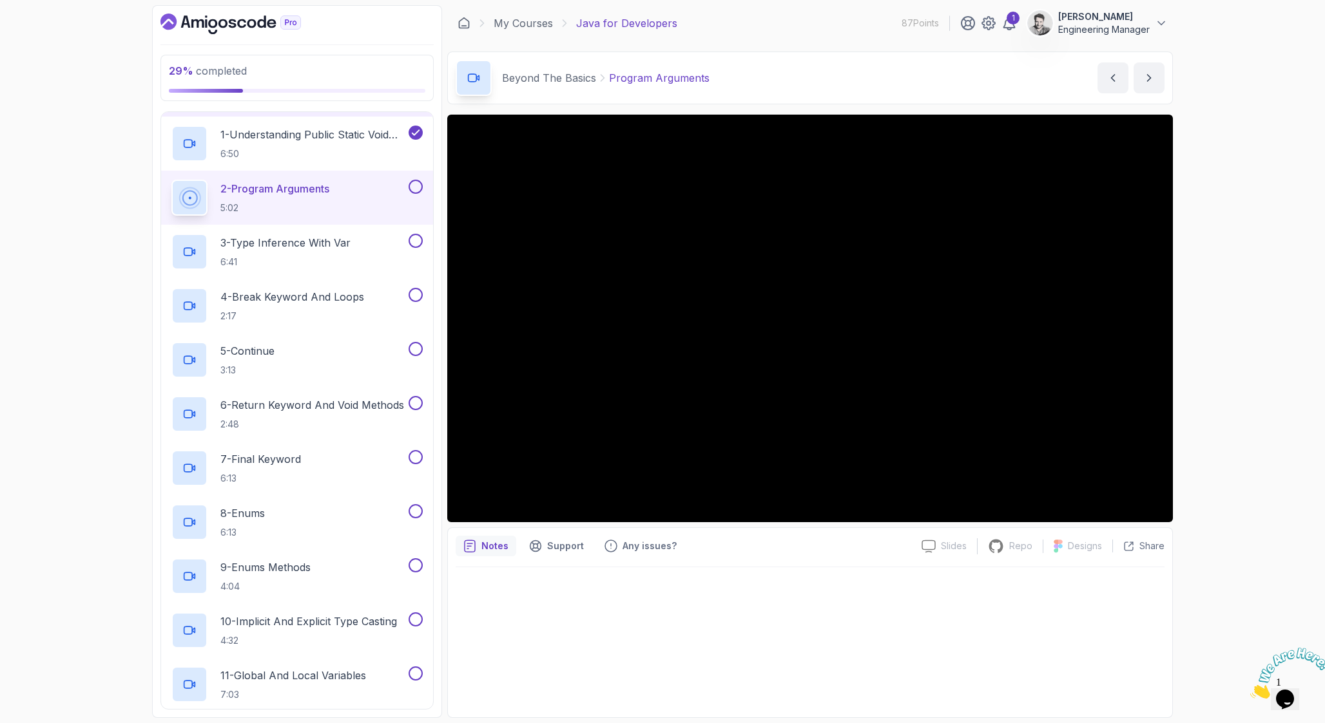
click at [417, 185] on button at bounding box center [415, 187] width 14 height 14
click at [376, 242] on div "3 - Type Inference With Var 6:41" at bounding box center [288, 252] width 235 height 36
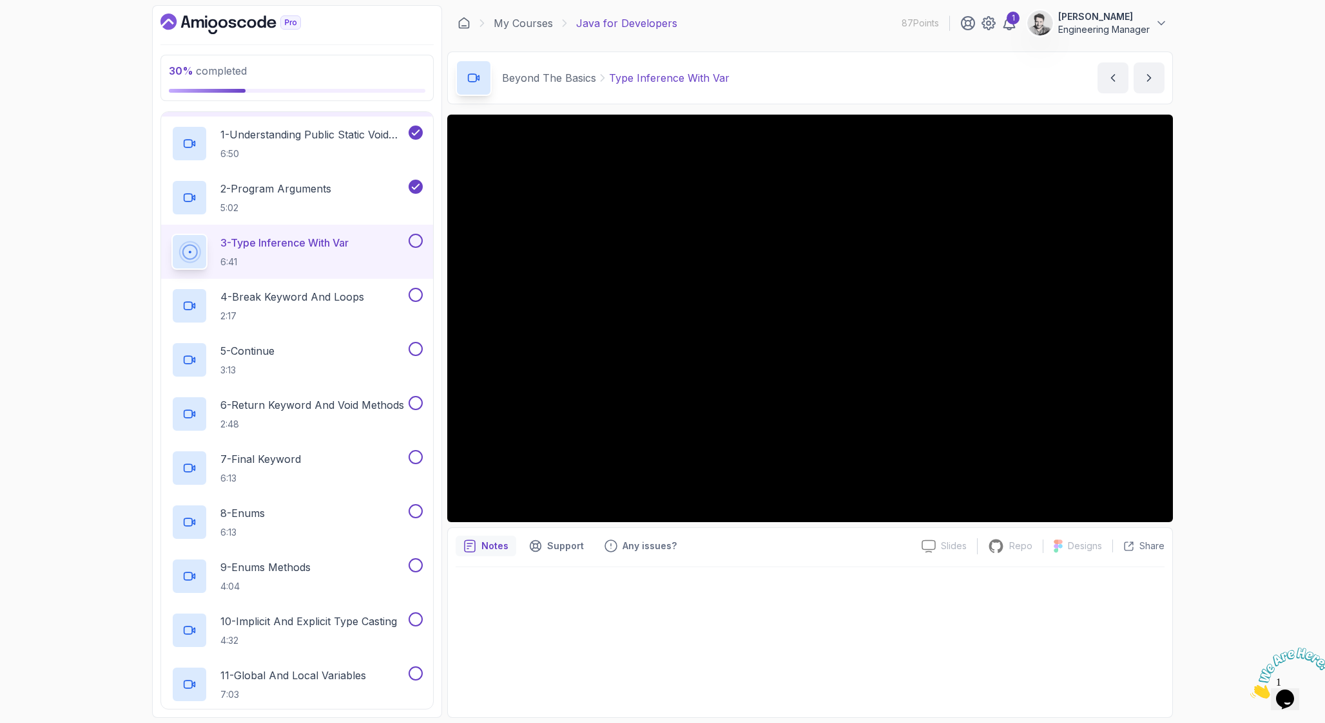
click at [1025, 608] on div at bounding box center [809, 639] width 709 height 142
click at [341, 140] on p "1 - Understanding Public Static Void Main" at bounding box center [313, 134] width 186 height 15
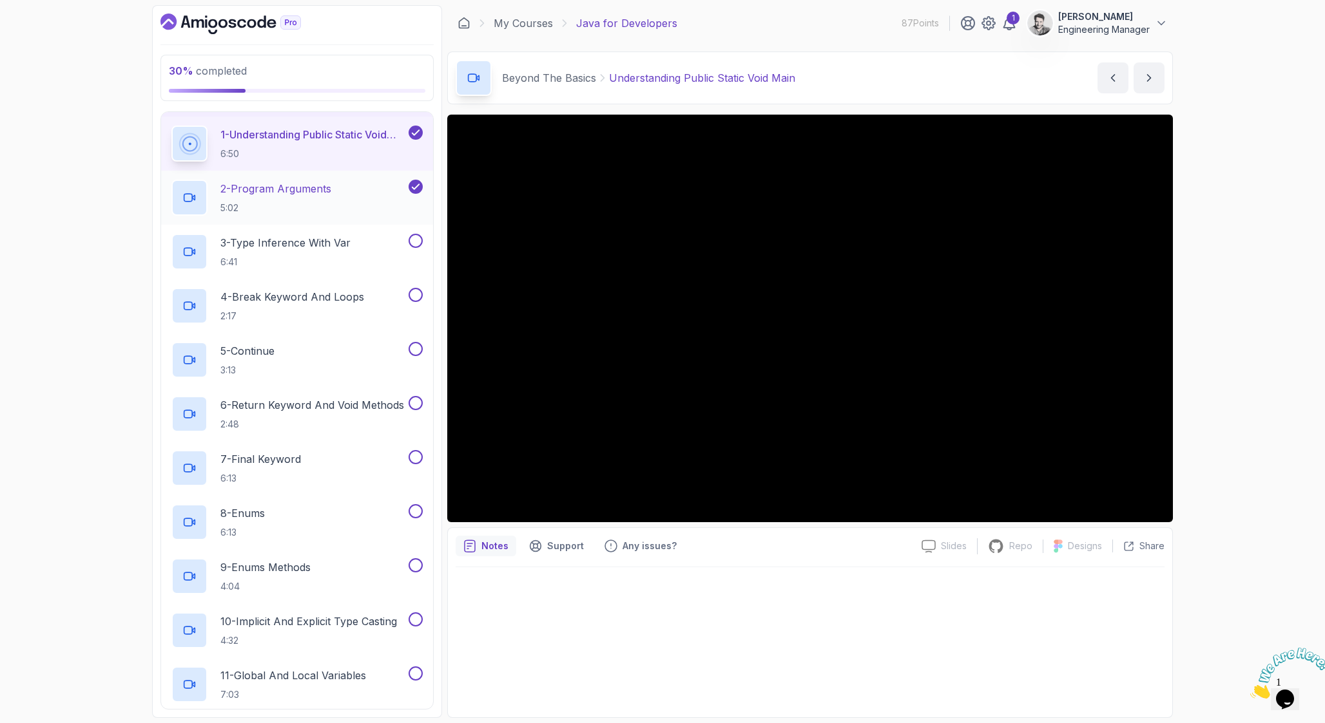
click at [329, 191] on p "2 - Program Arguments" at bounding box center [275, 188] width 111 height 15
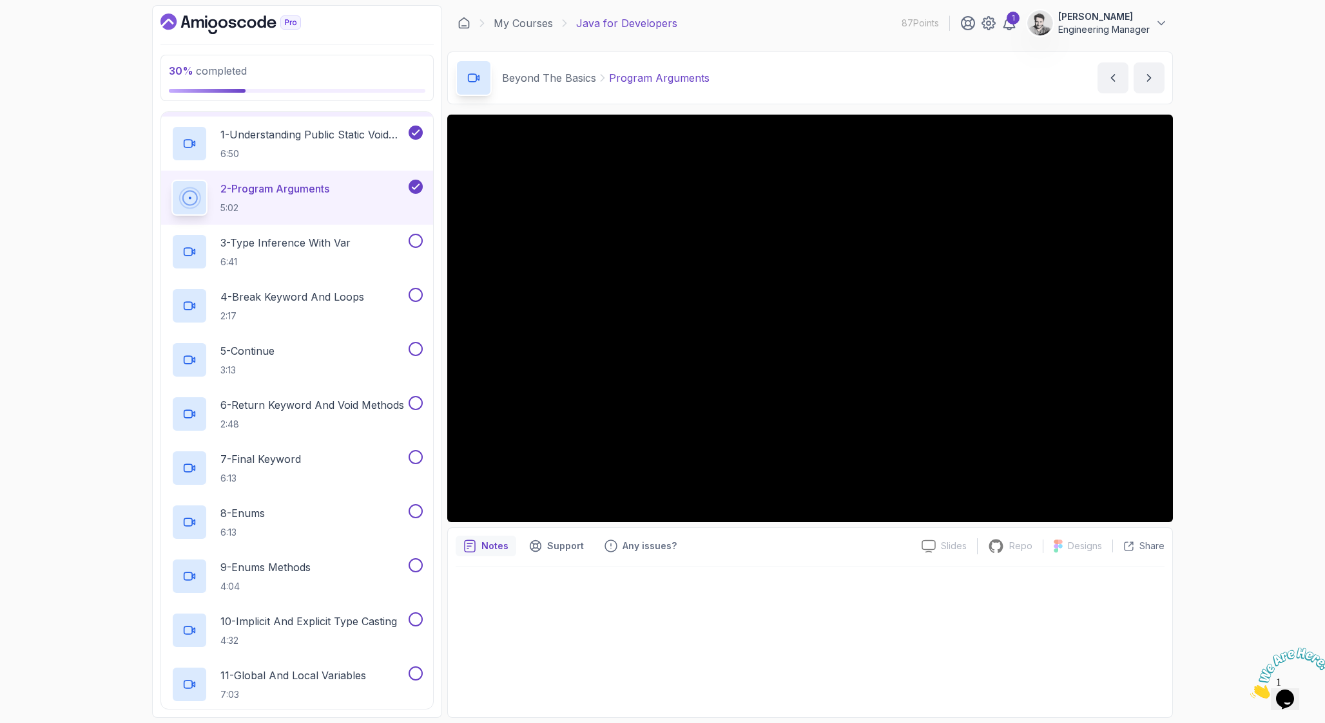
click at [420, 193] on div at bounding box center [414, 187] width 17 height 14
click at [416, 187] on icon at bounding box center [415, 187] width 7 height 5
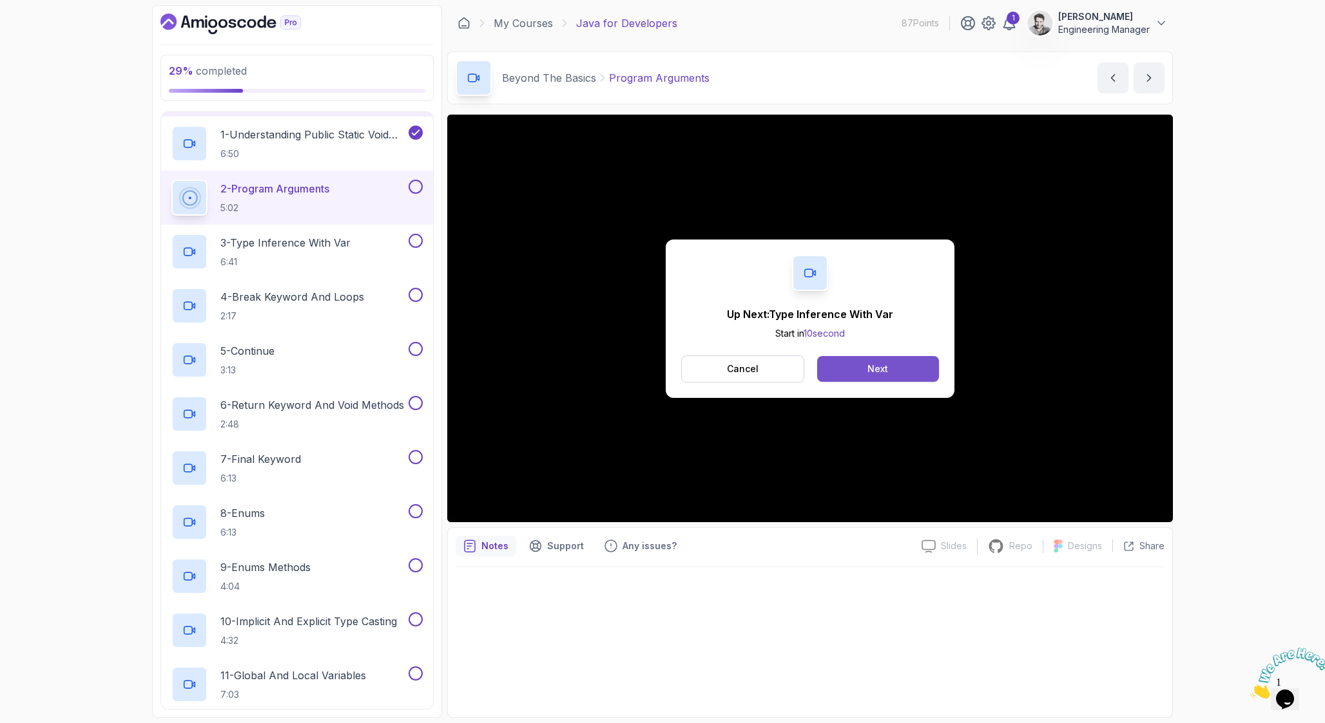
click at [899, 371] on button "Next" at bounding box center [878, 369] width 122 height 26
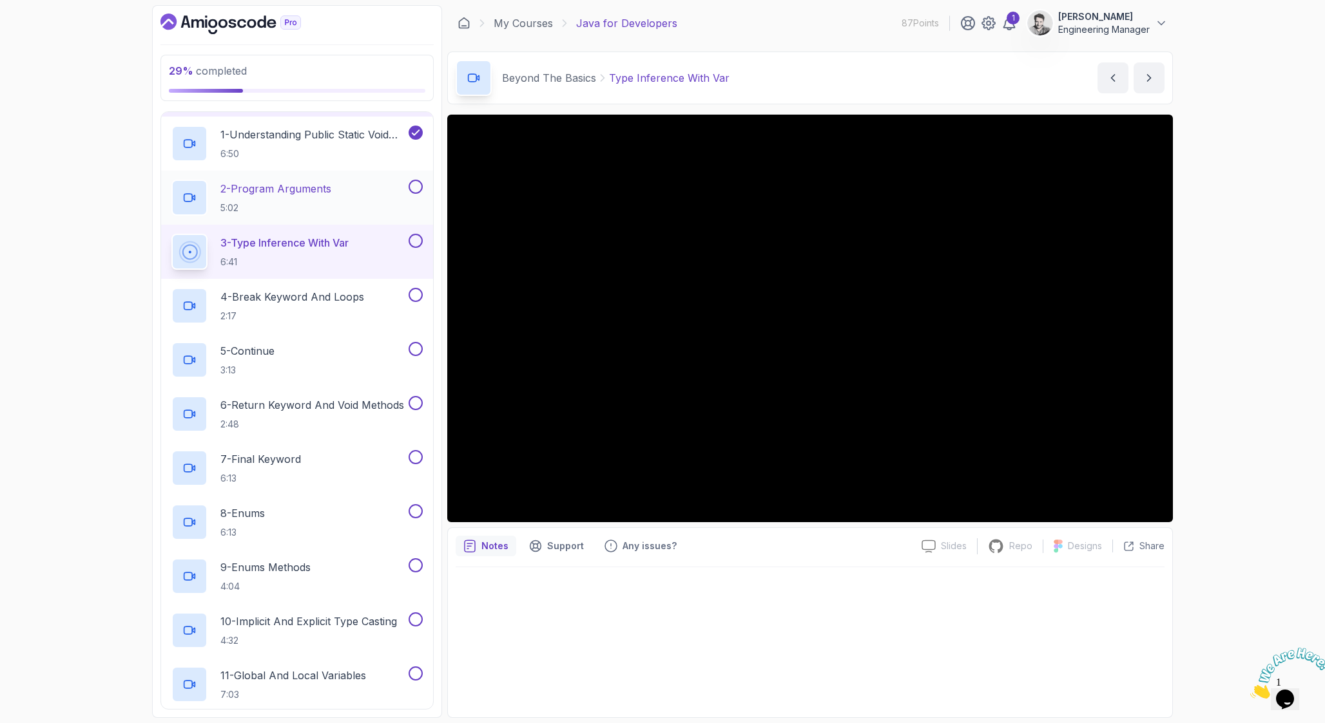
click at [412, 187] on button at bounding box center [415, 187] width 14 height 14
click at [989, 613] on div at bounding box center [809, 639] width 709 height 142
drag, startPoint x: 901, startPoint y: 640, endPoint x: 812, endPoint y: 617, distance: 91.3
click at [812, 617] on div at bounding box center [809, 639] width 709 height 142
